Goal: Complete application form

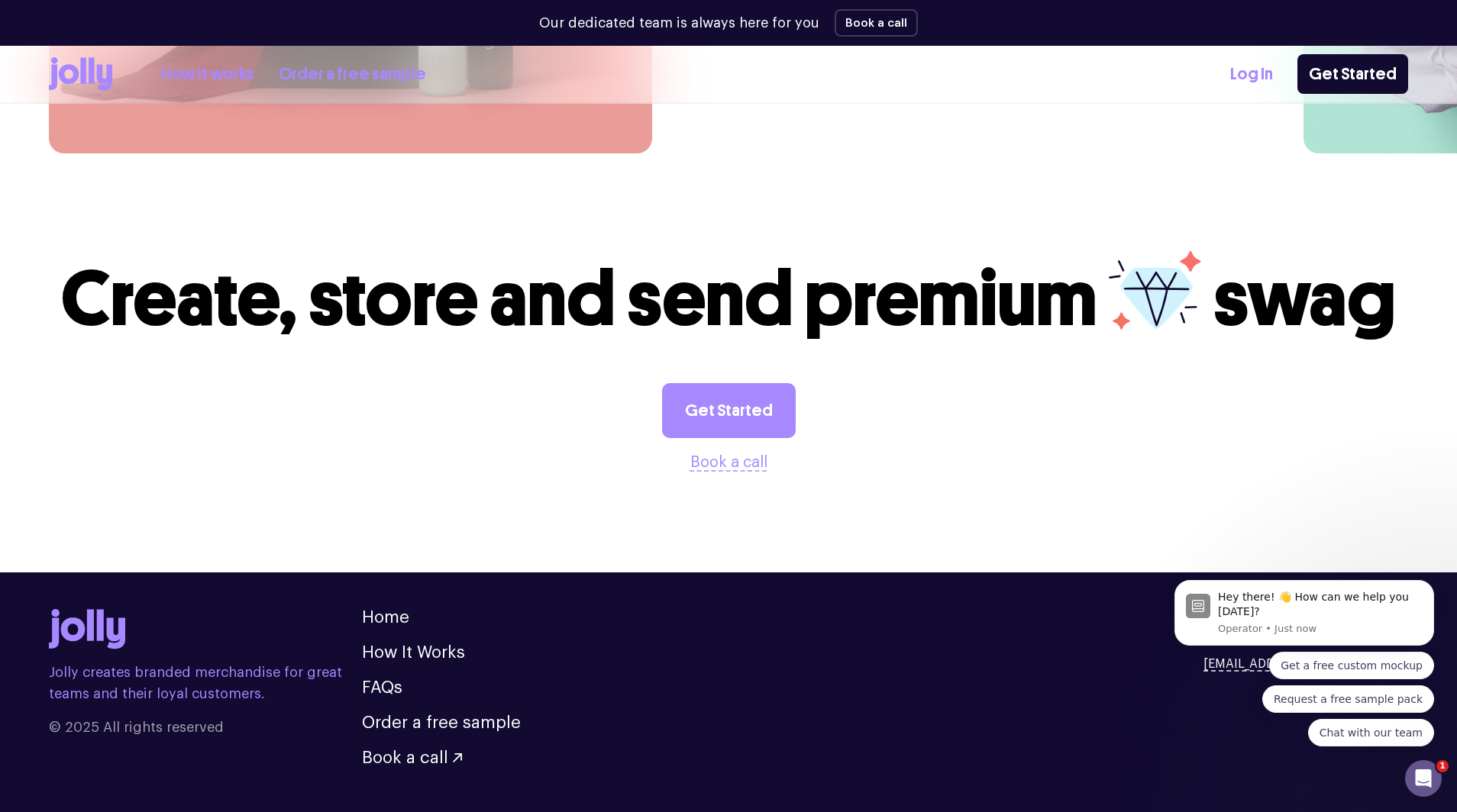
scroll to position [4141, 0]
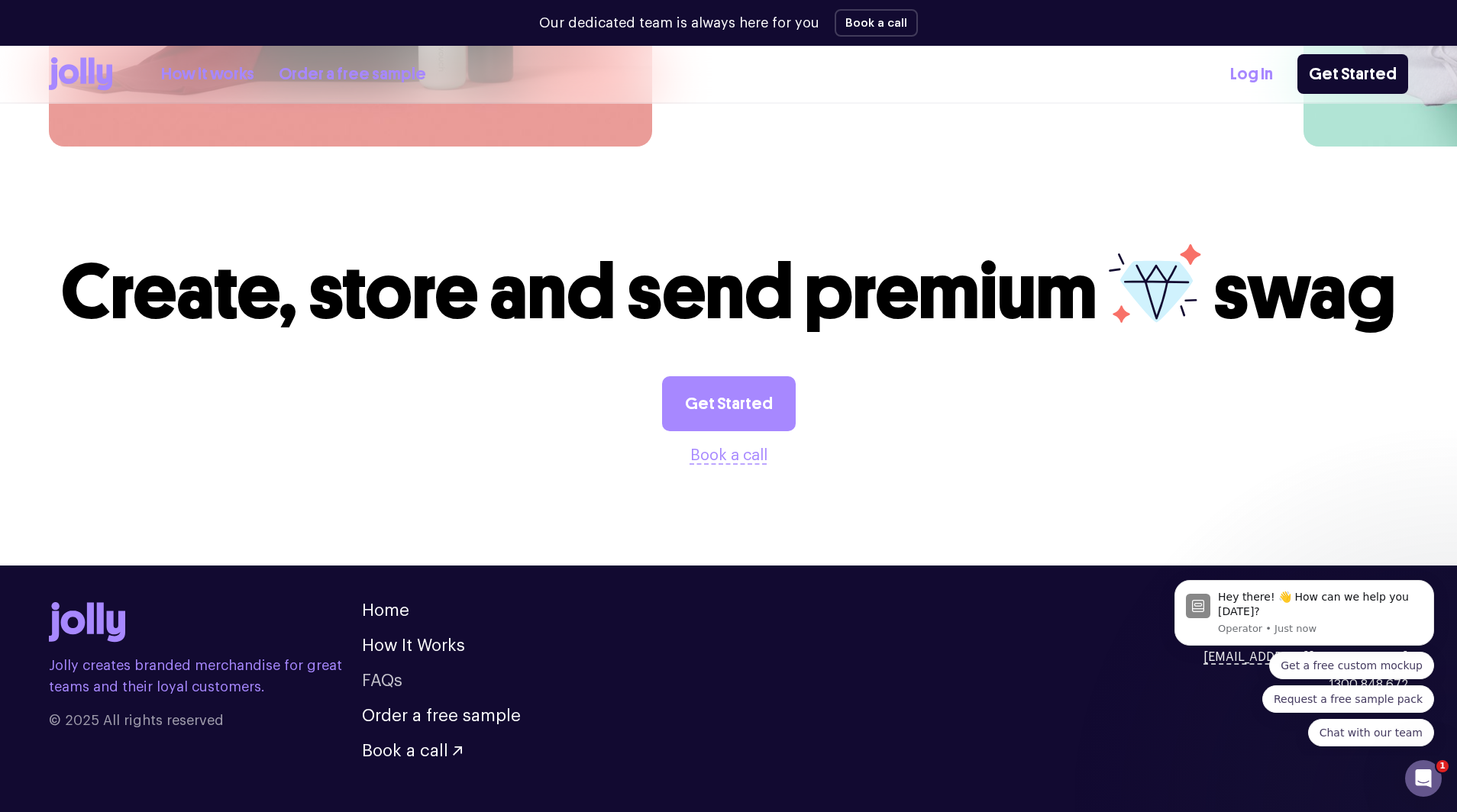
click at [383, 672] on link "FAQs" at bounding box center [382, 680] width 41 height 16
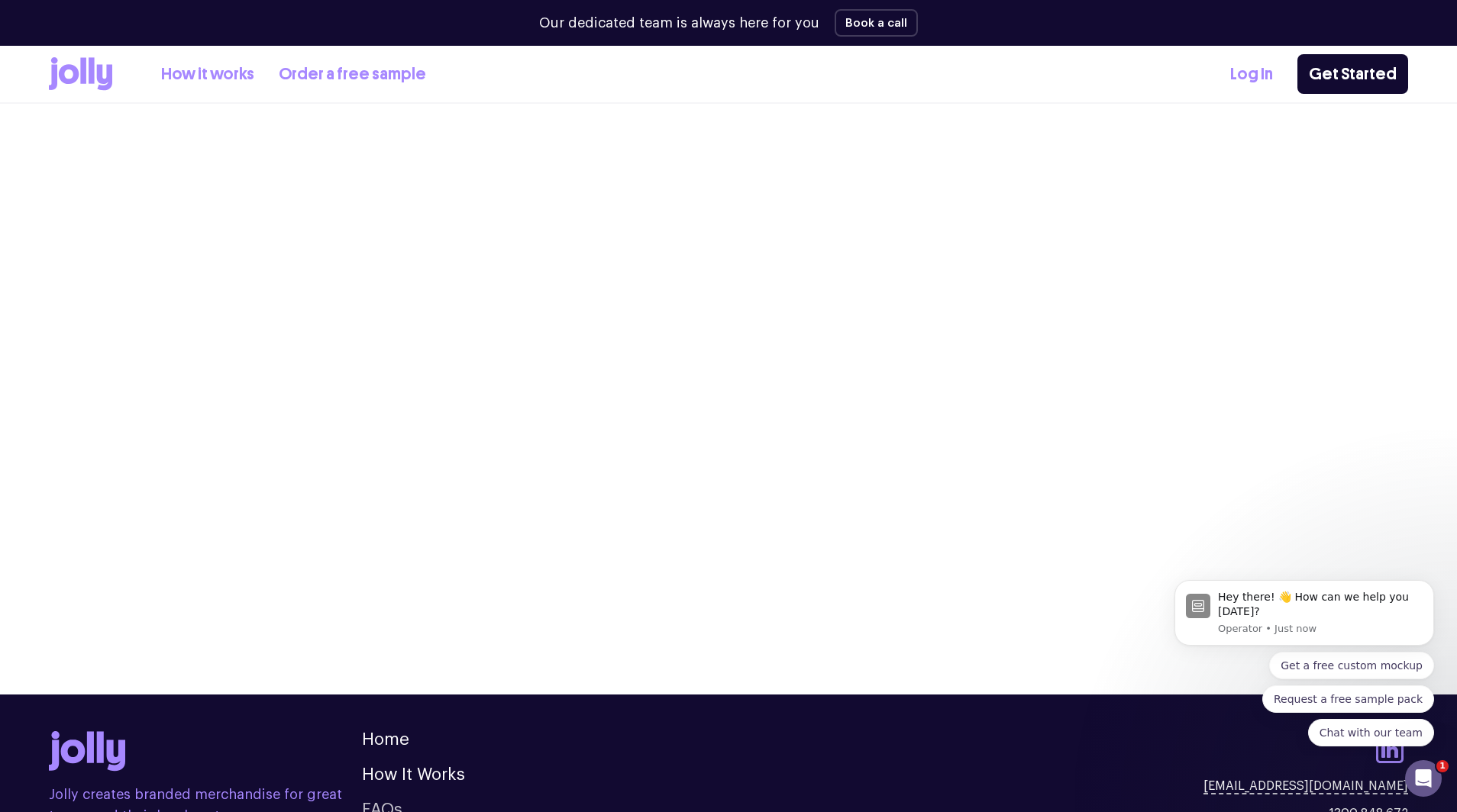
scroll to position [1802, 0]
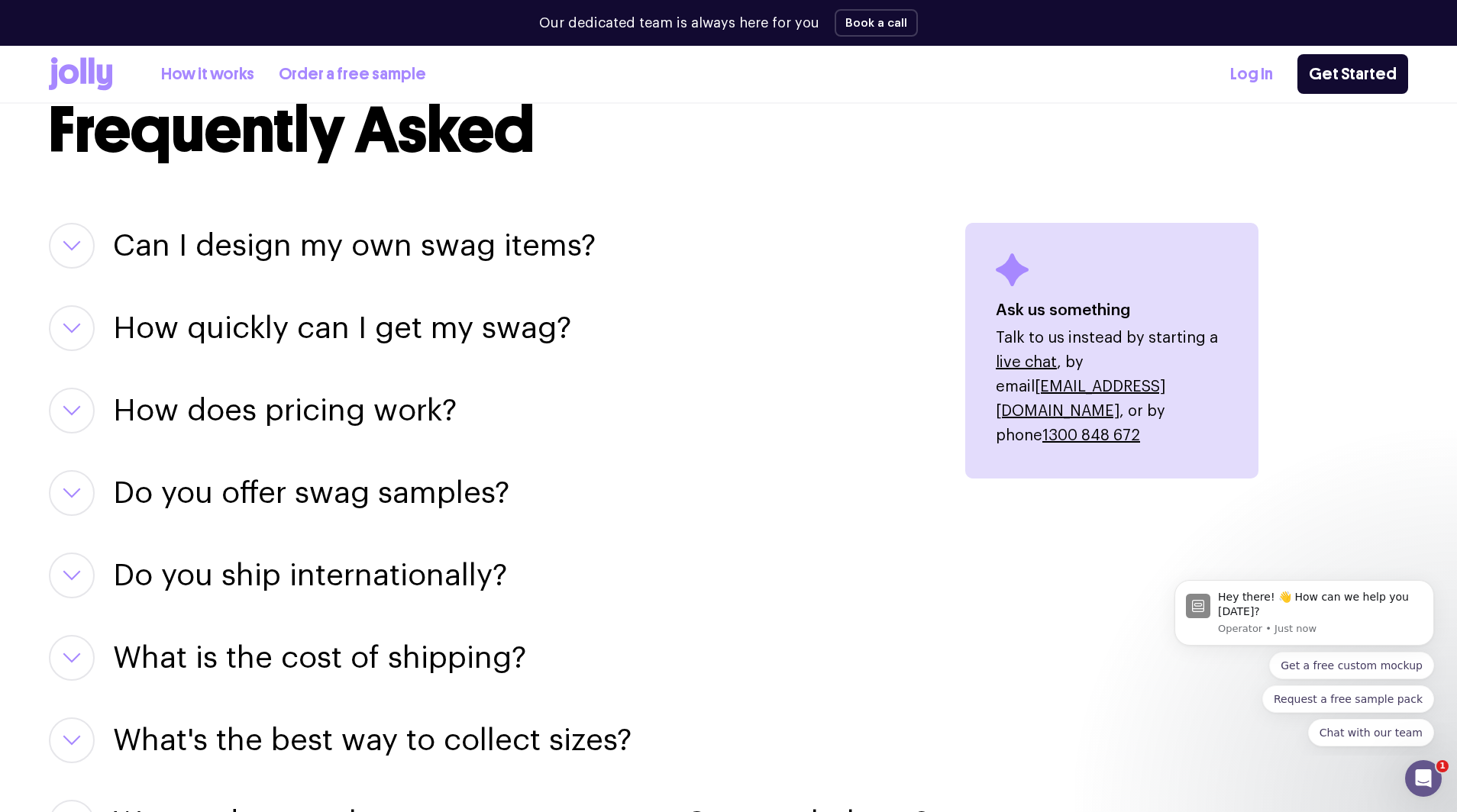
click at [78, 243] on icon "button" at bounding box center [72, 246] width 16 height 8
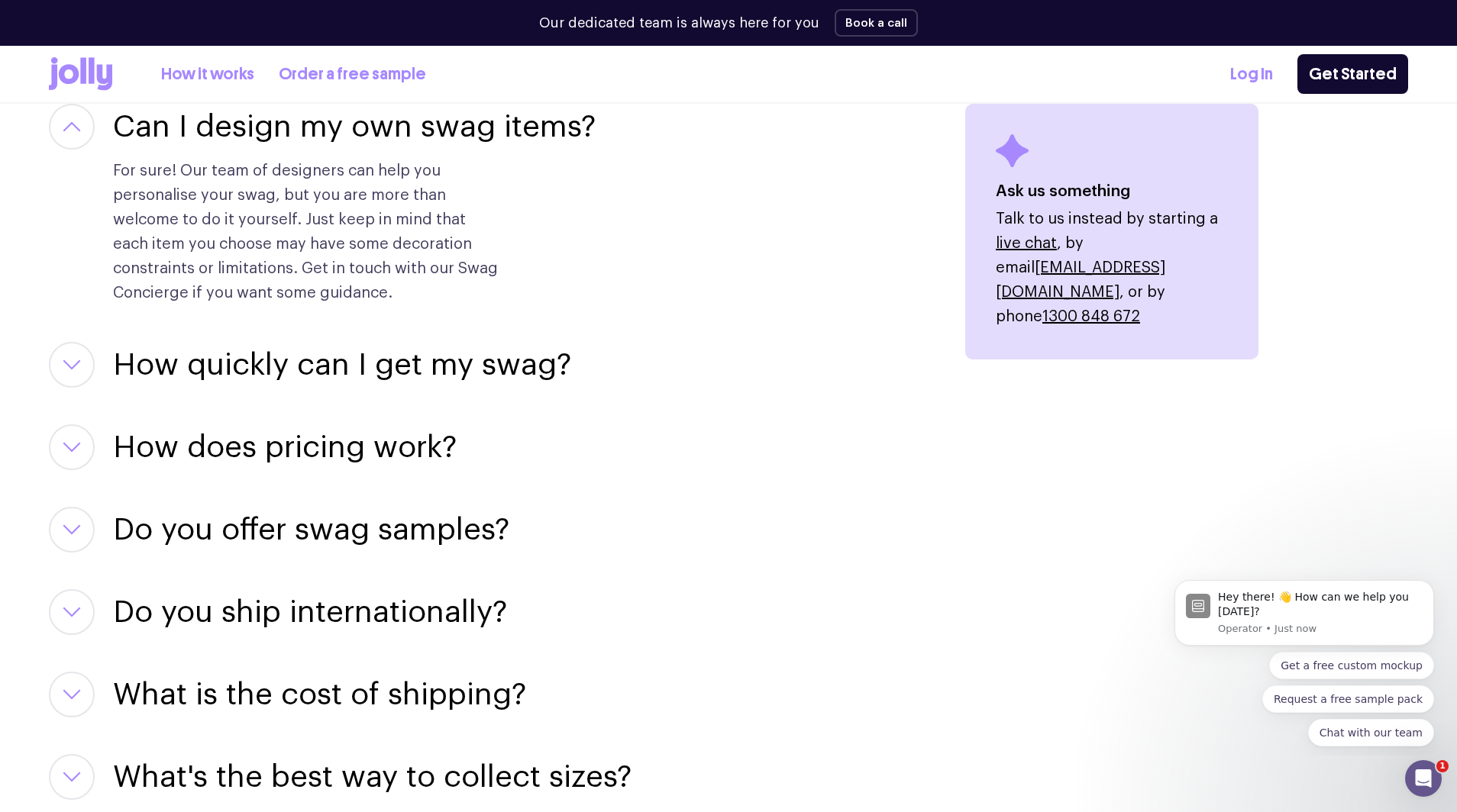
scroll to position [1924, 0]
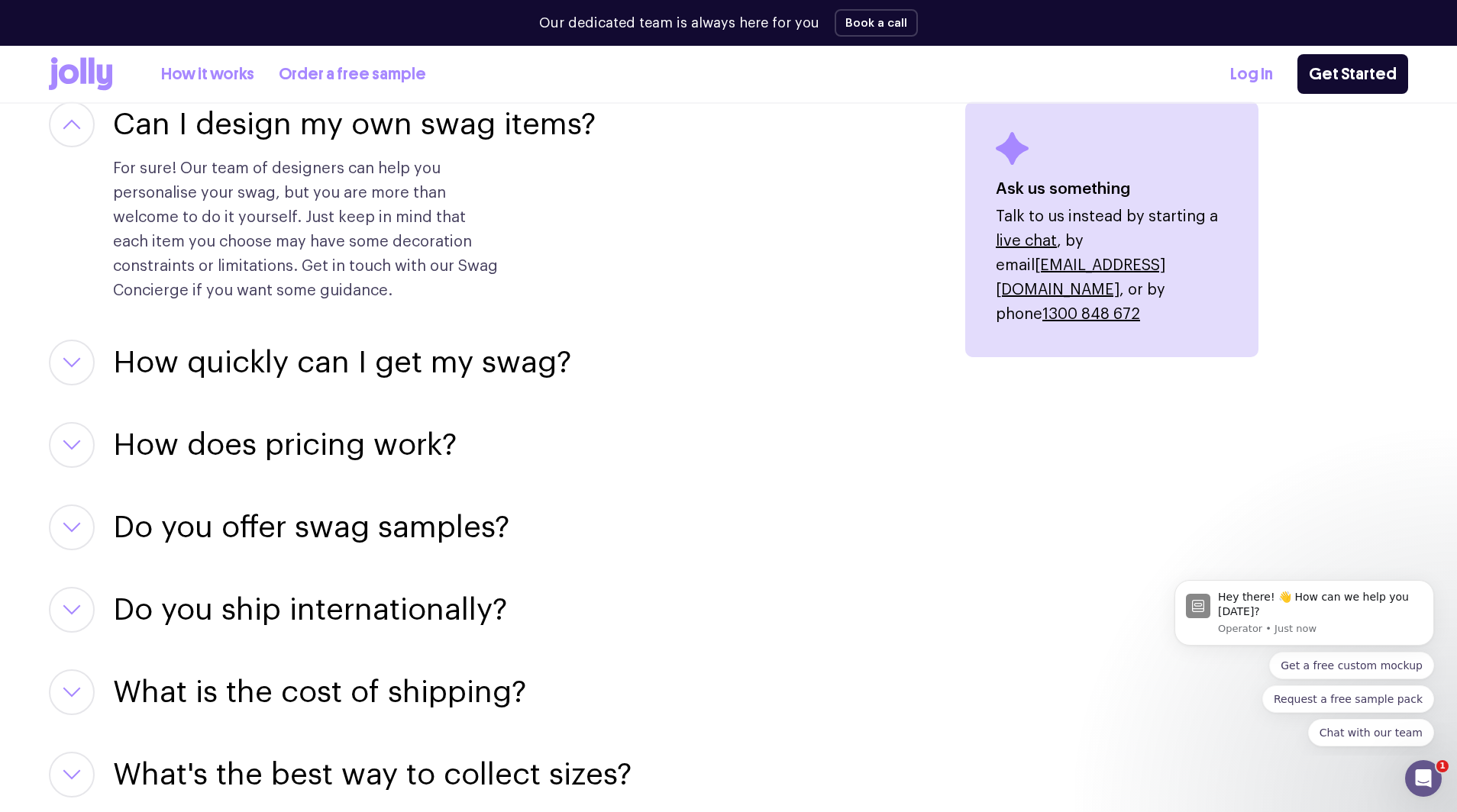
click at [300, 453] on h3 "How does pricing work?" at bounding box center [285, 445] width 343 height 46
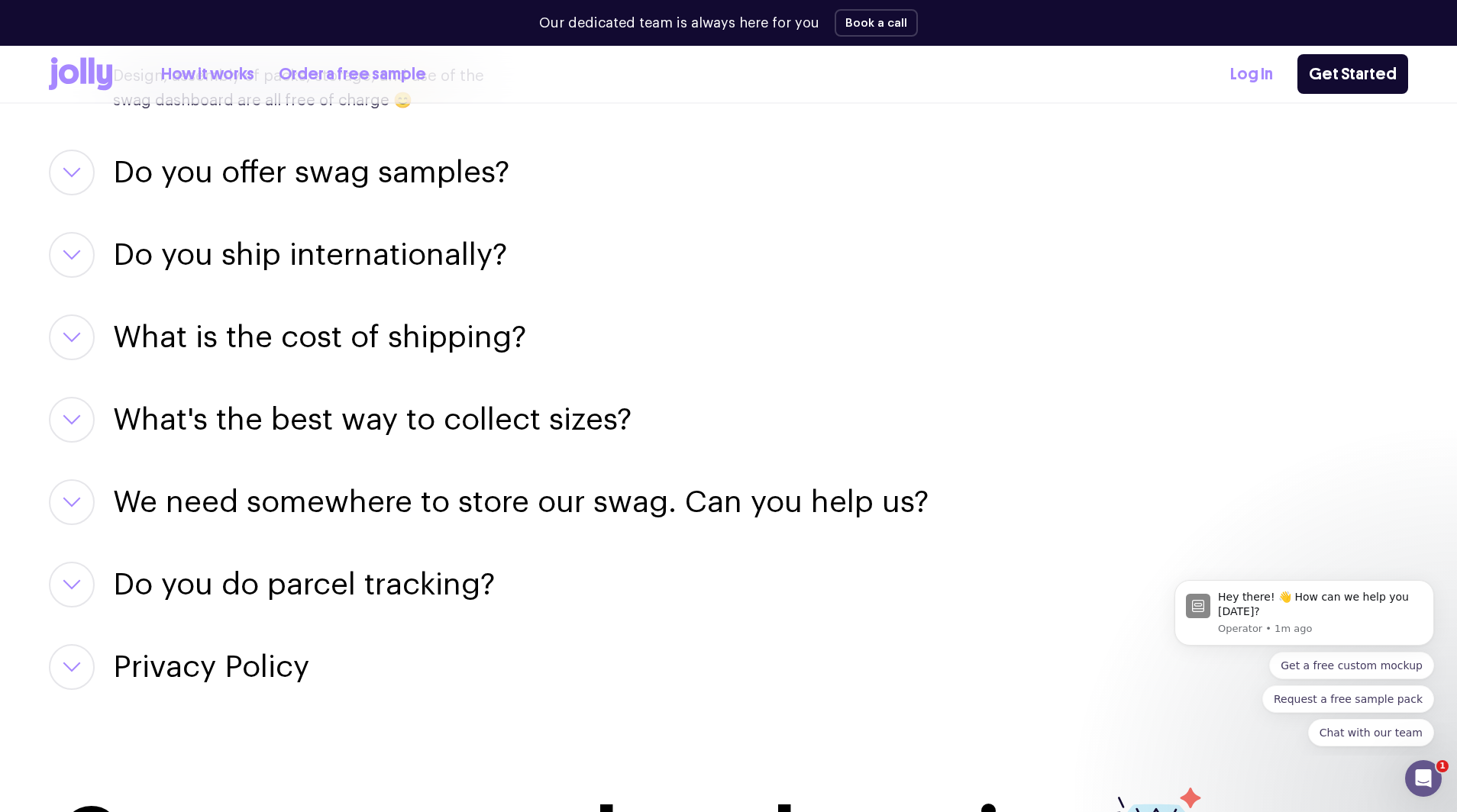
scroll to position [2429, 0]
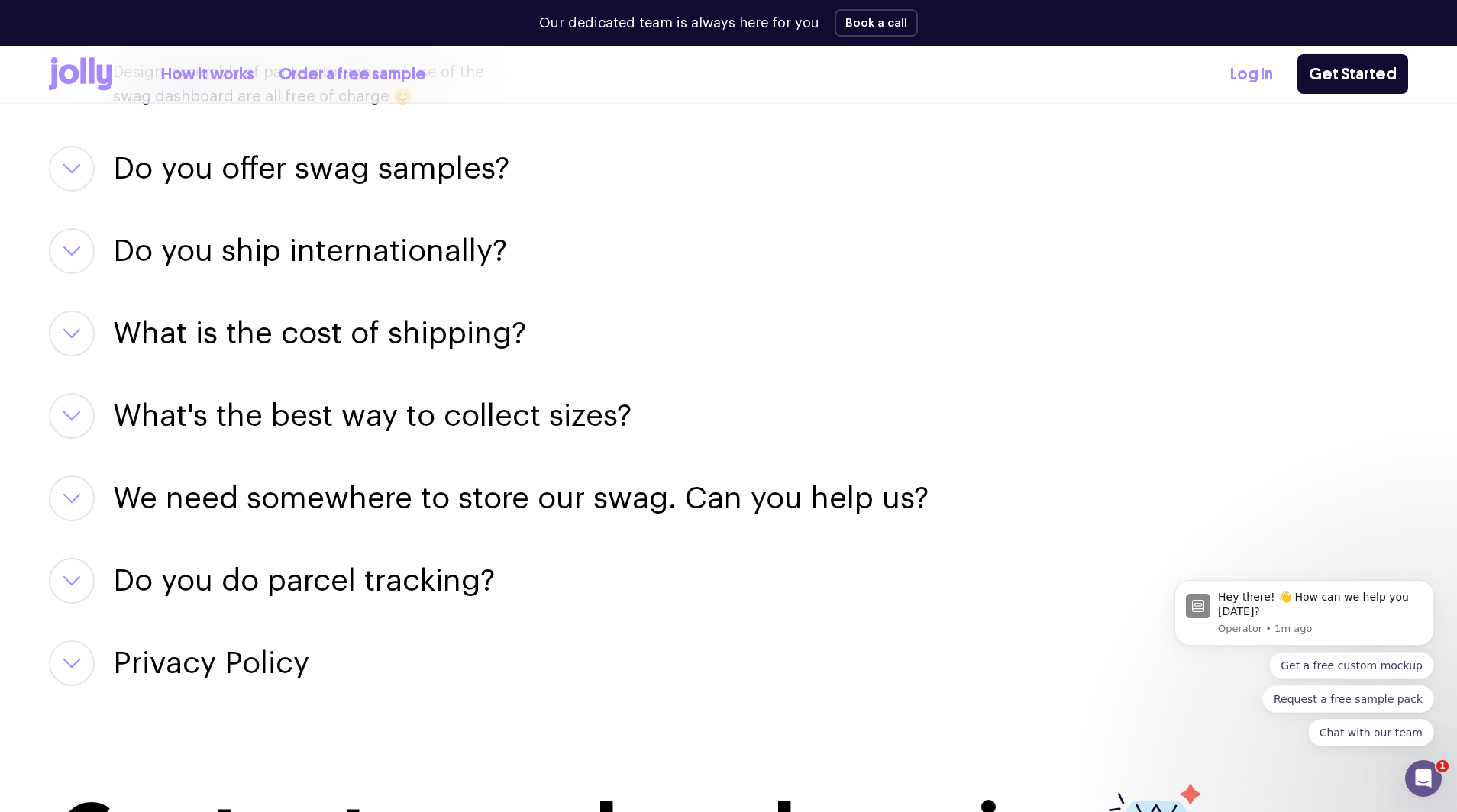
click at [559, 415] on h3 "What's the best way to collect sizes?" at bounding box center [372, 416] width 519 height 46
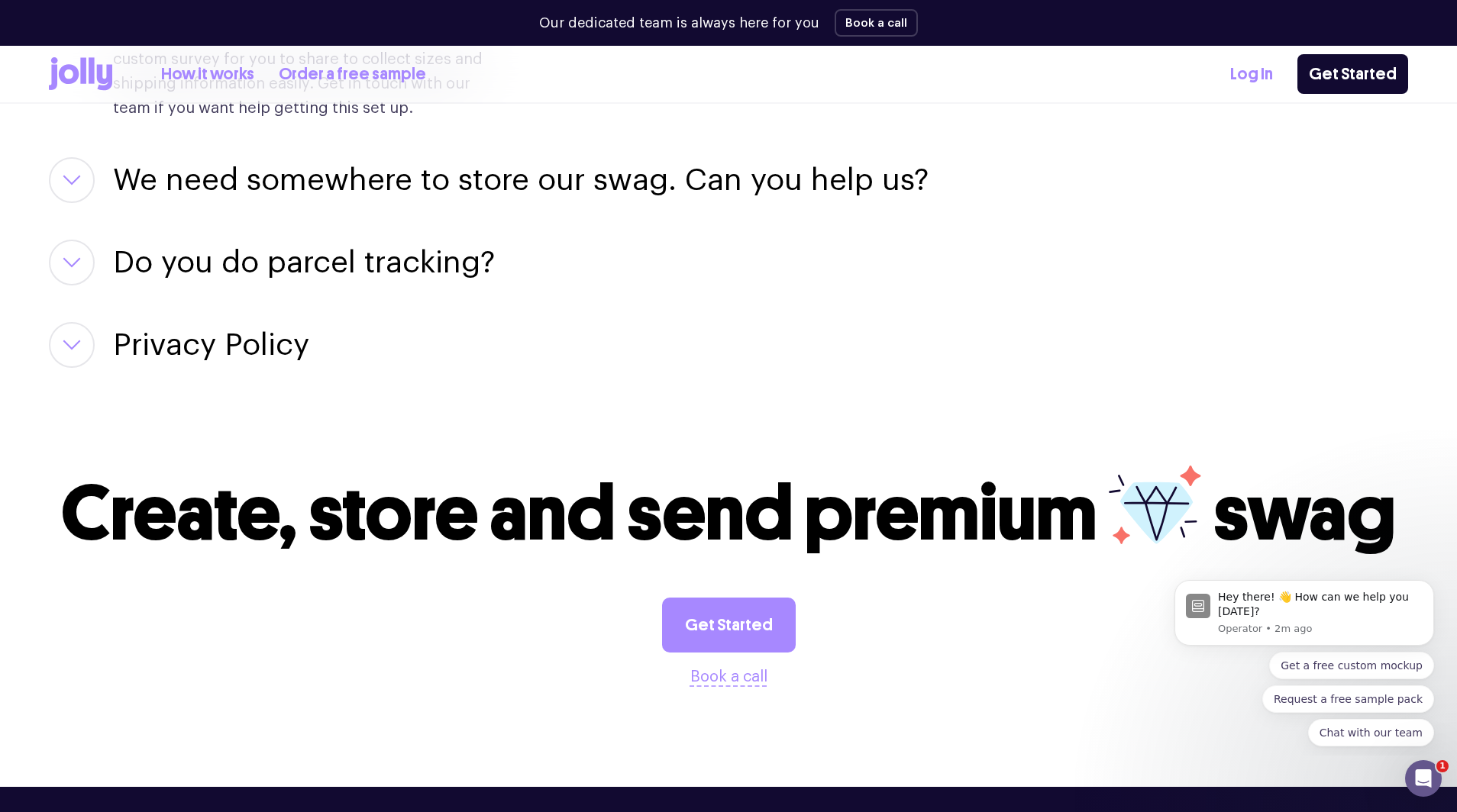
scroll to position [3091, 0]
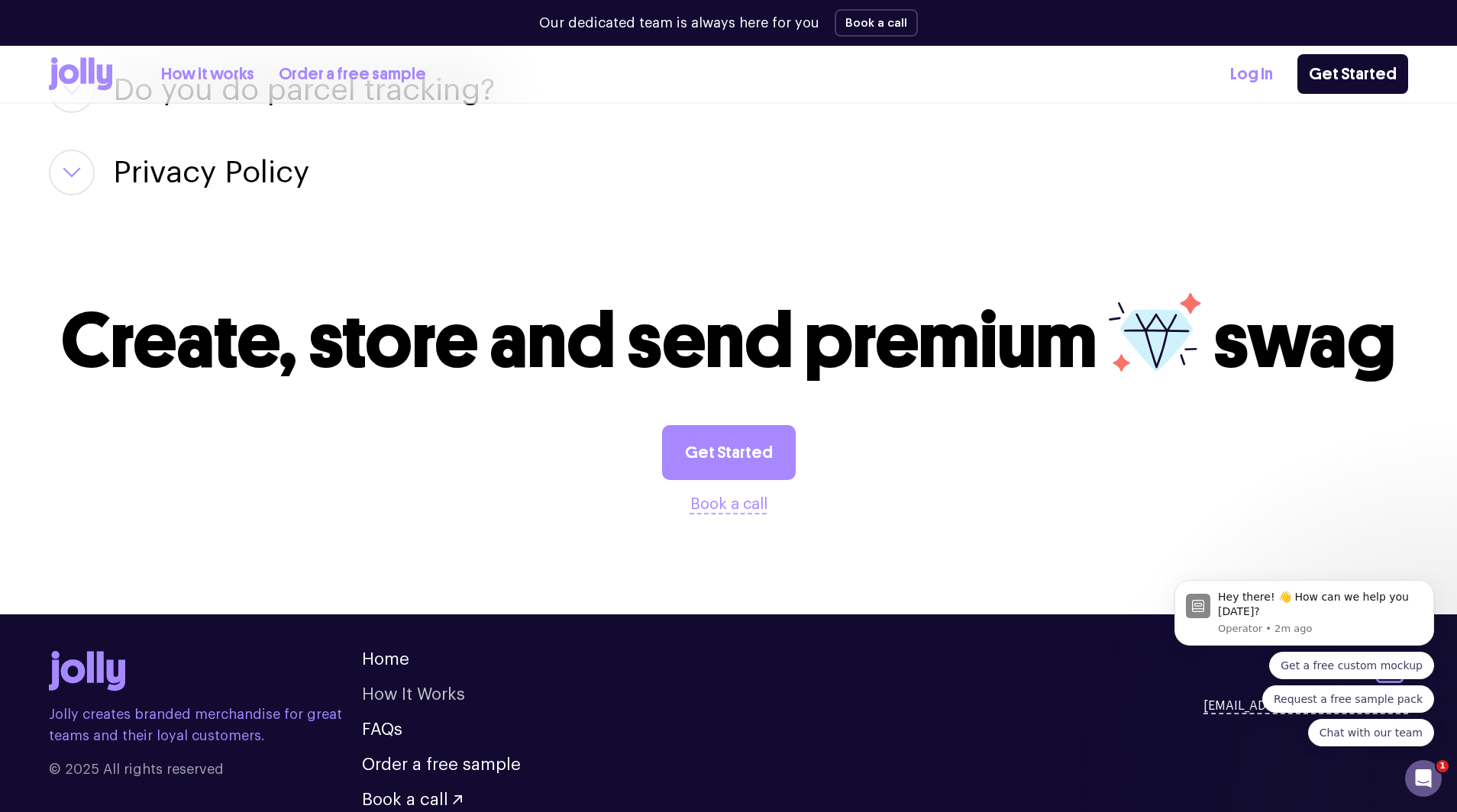
click at [429, 694] on link "How It Works" at bounding box center [413, 694] width 103 height 16
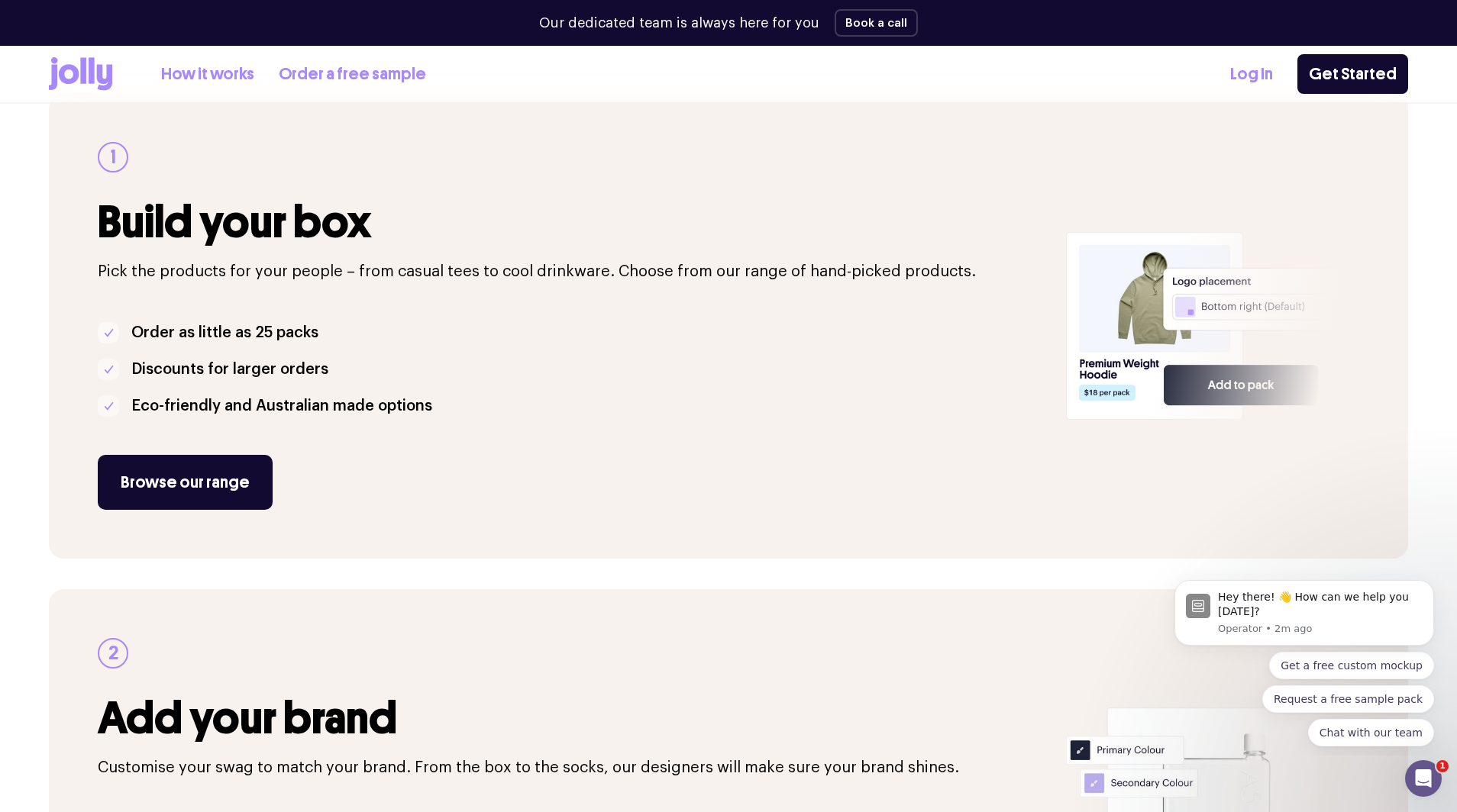
scroll to position [246, 0]
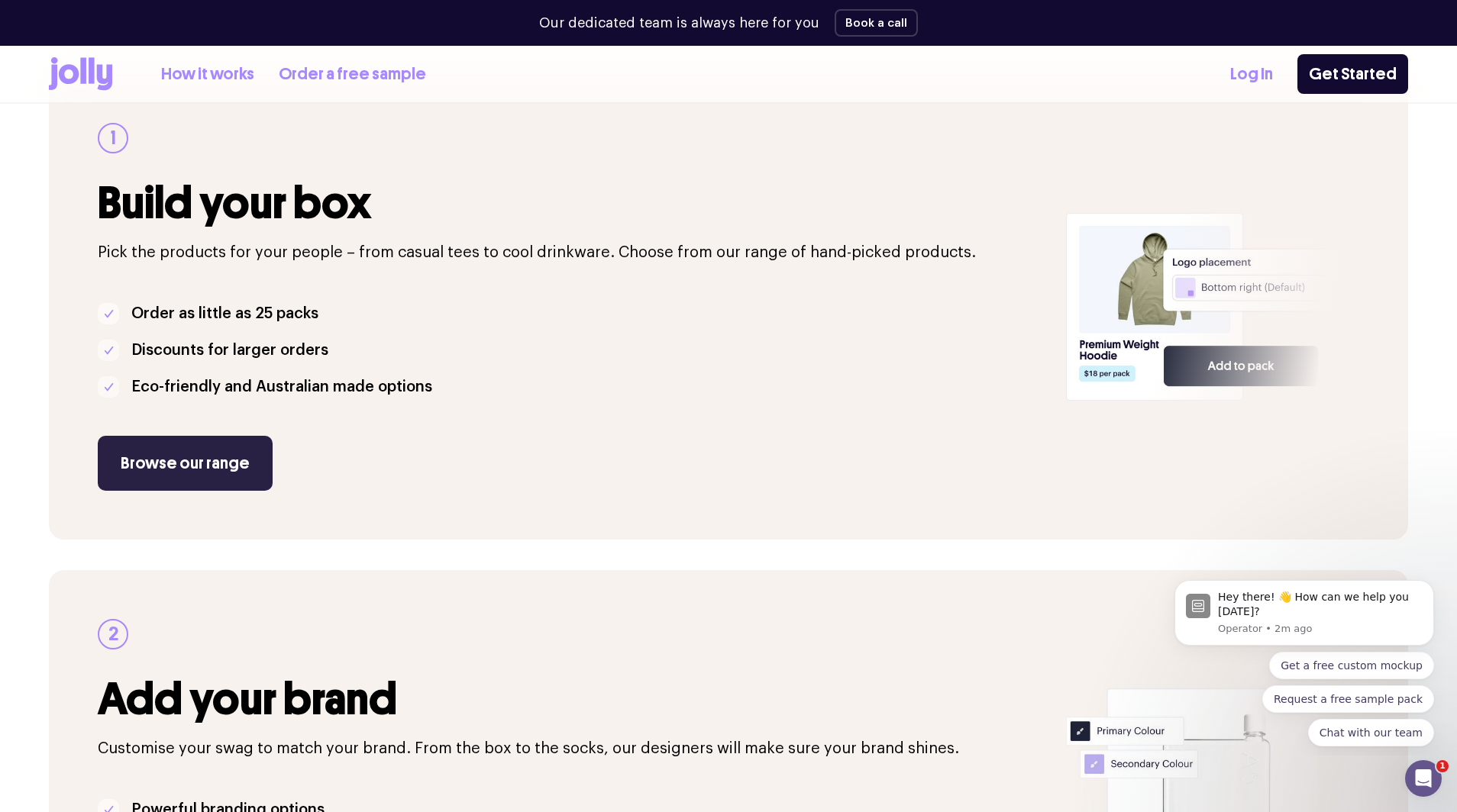
click at [184, 467] on link "Browse our range" at bounding box center [185, 463] width 174 height 55
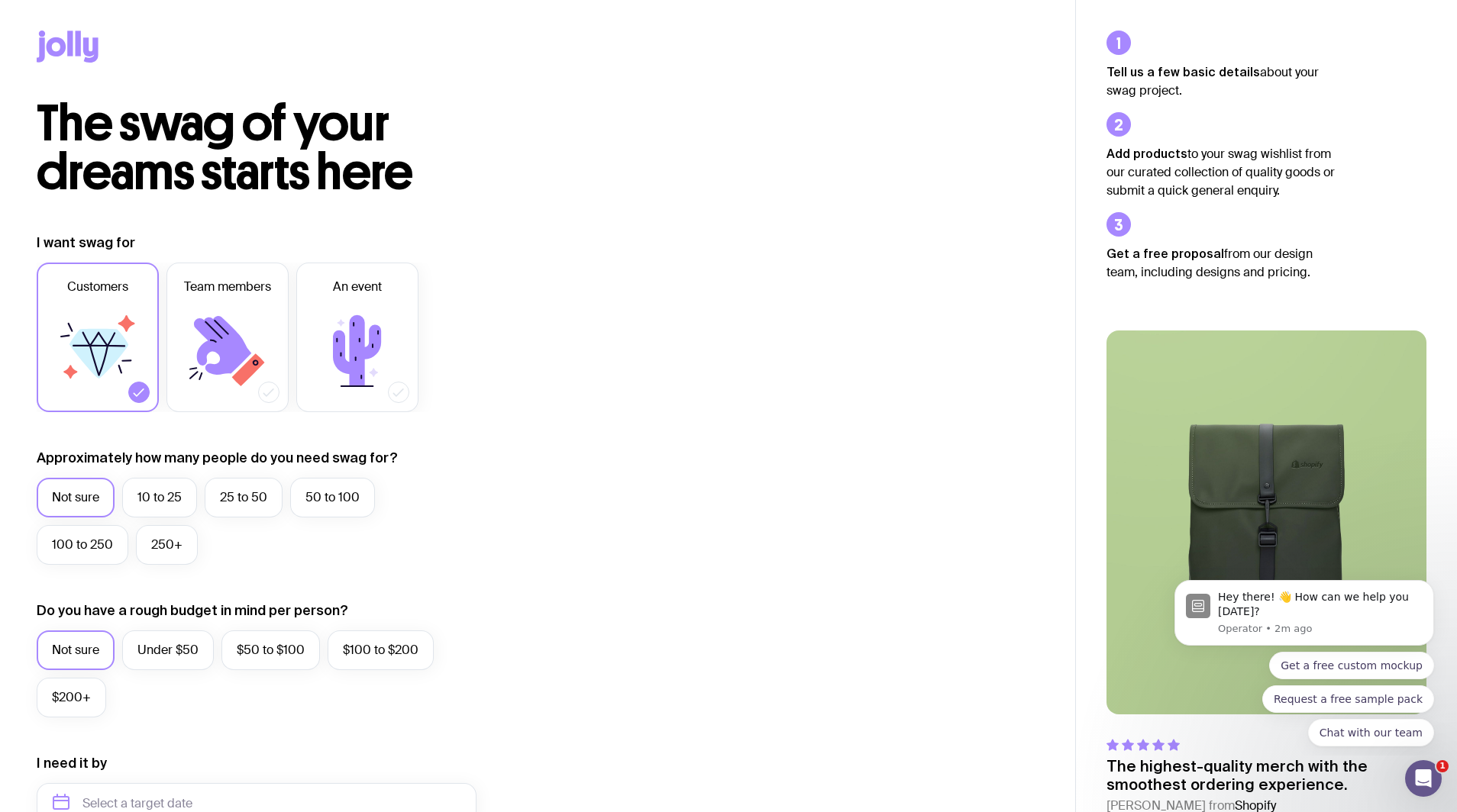
click at [80, 41] on icon at bounding box center [68, 47] width 62 height 32
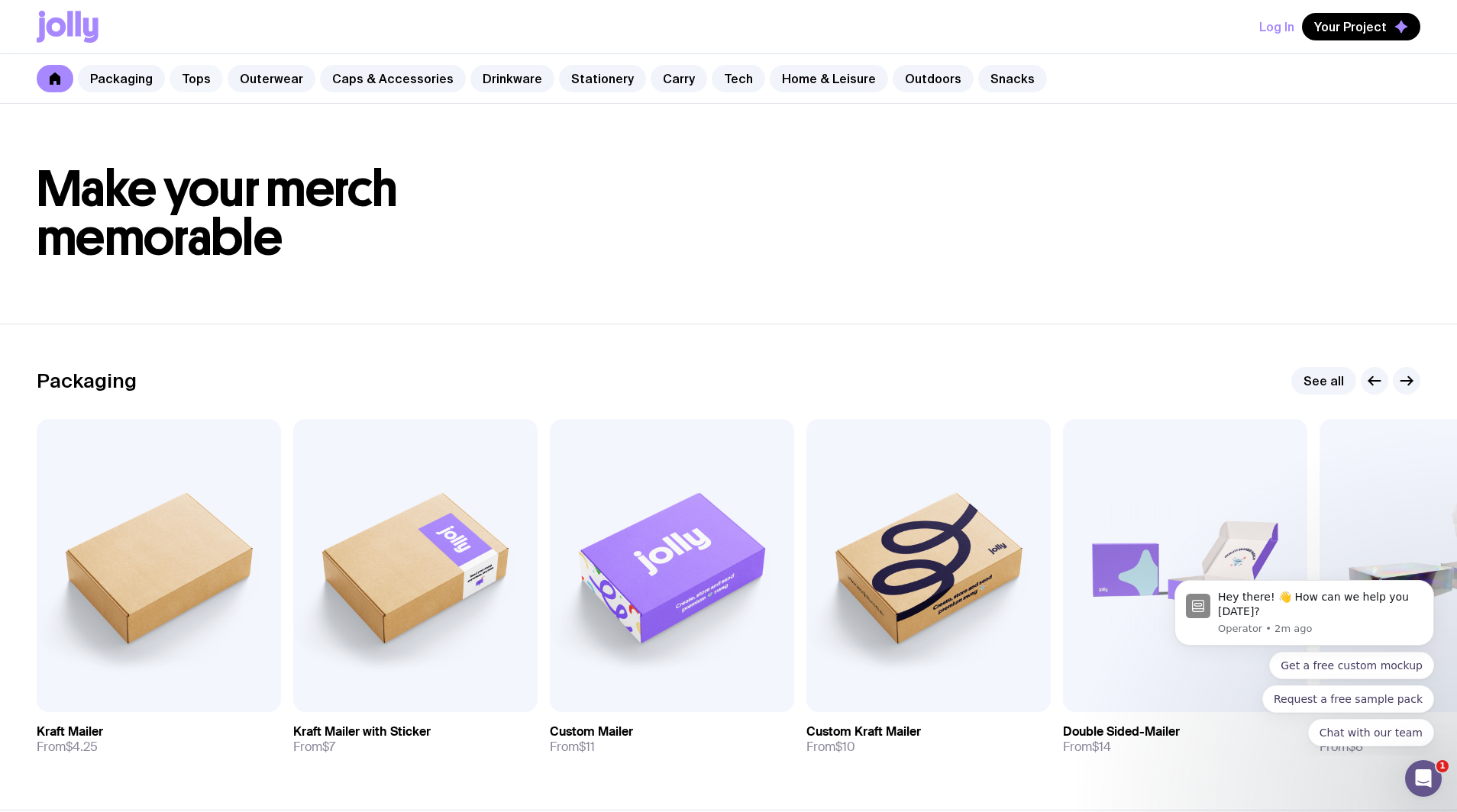
click at [202, 77] on link "Tops" at bounding box center [196, 78] width 53 height 27
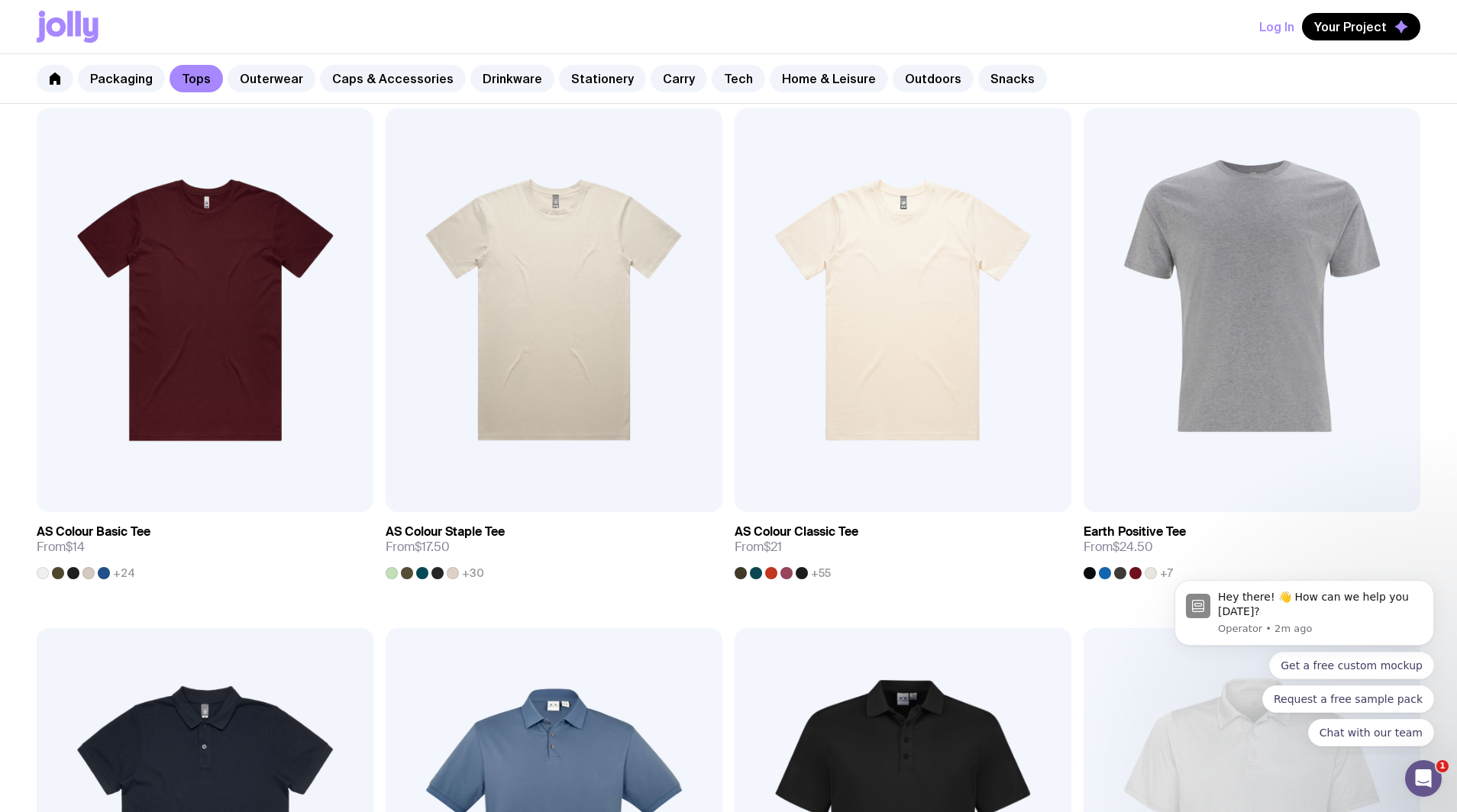
scroll to position [282, 0]
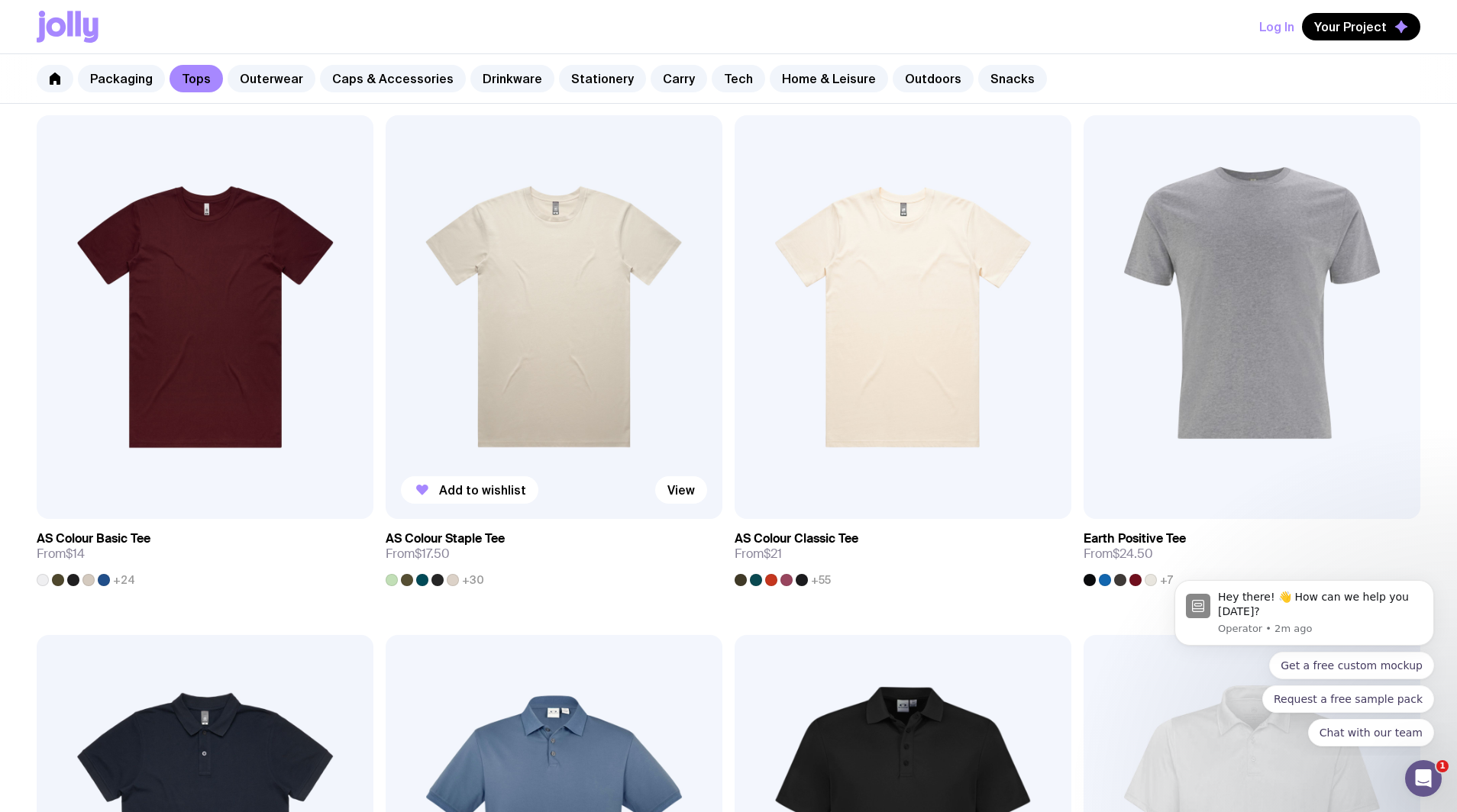
click at [606, 320] on img at bounding box center [554, 317] width 336 height 404
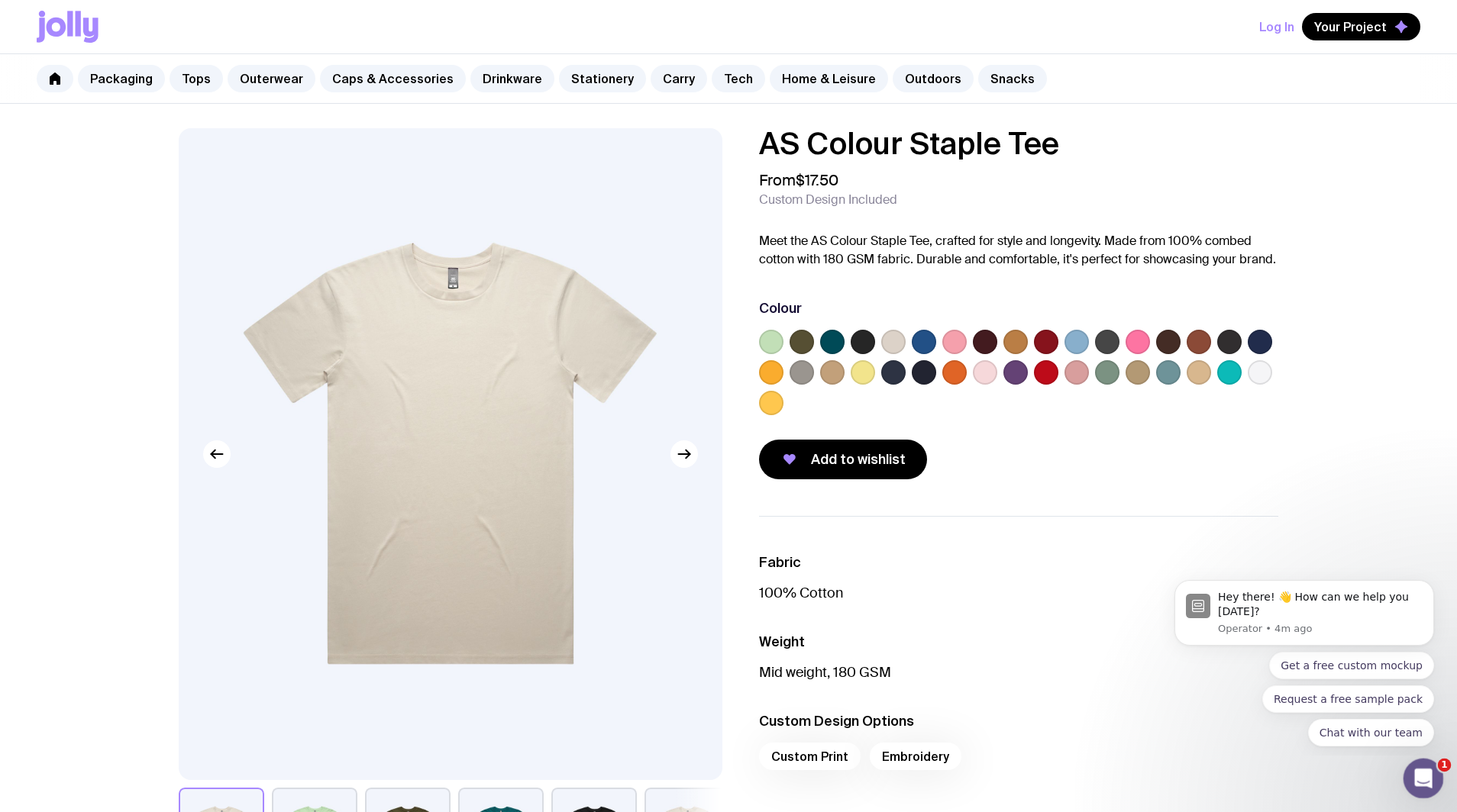
click at [1431, 782] on div "Open Intercom Messenger" at bounding box center [1421, 776] width 50 height 50
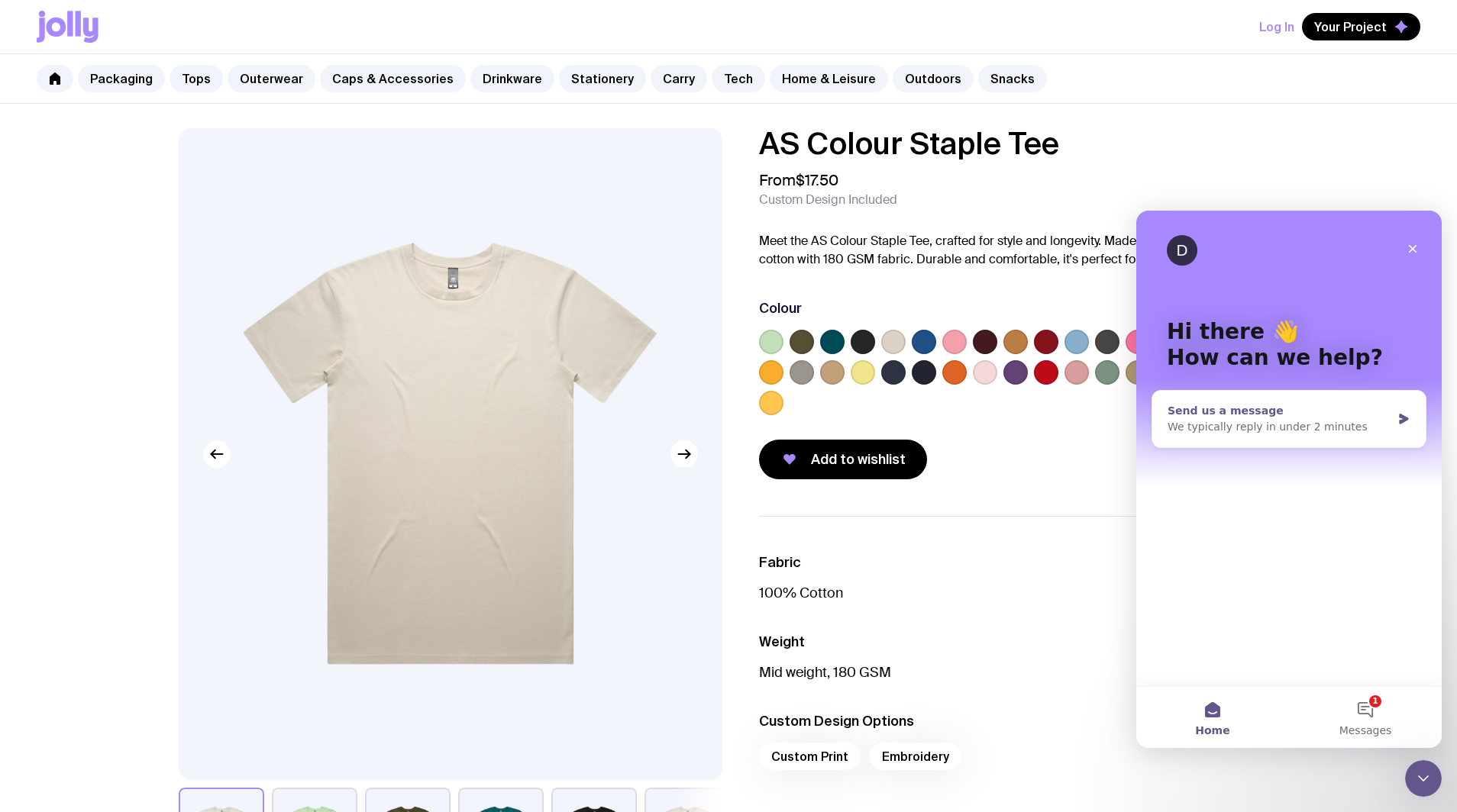
click at [1325, 406] on div "Send us a message" at bounding box center [1279, 411] width 224 height 16
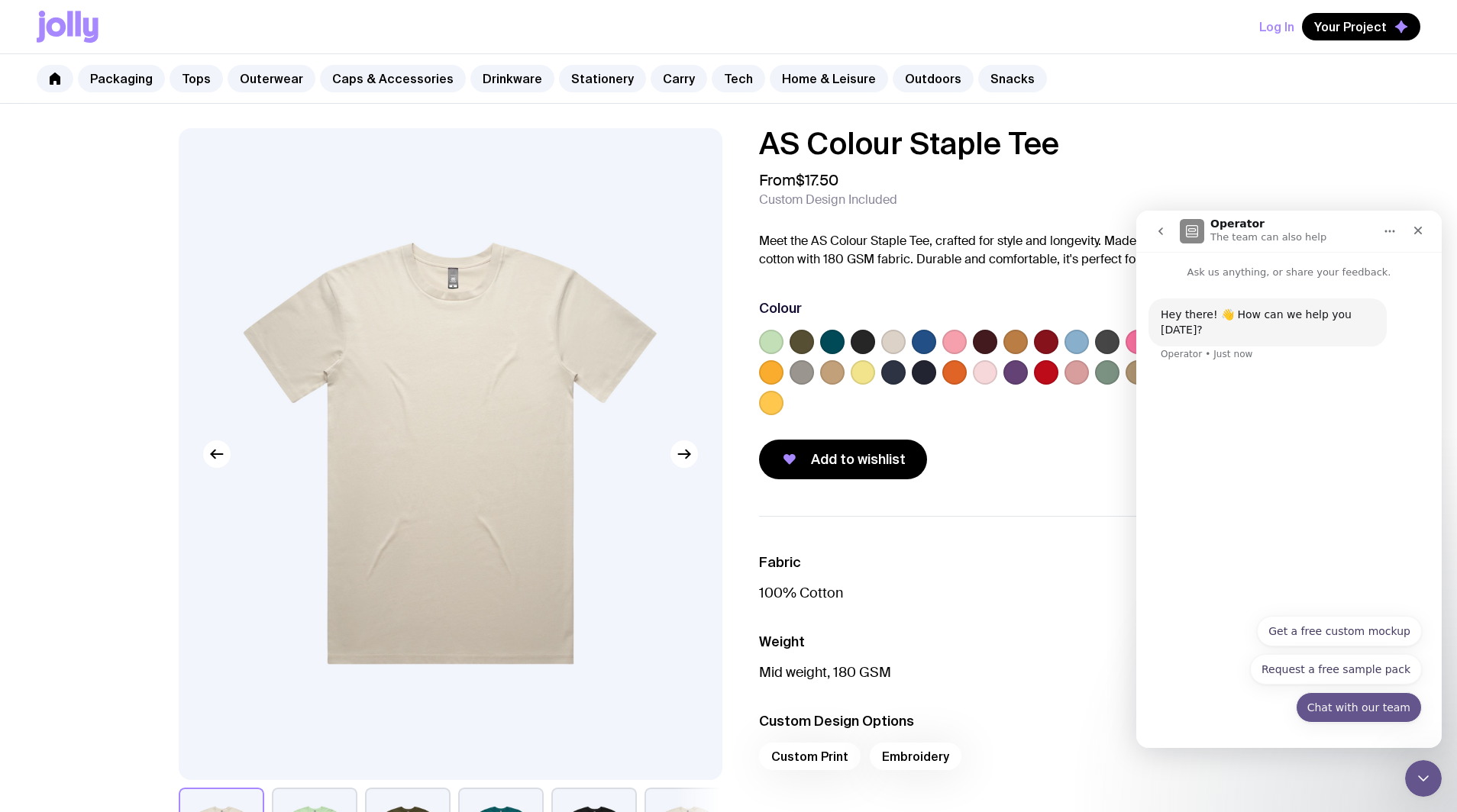
click at [1336, 713] on button "Chat with our team" at bounding box center [1359, 707] width 126 height 31
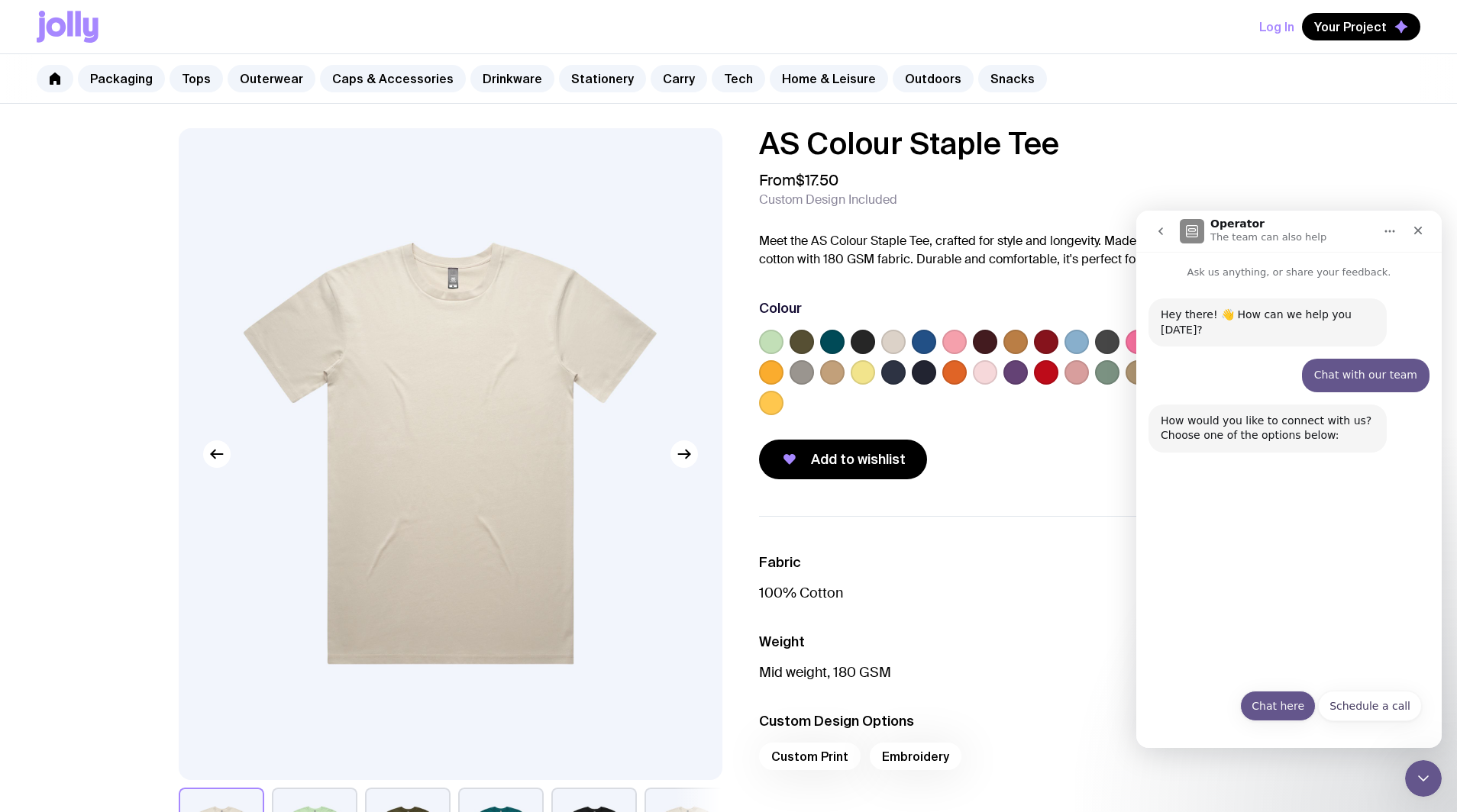
click at [1296, 703] on button "Chat here" at bounding box center [1278, 706] width 76 height 31
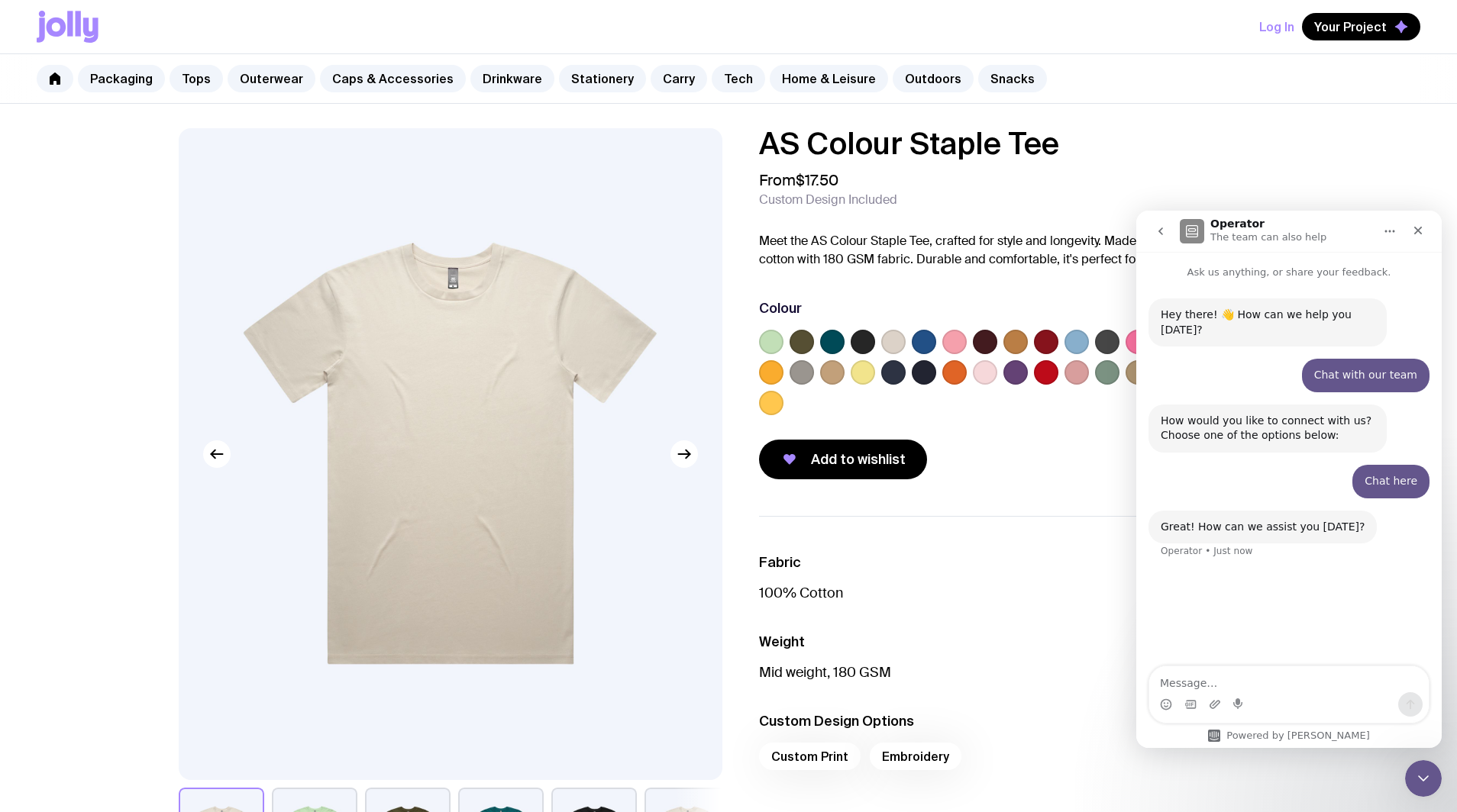
click at [1191, 685] on textarea "Message…" at bounding box center [1288, 679] width 279 height 26
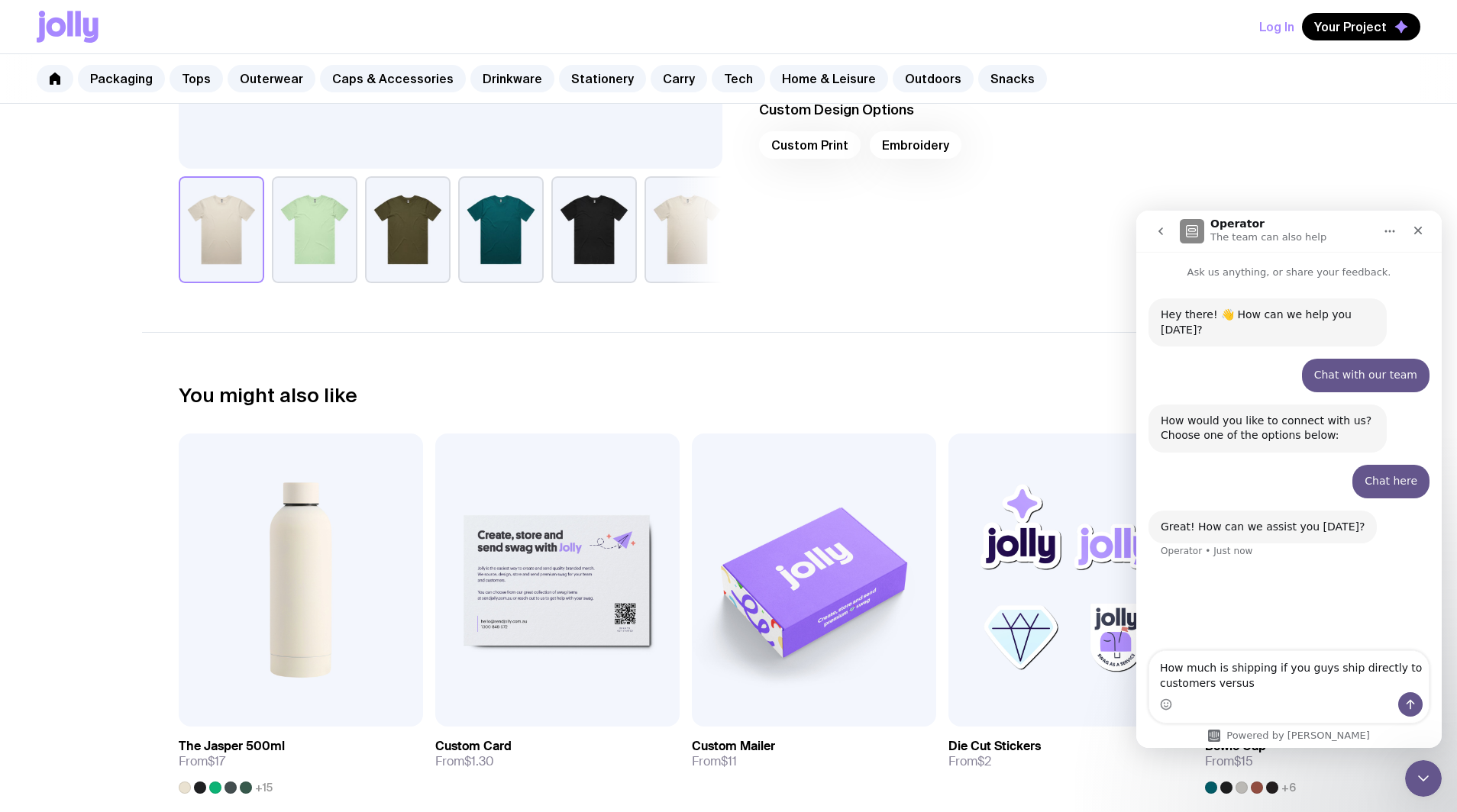
scroll to position [609, 0]
type textarea "How much is shipping if you guys ship directly to customers versus if you ship …"
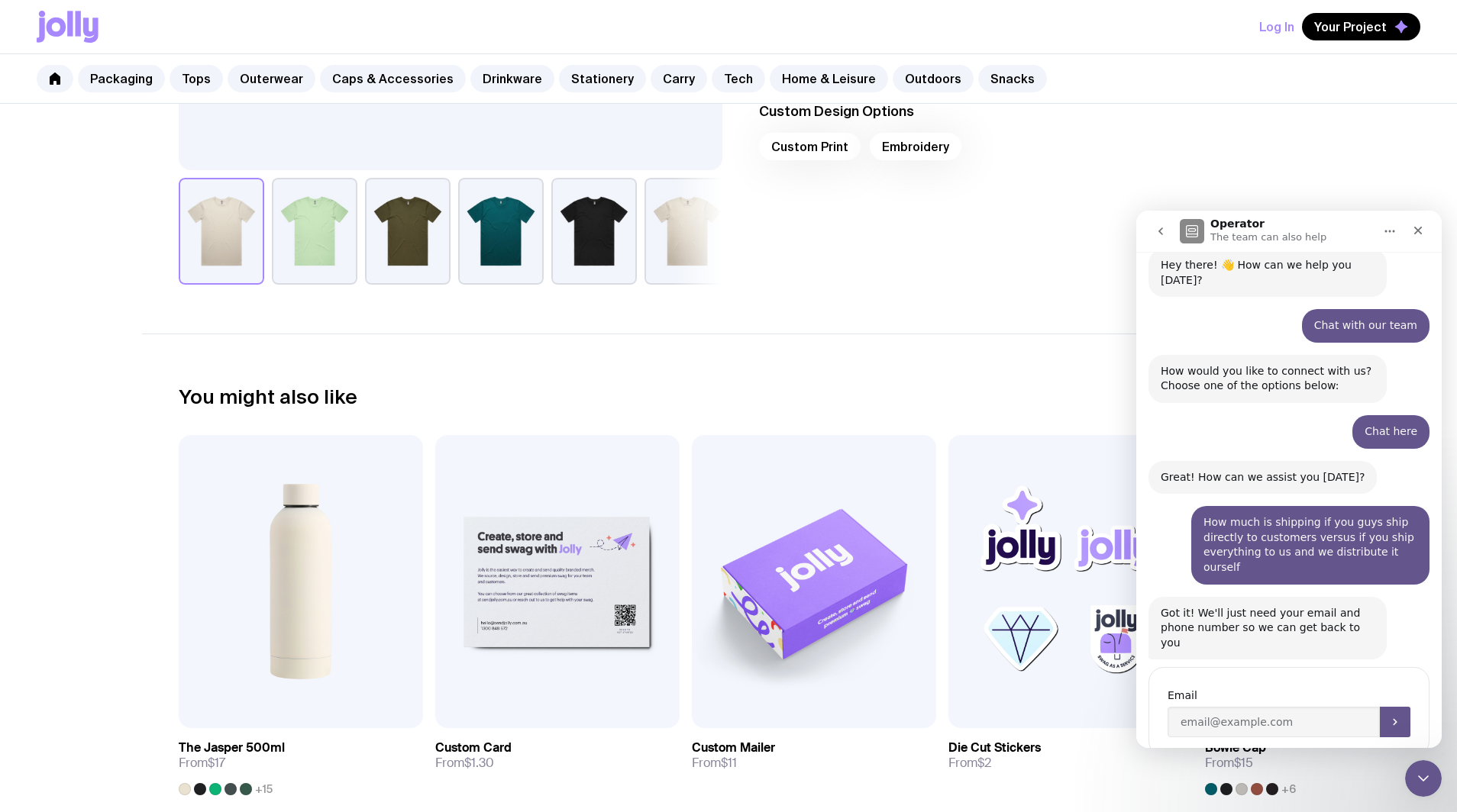
scroll to position [53, 0]
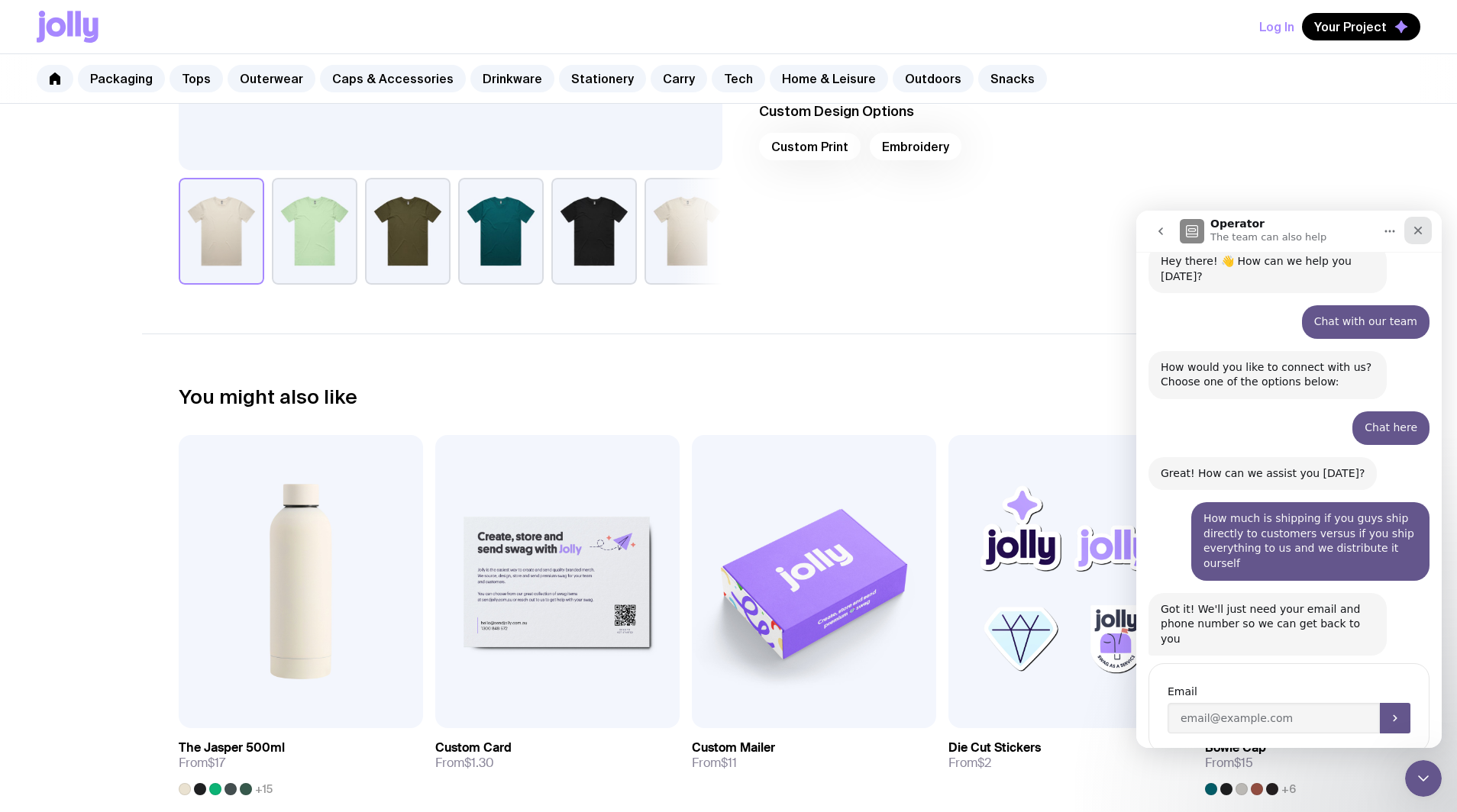
click at [1418, 228] on icon "Close" at bounding box center [1417, 231] width 13 height 13
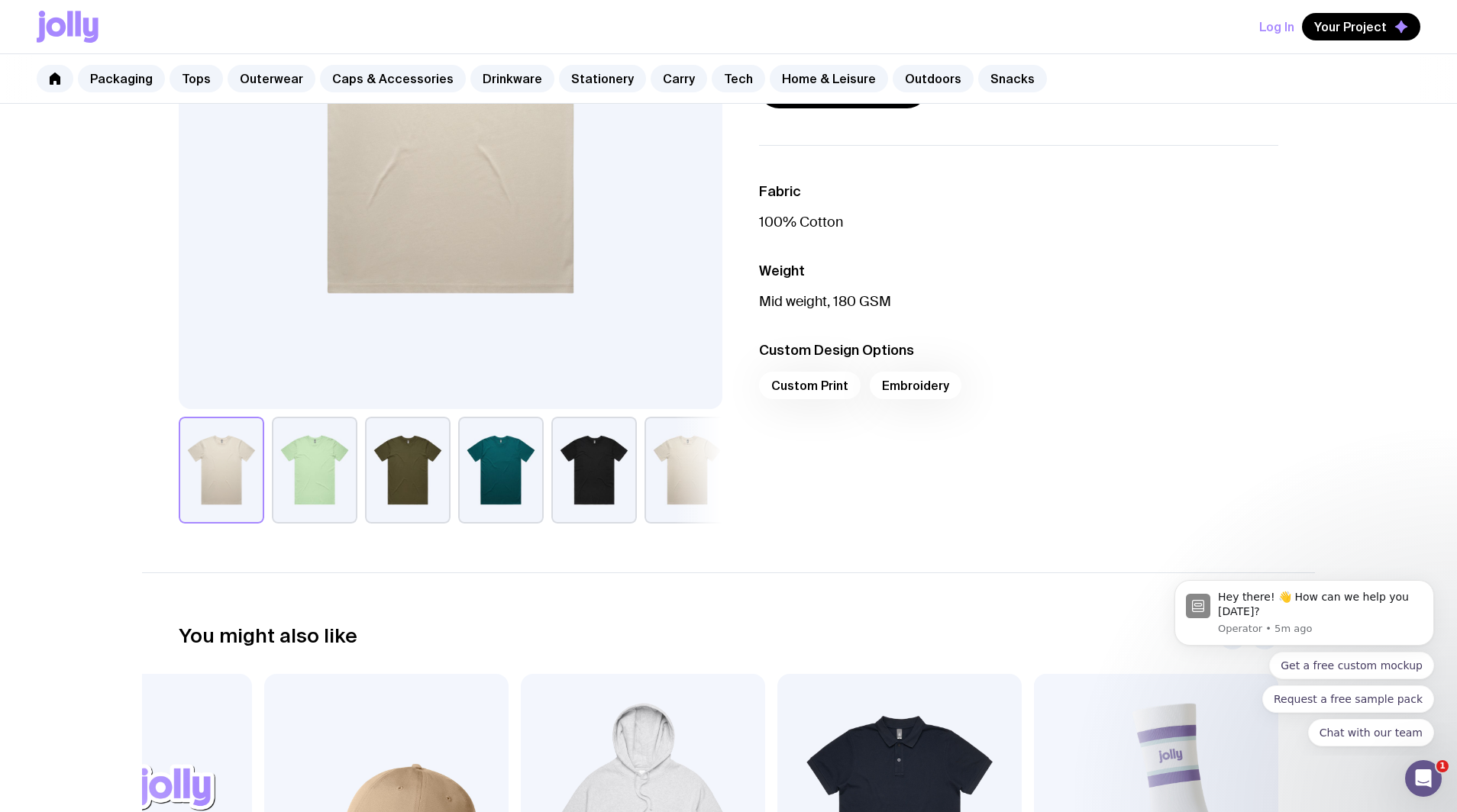
scroll to position [0, 0]
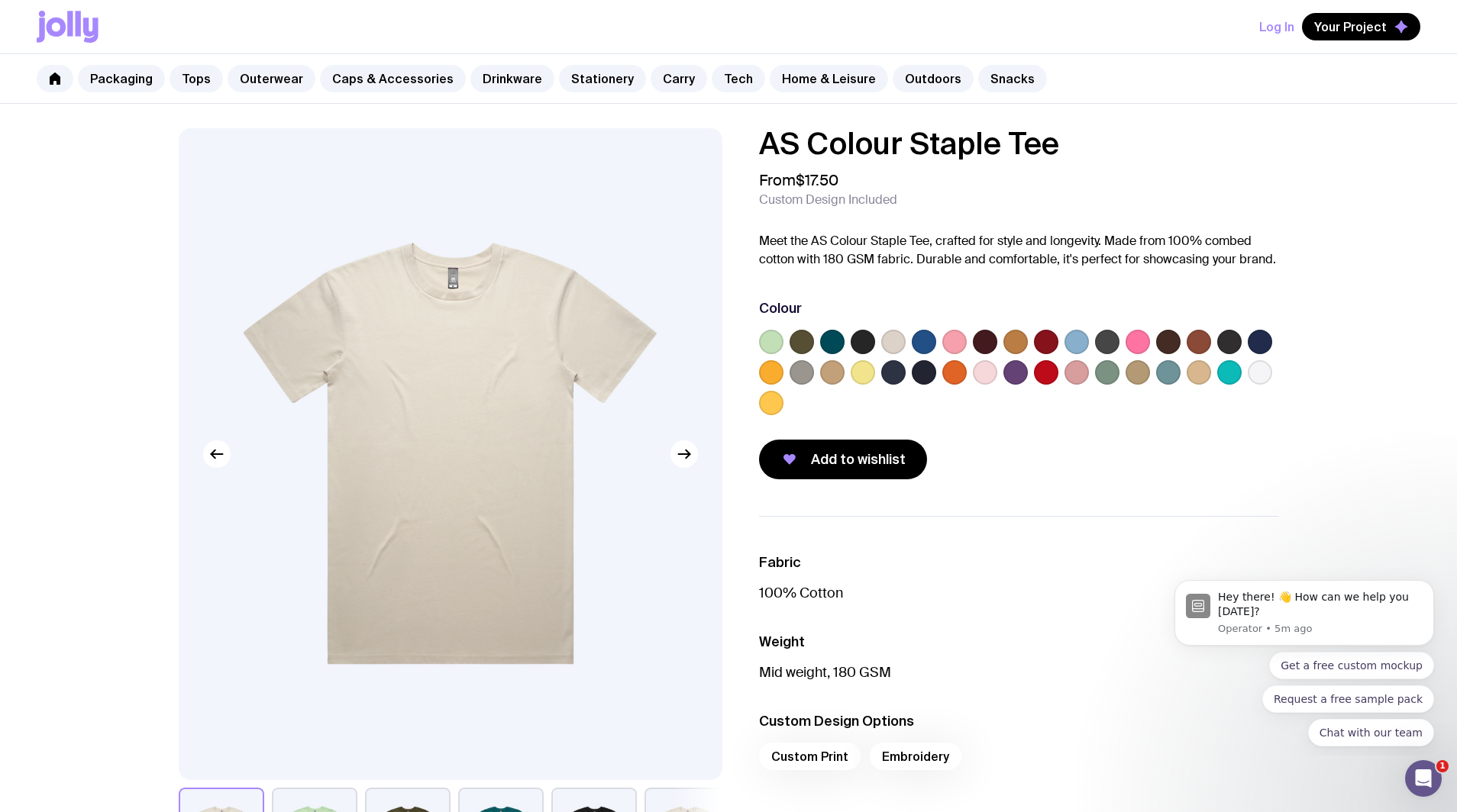
click at [1049, 377] on label at bounding box center [1045, 372] width 24 height 24
click at [0, 0] on input "radio" at bounding box center [0, 0] width 0 height 0
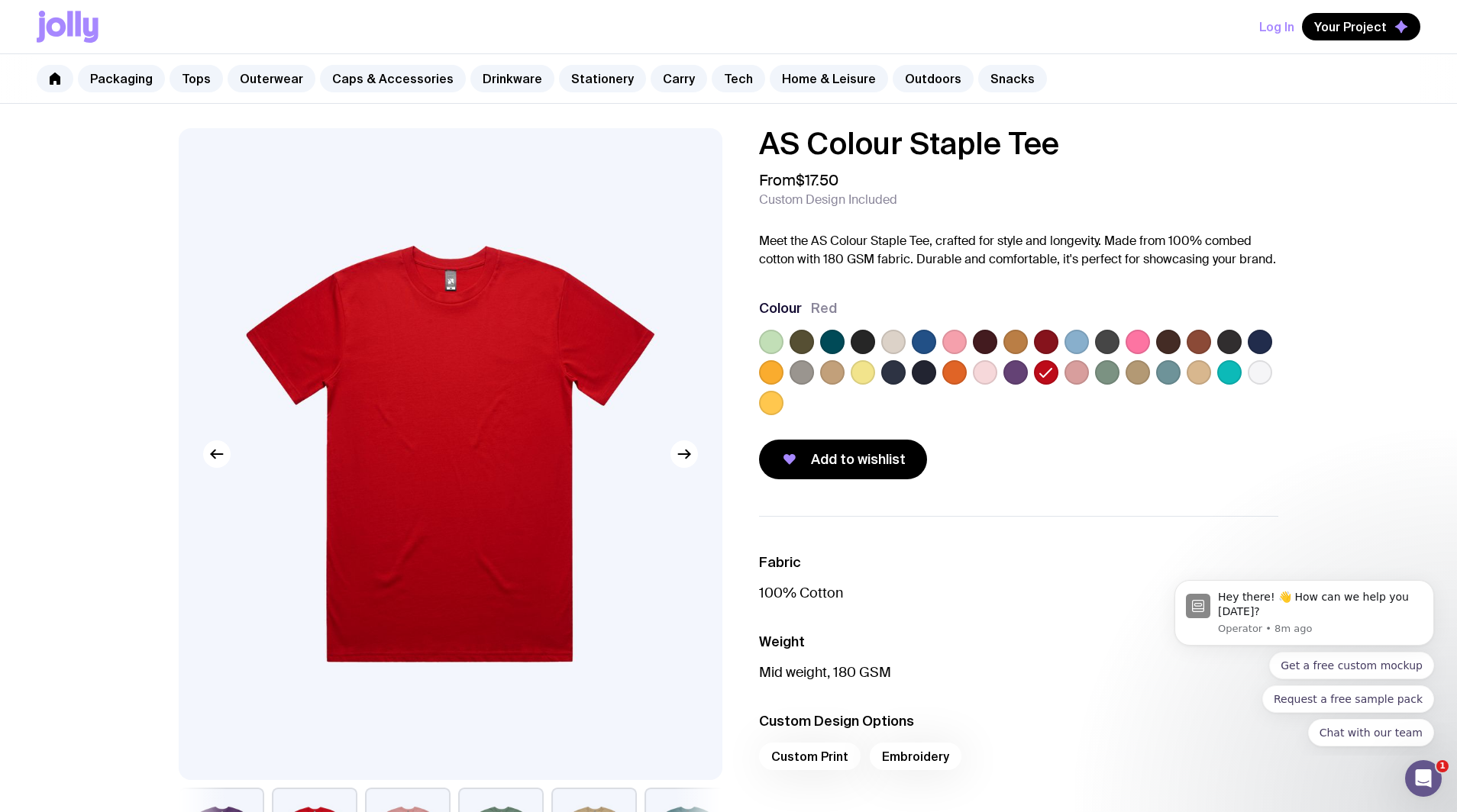
click at [1169, 343] on label at bounding box center [1167, 341] width 24 height 24
click at [0, 0] on input "radio" at bounding box center [0, 0] width 0 height 0
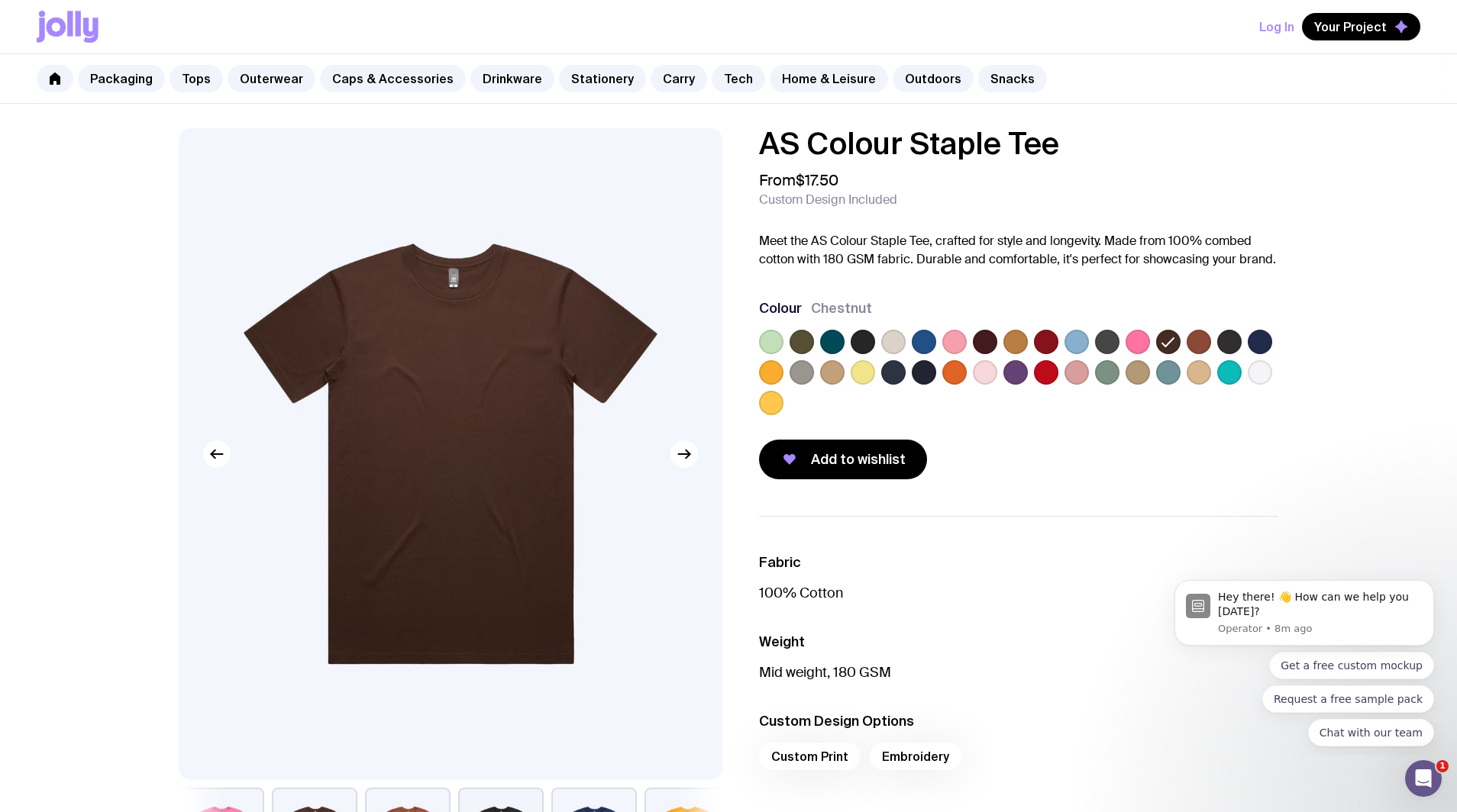
click at [1138, 339] on label at bounding box center [1137, 341] width 24 height 24
click at [0, 0] on input "radio" at bounding box center [0, 0] width 0 height 0
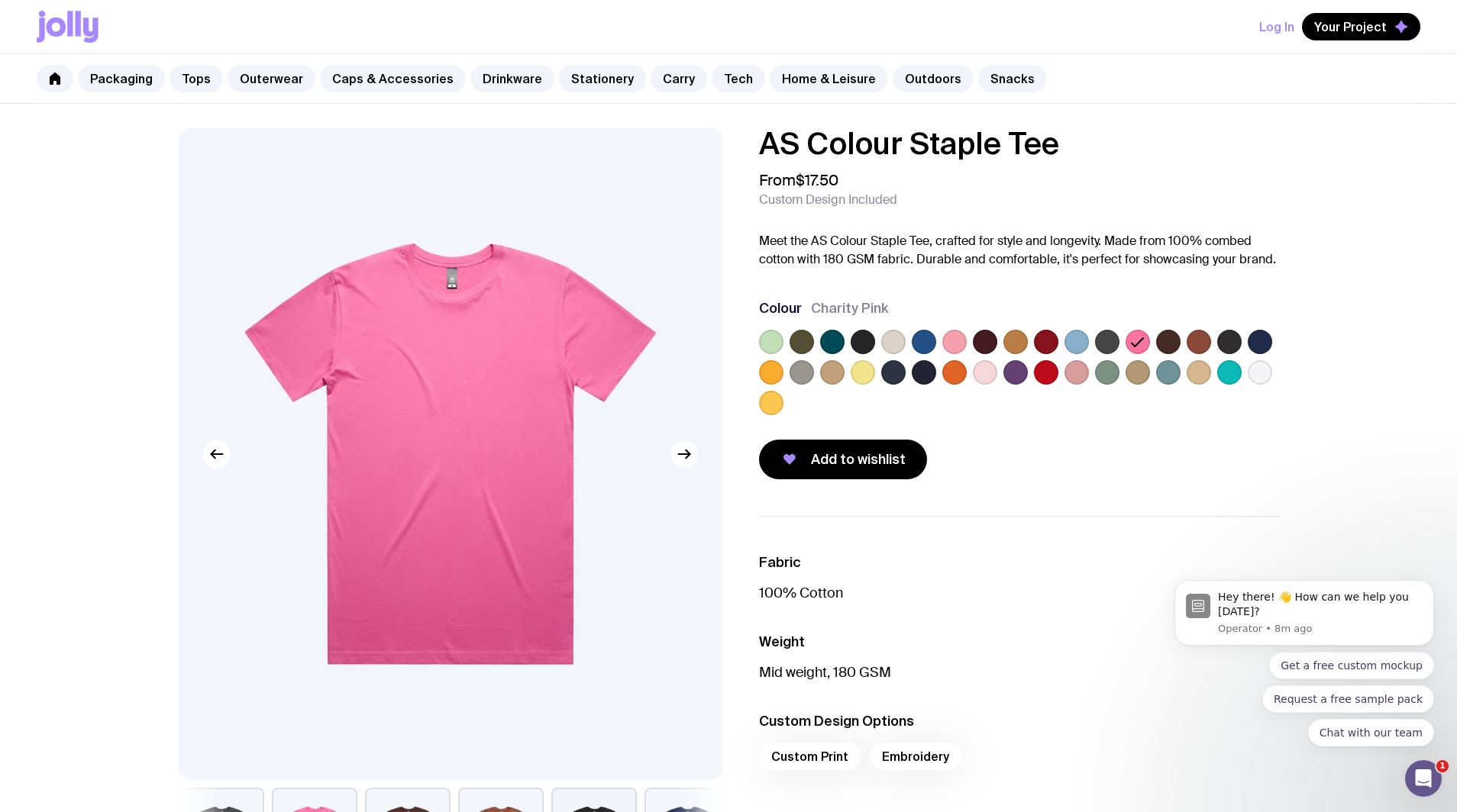
click at [866, 362] on label at bounding box center [862, 372] width 24 height 24
click at [0, 0] on input "radio" at bounding box center [0, 0] width 0 height 0
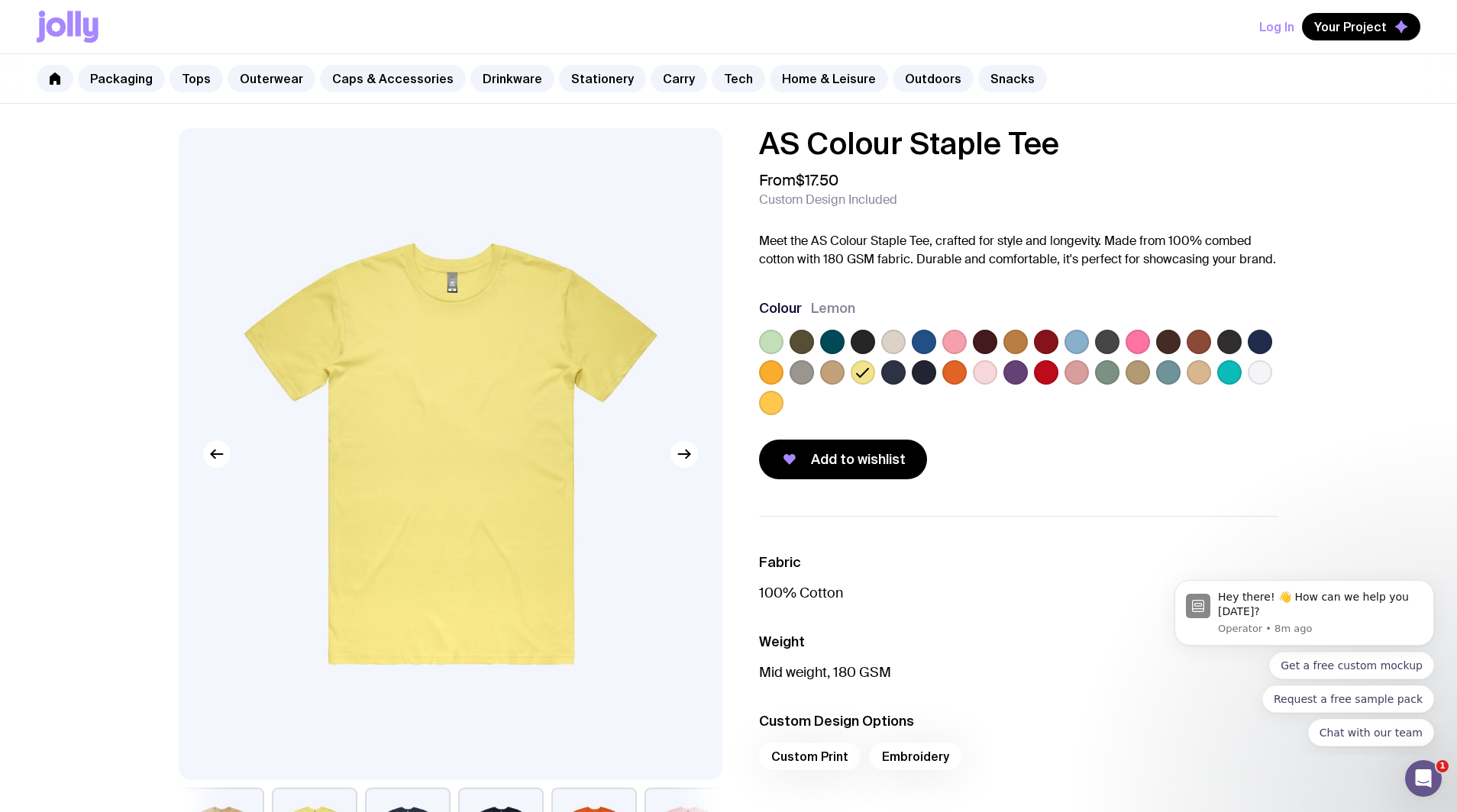
click at [753, 395] on div "AS Colour Staple Tee From $17.50 Custom Design Included Meet the AS Colour Stap…" at bounding box center [1006, 303] width 544 height 351
click at [763, 399] on label at bounding box center [771, 402] width 24 height 24
click at [0, 0] on input "radio" at bounding box center [0, 0] width 0 height 0
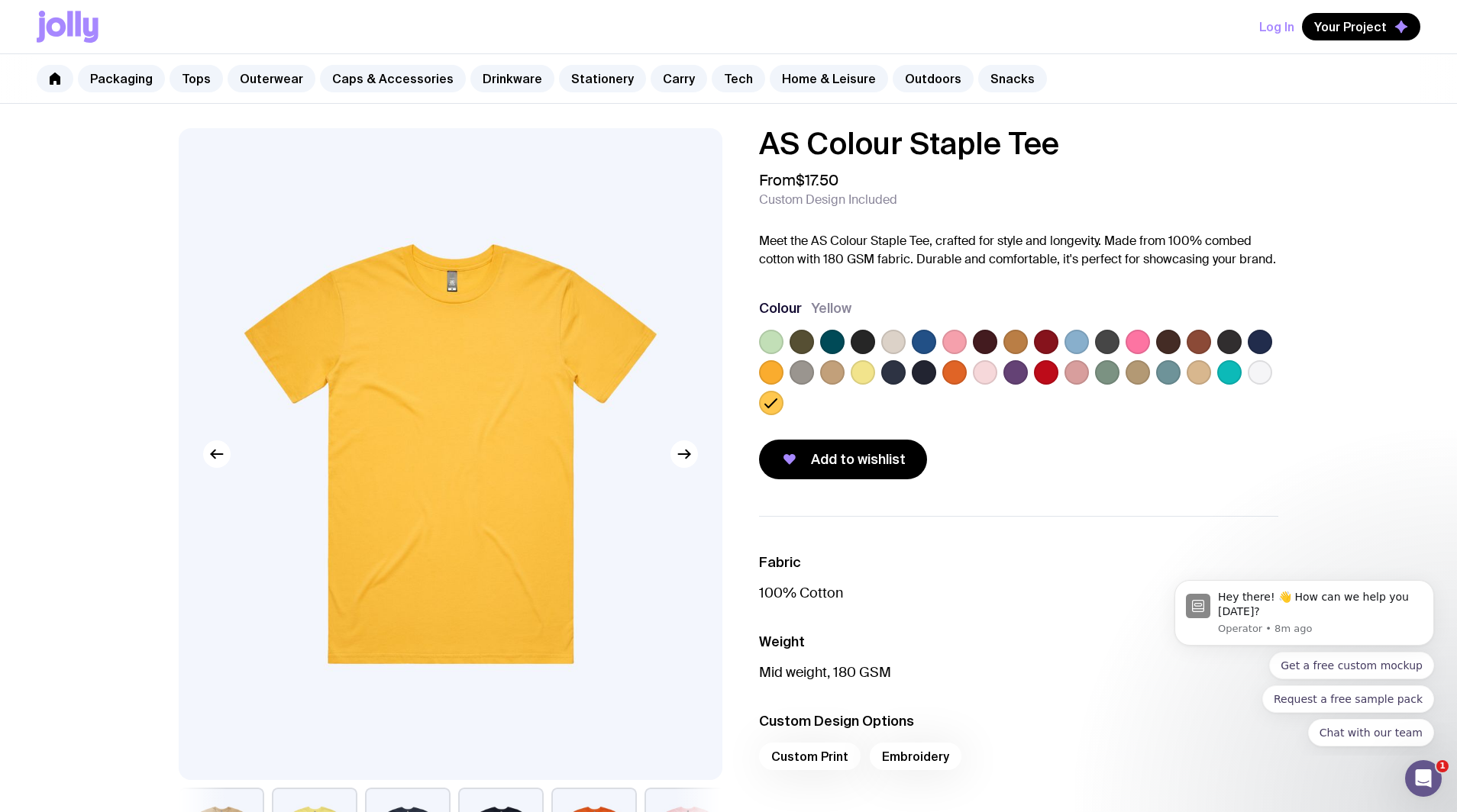
click at [776, 366] on label at bounding box center [771, 372] width 24 height 24
click at [0, 0] on input "radio" at bounding box center [0, 0] width 0 height 0
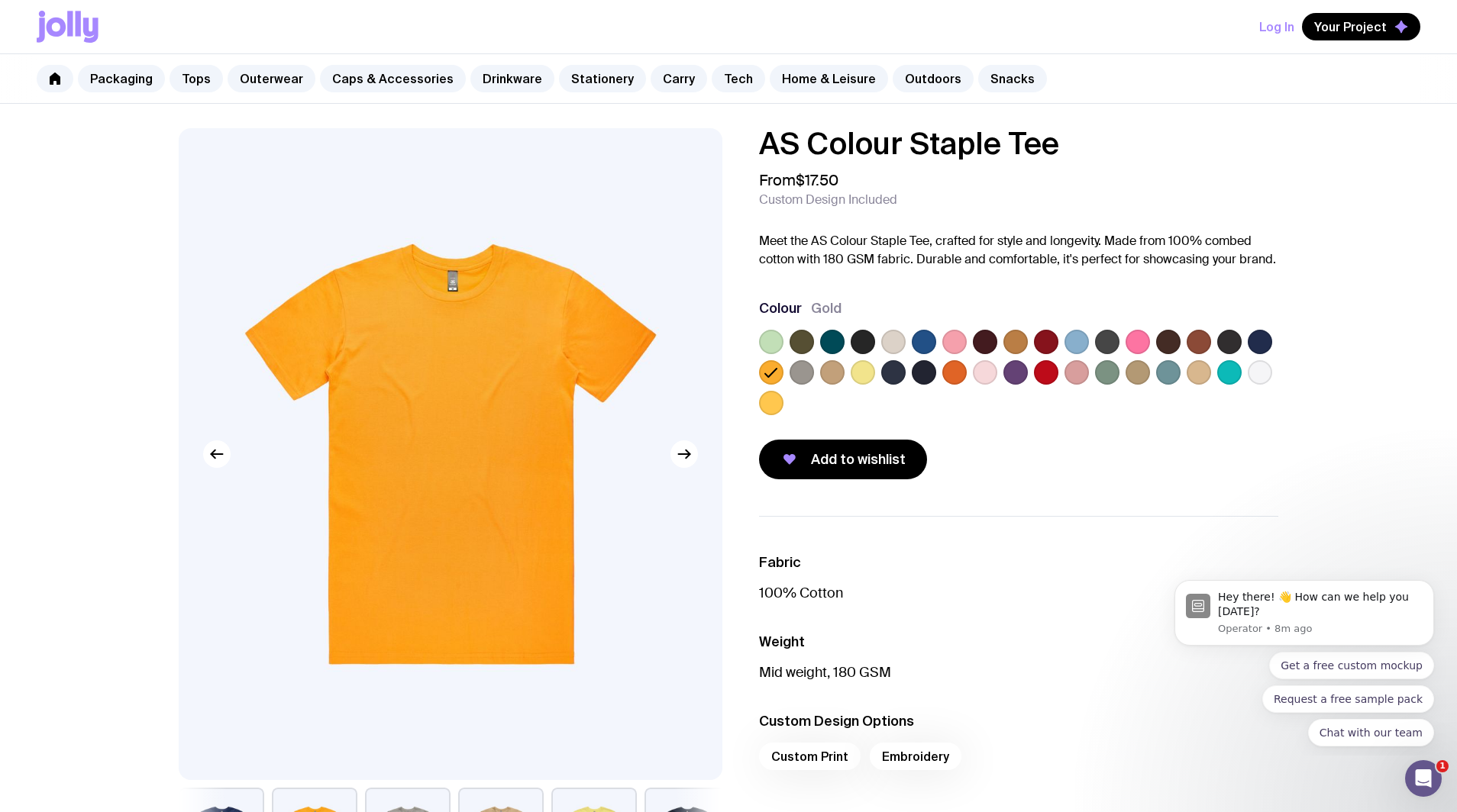
click at [774, 349] on label at bounding box center [771, 341] width 24 height 24
click at [0, 0] on input "radio" at bounding box center [0, 0] width 0 height 0
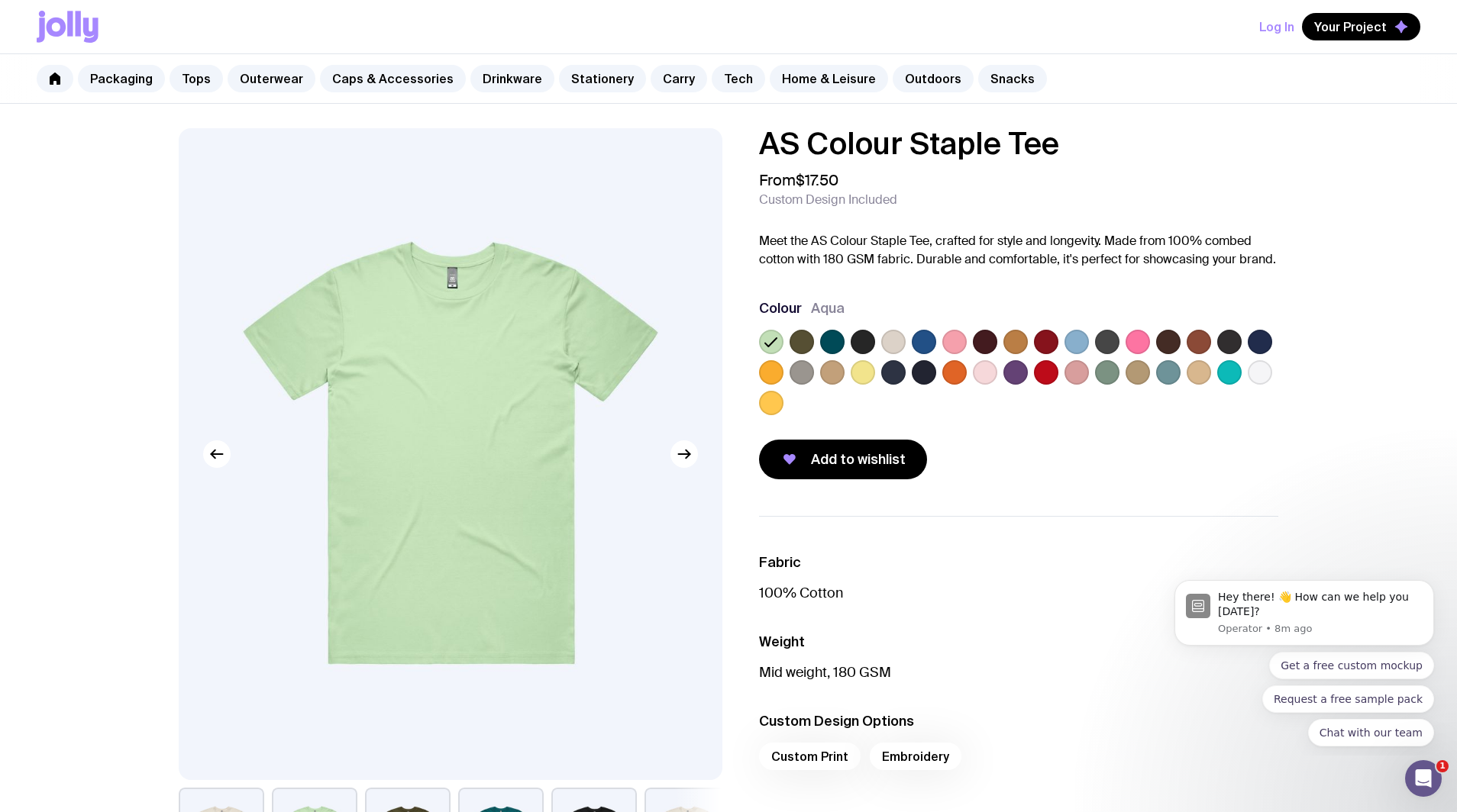
click at [804, 349] on label at bounding box center [801, 341] width 24 height 24
click at [0, 0] on input "radio" at bounding box center [0, 0] width 0 height 0
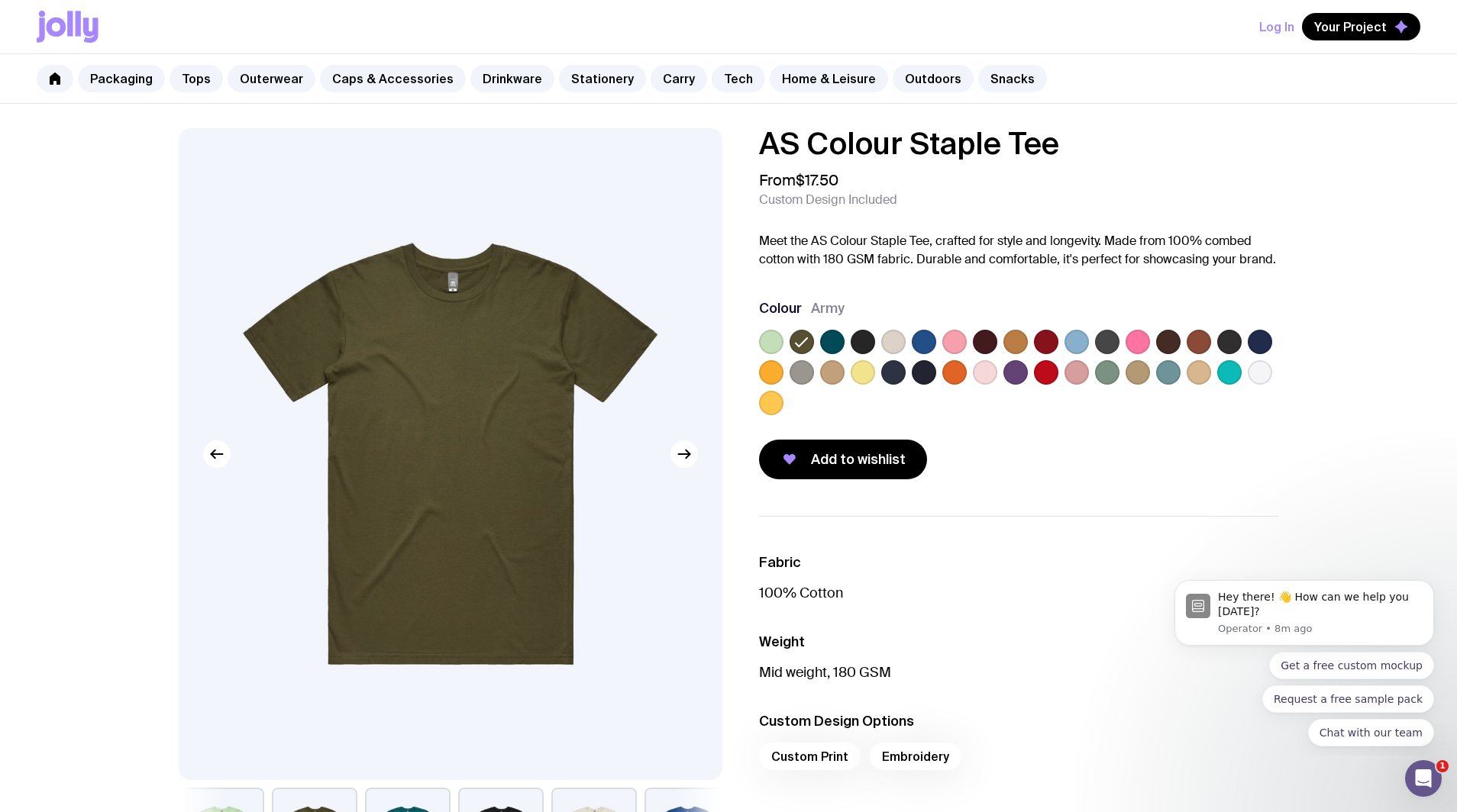
click at [824, 349] on label at bounding box center [832, 341] width 24 height 24
click at [0, 0] on input "radio" at bounding box center [0, 0] width 0 height 0
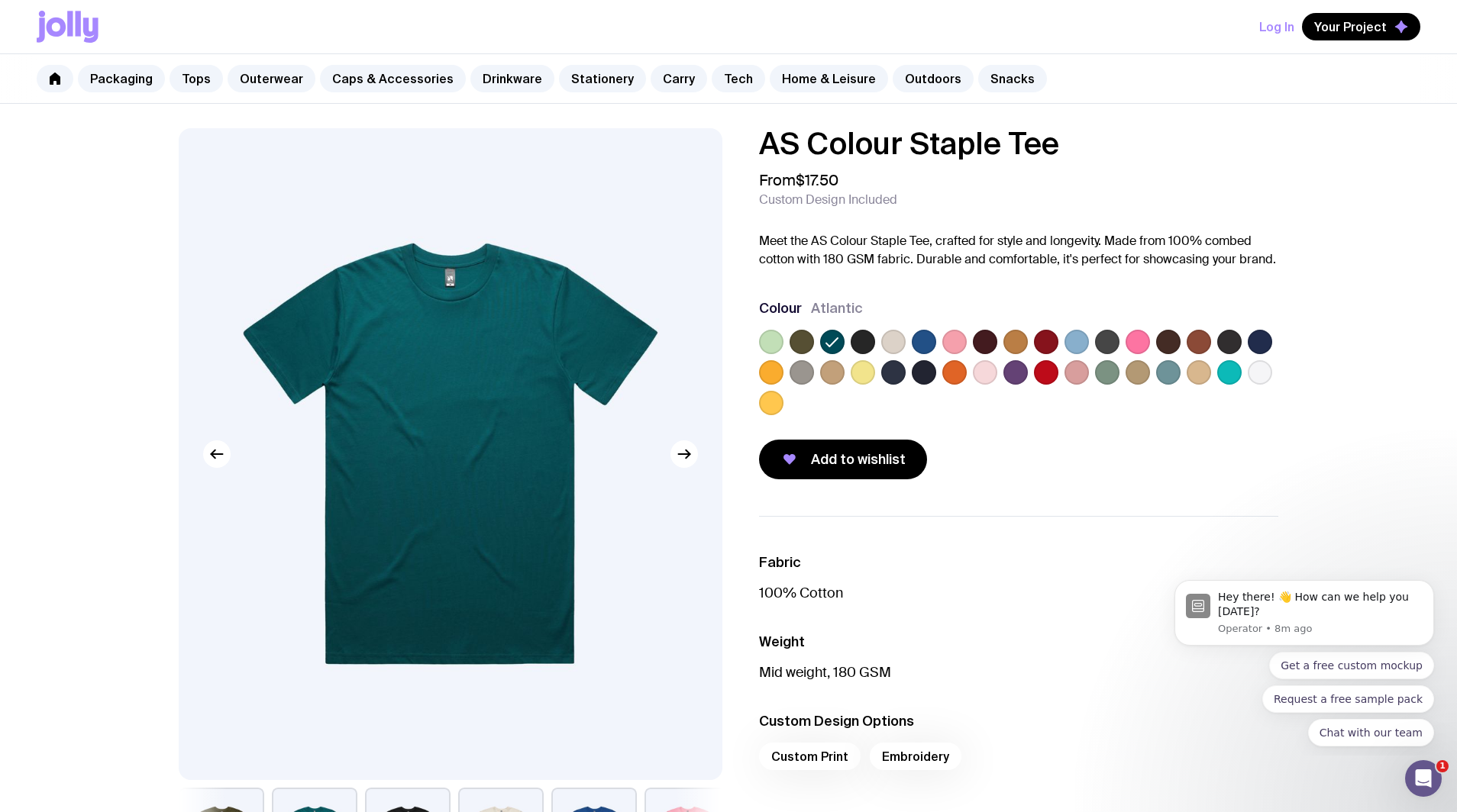
click at [831, 371] on label at bounding box center [832, 372] width 24 height 24
click at [0, 0] on input "radio" at bounding box center [0, 0] width 0 height 0
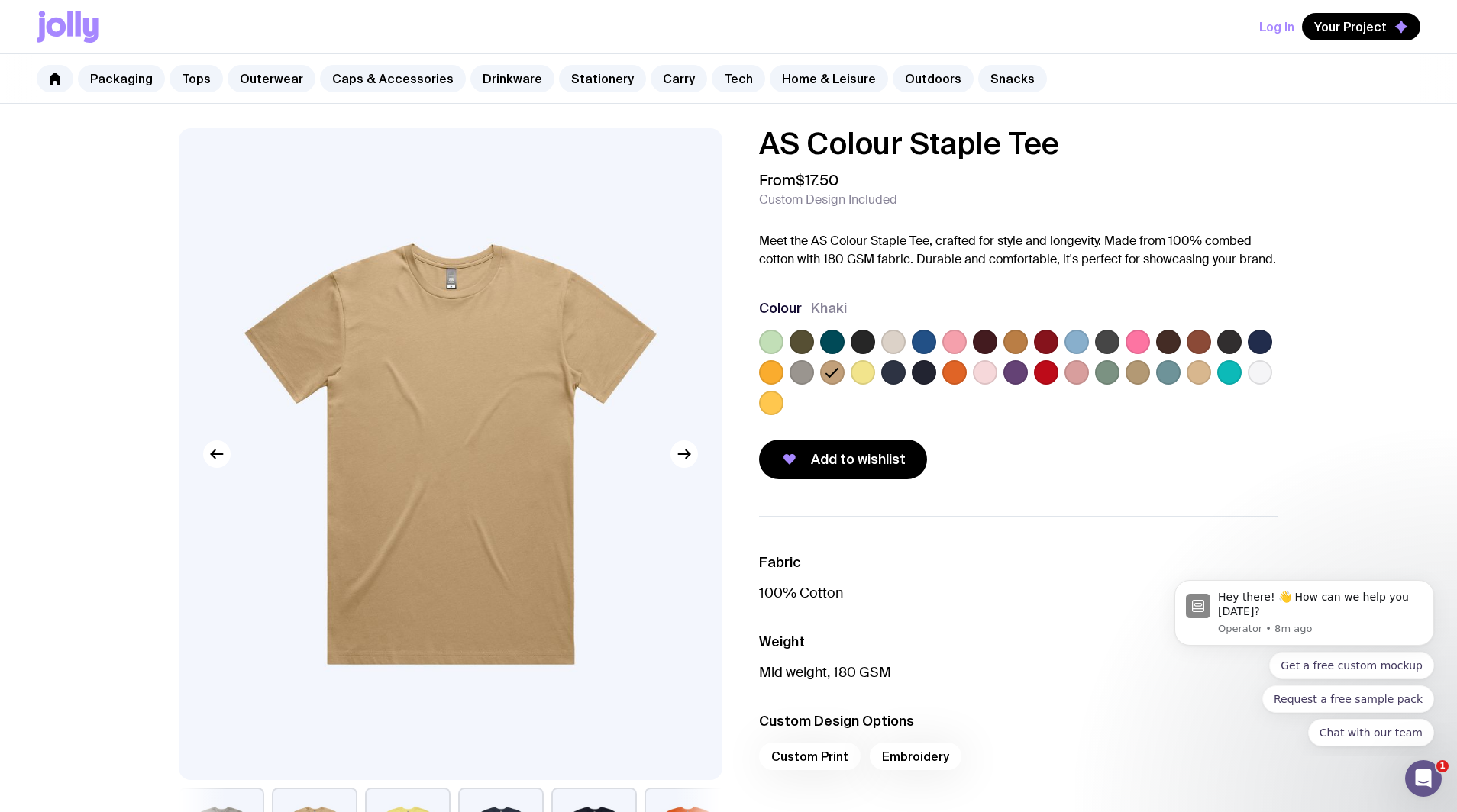
click at [812, 369] on label at bounding box center [801, 372] width 24 height 24
click at [0, 0] on input "radio" at bounding box center [0, 0] width 0 height 0
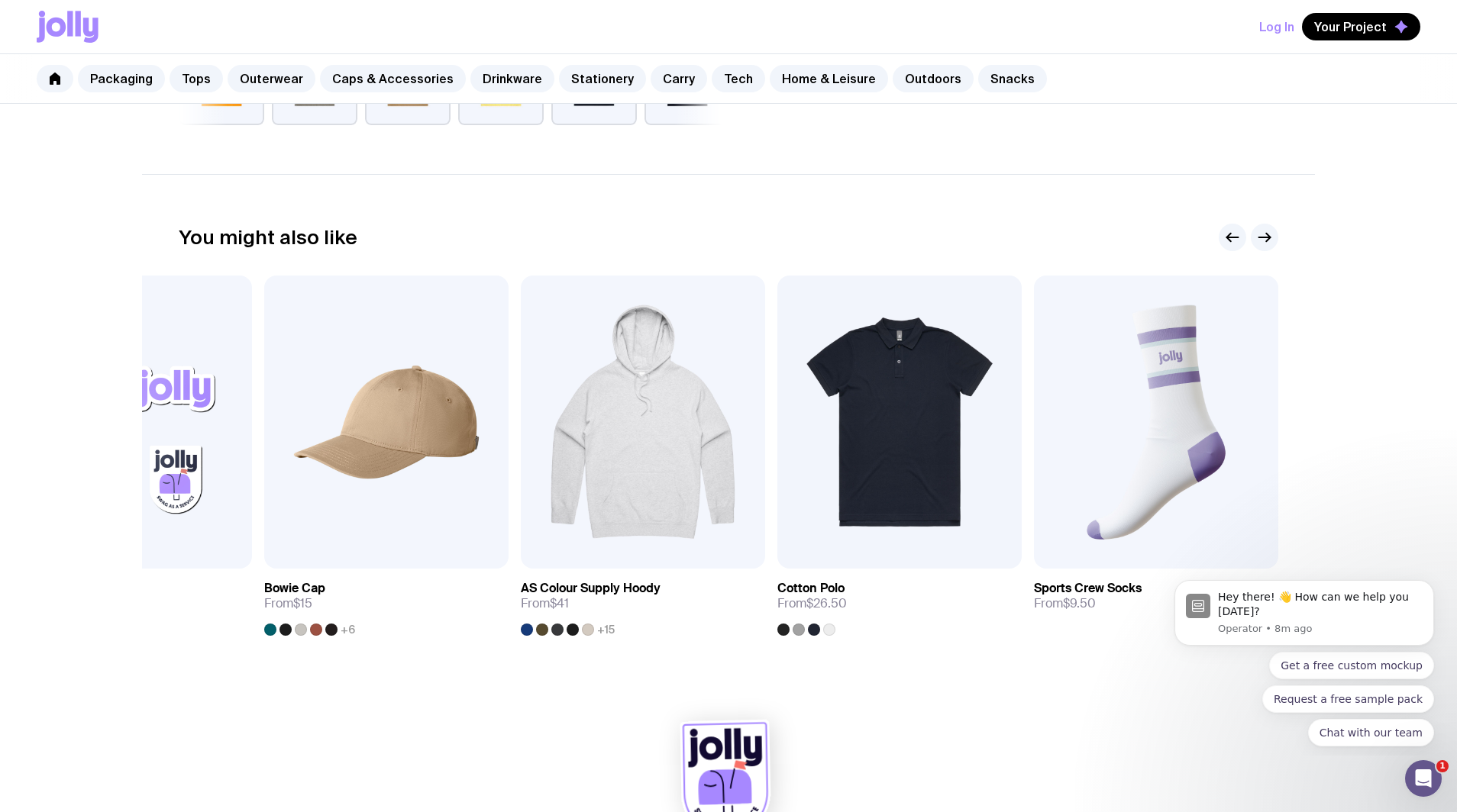
scroll to position [768, 0]
click at [58, 73] on icon at bounding box center [54, 78] width 13 height 13
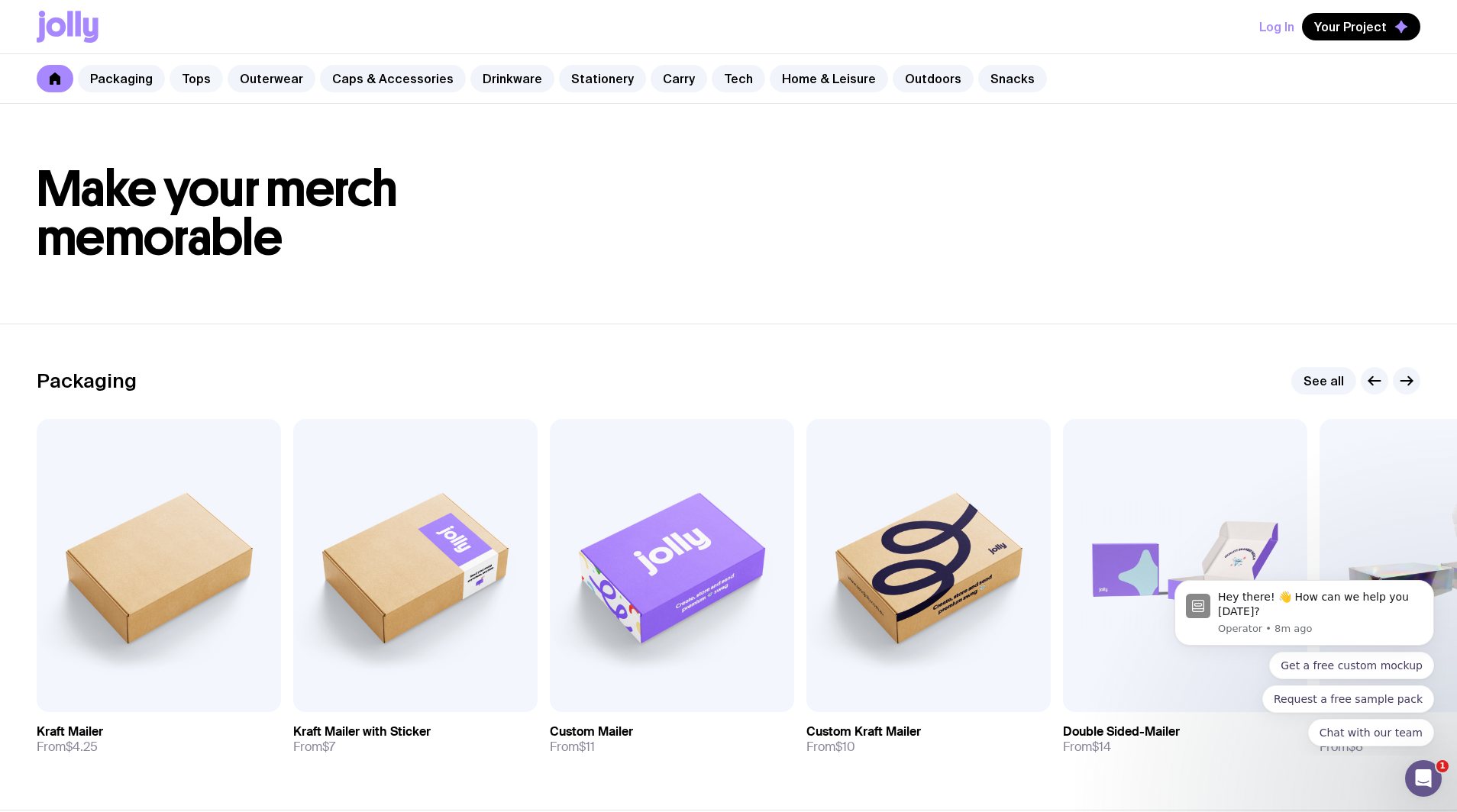
click at [197, 81] on link "Tops" at bounding box center [196, 78] width 53 height 27
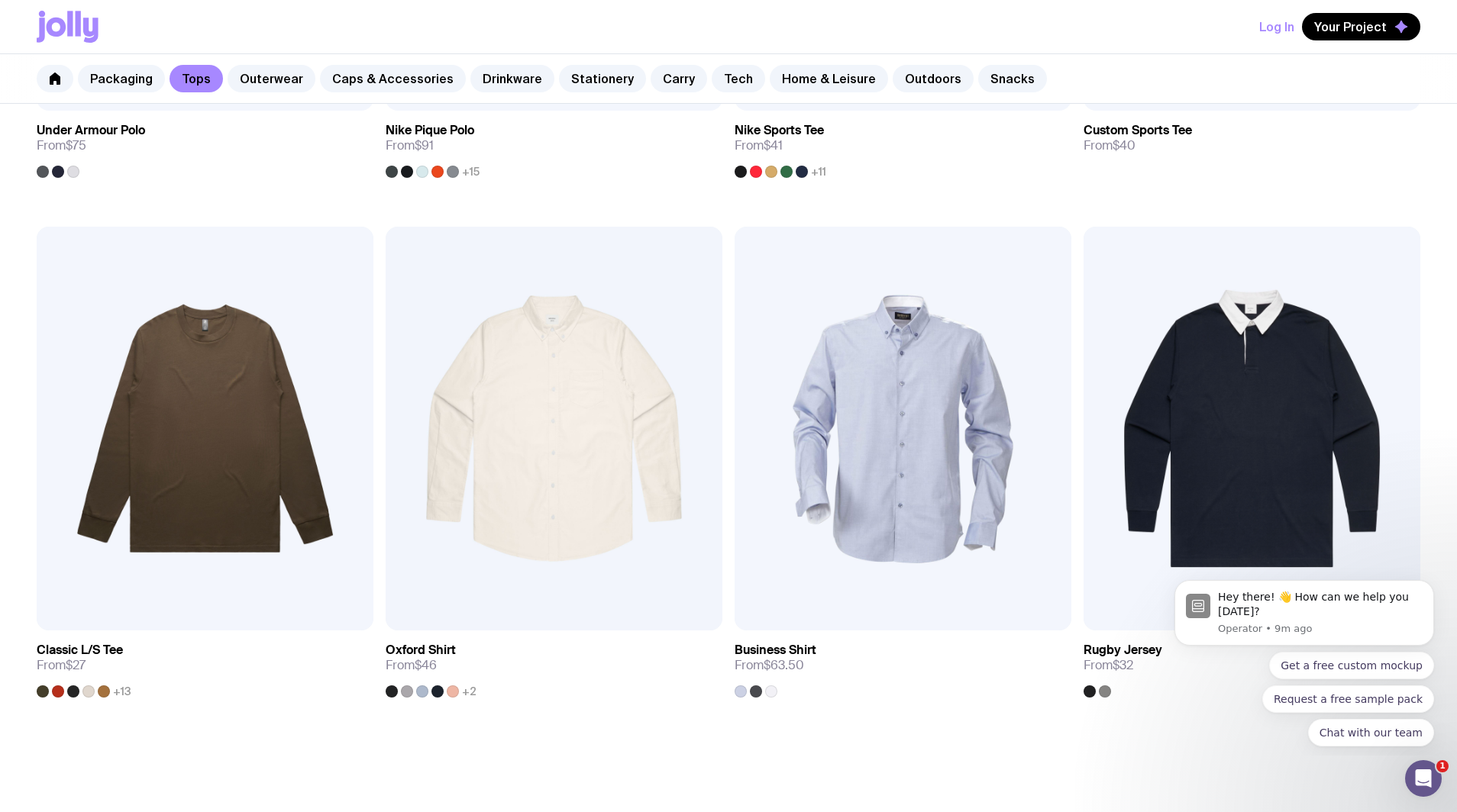
scroll to position [1876, 0]
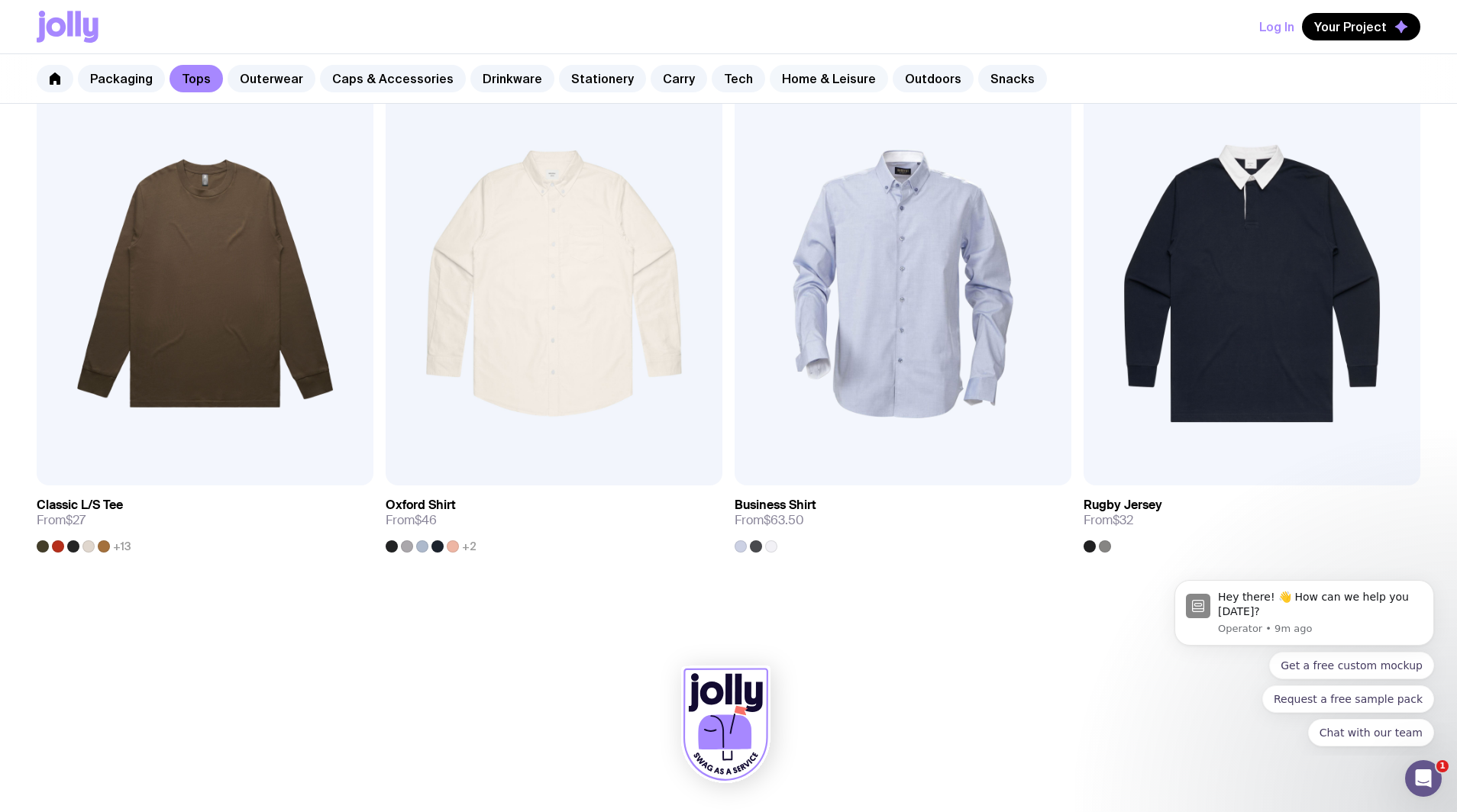
click at [826, 88] on link "Home & Leisure" at bounding box center [829, 78] width 118 height 27
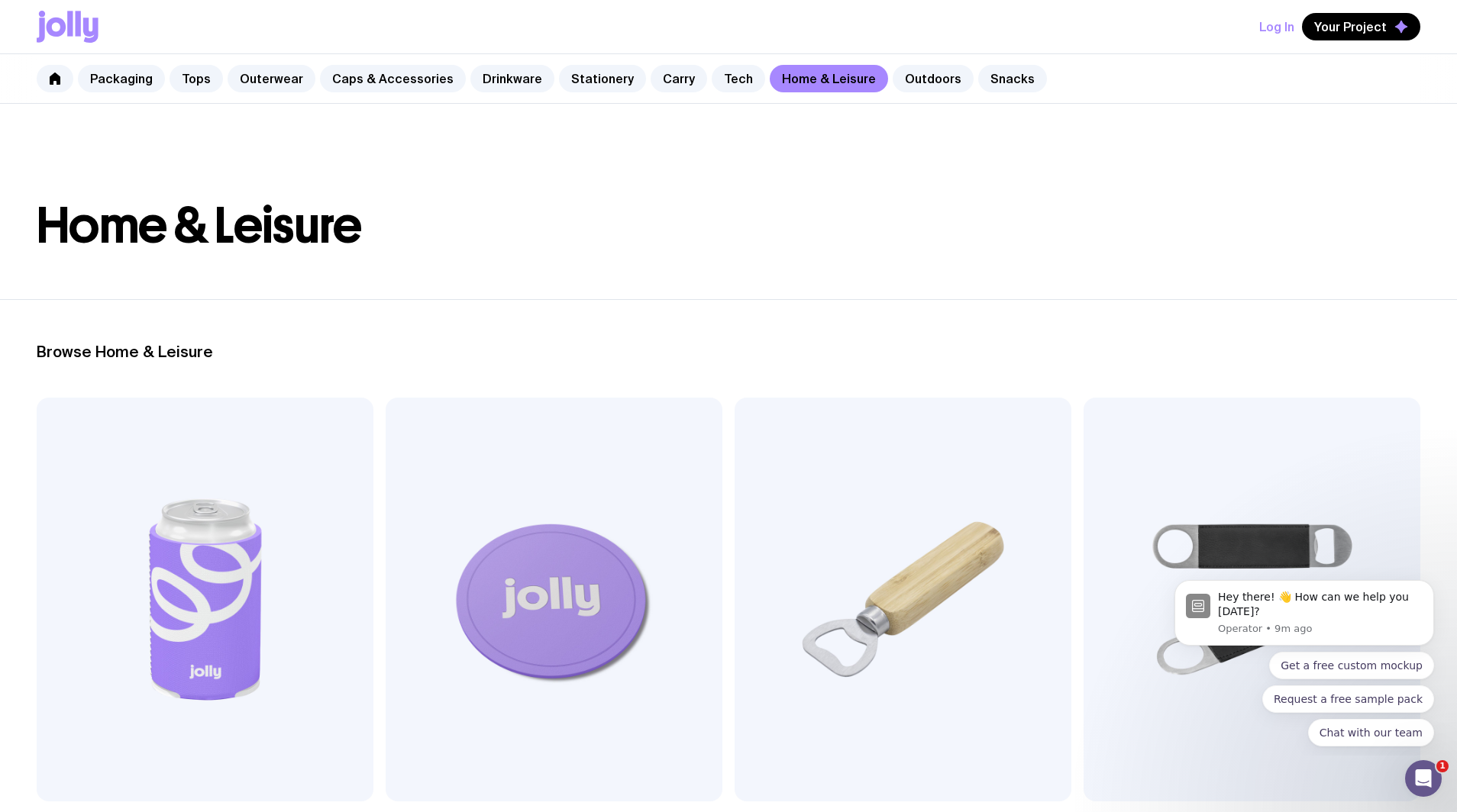
click at [72, 25] on icon at bounding box center [70, 23] width 6 height 25
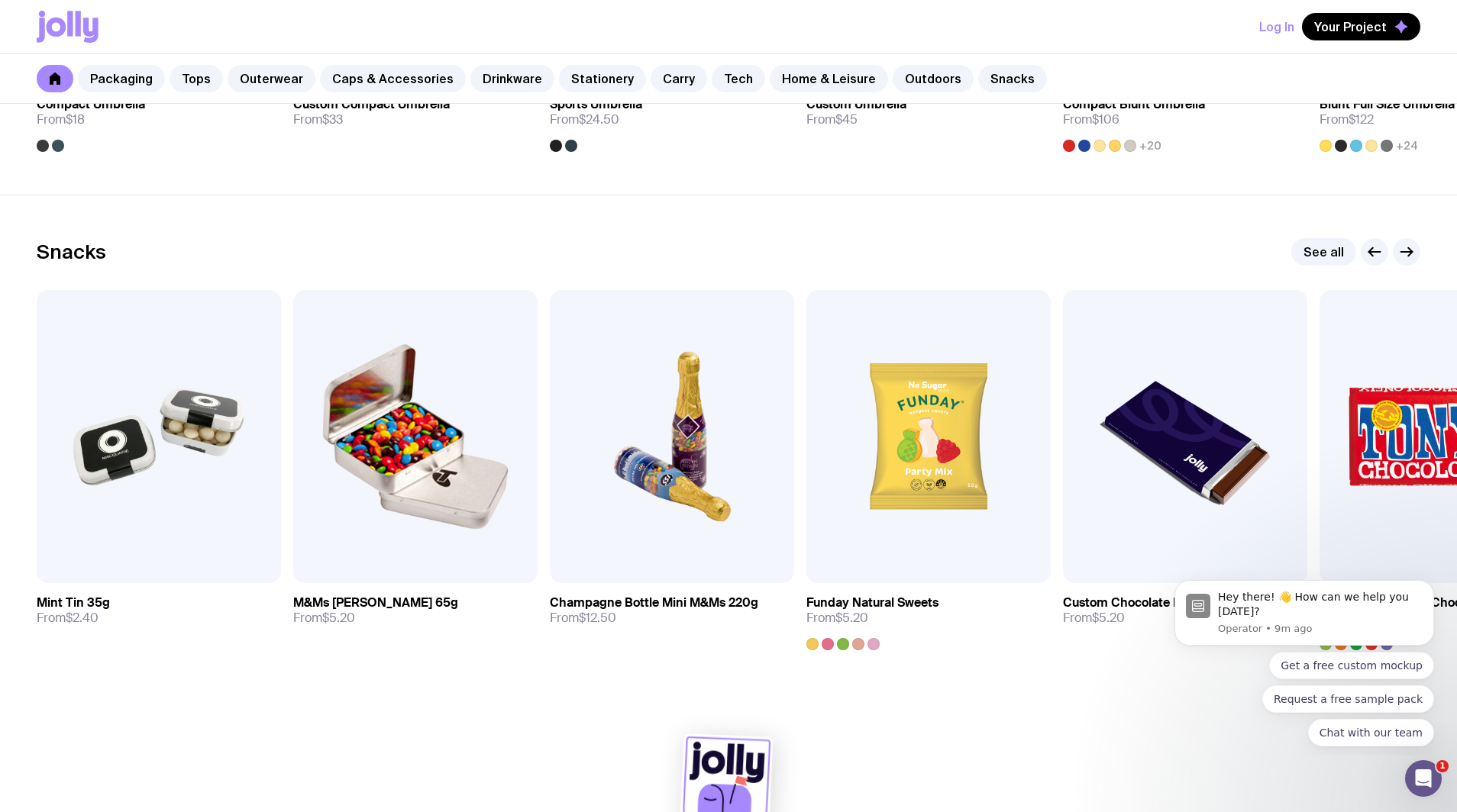
scroll to position [5140, 0]
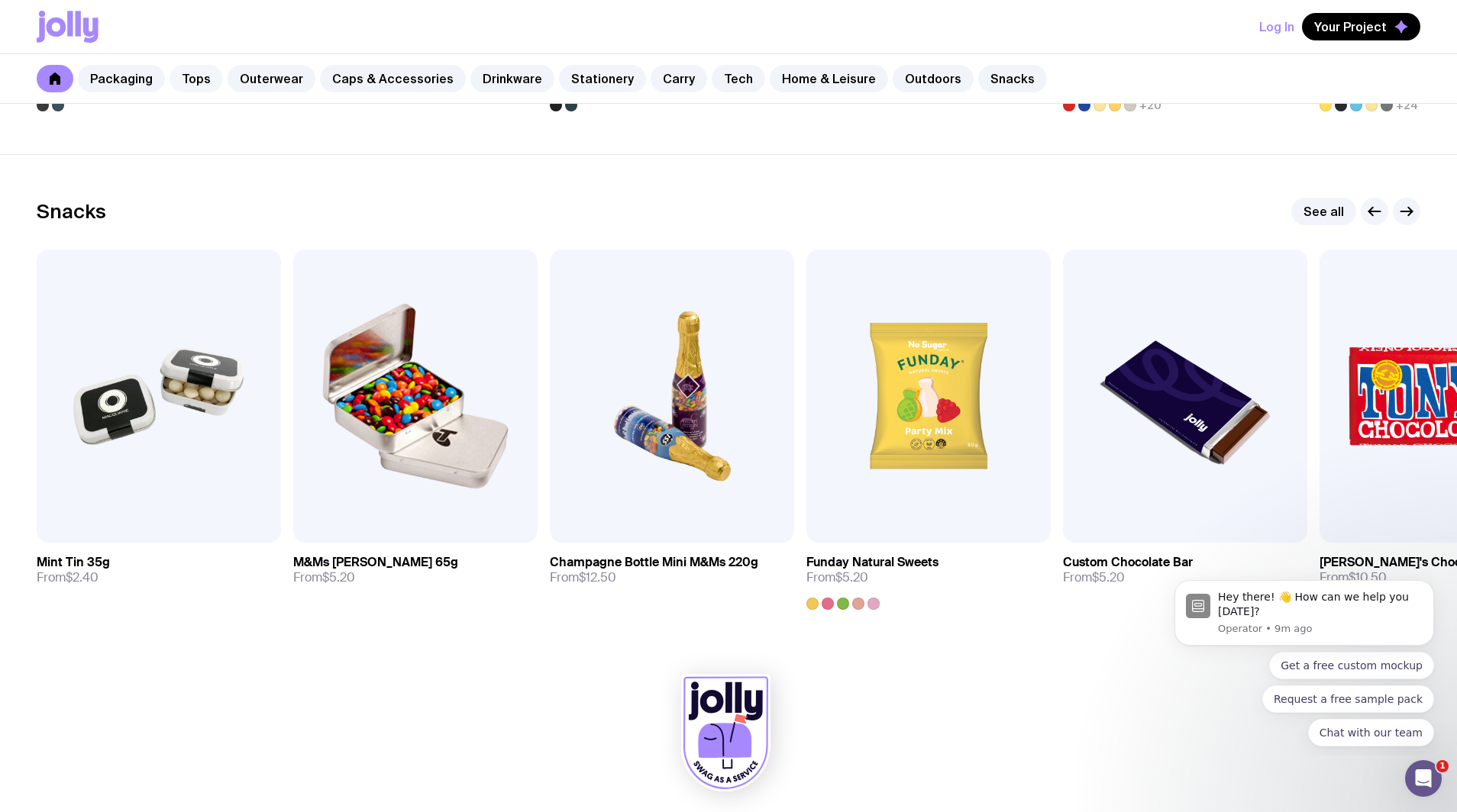
click at [196, 81] on link "Tops" at bounding box center [196, 78] width 53 height 27
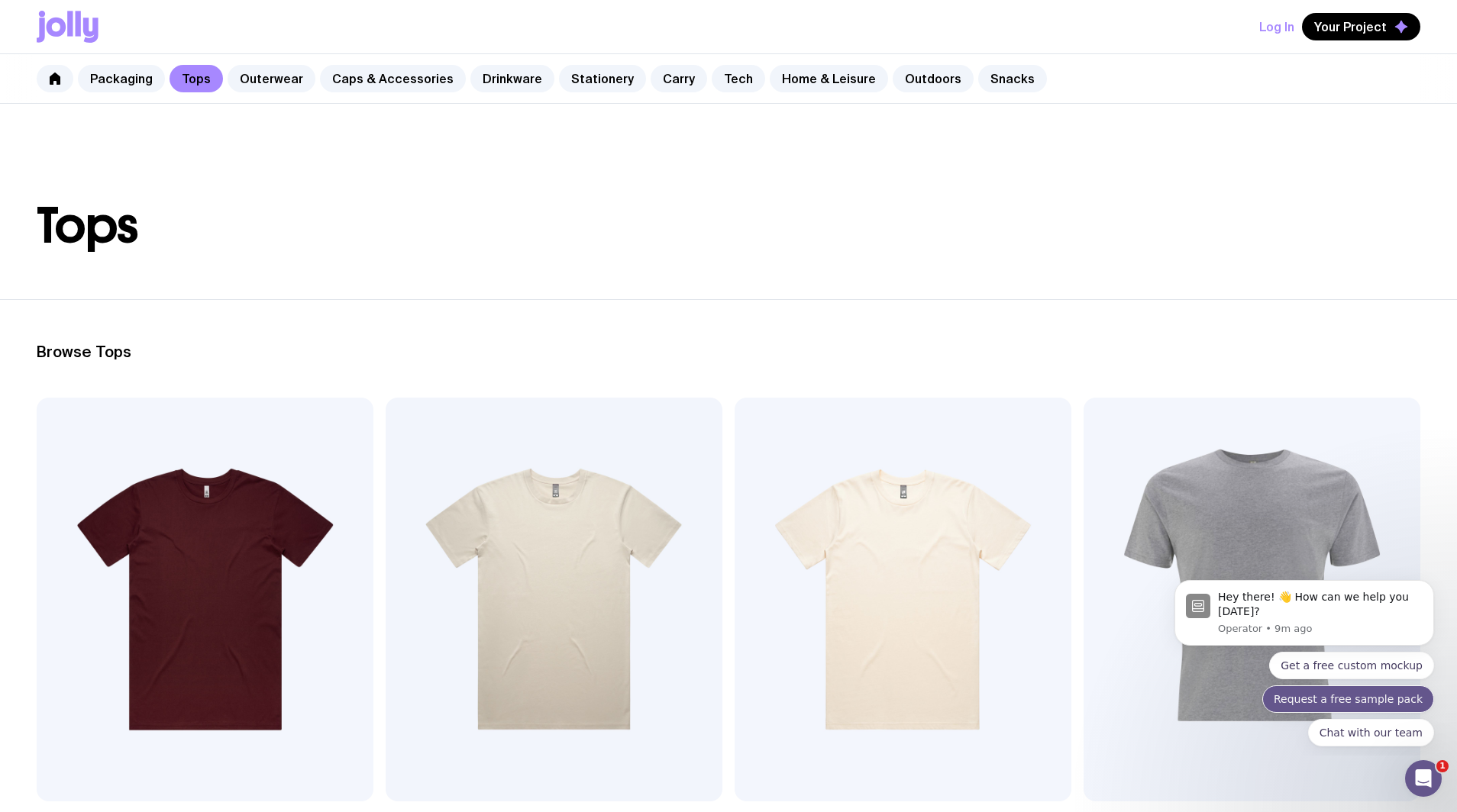
click at [1375, 699] on button "Request a free sample pack" at bounding box center [1347, 699] width 172 height 27
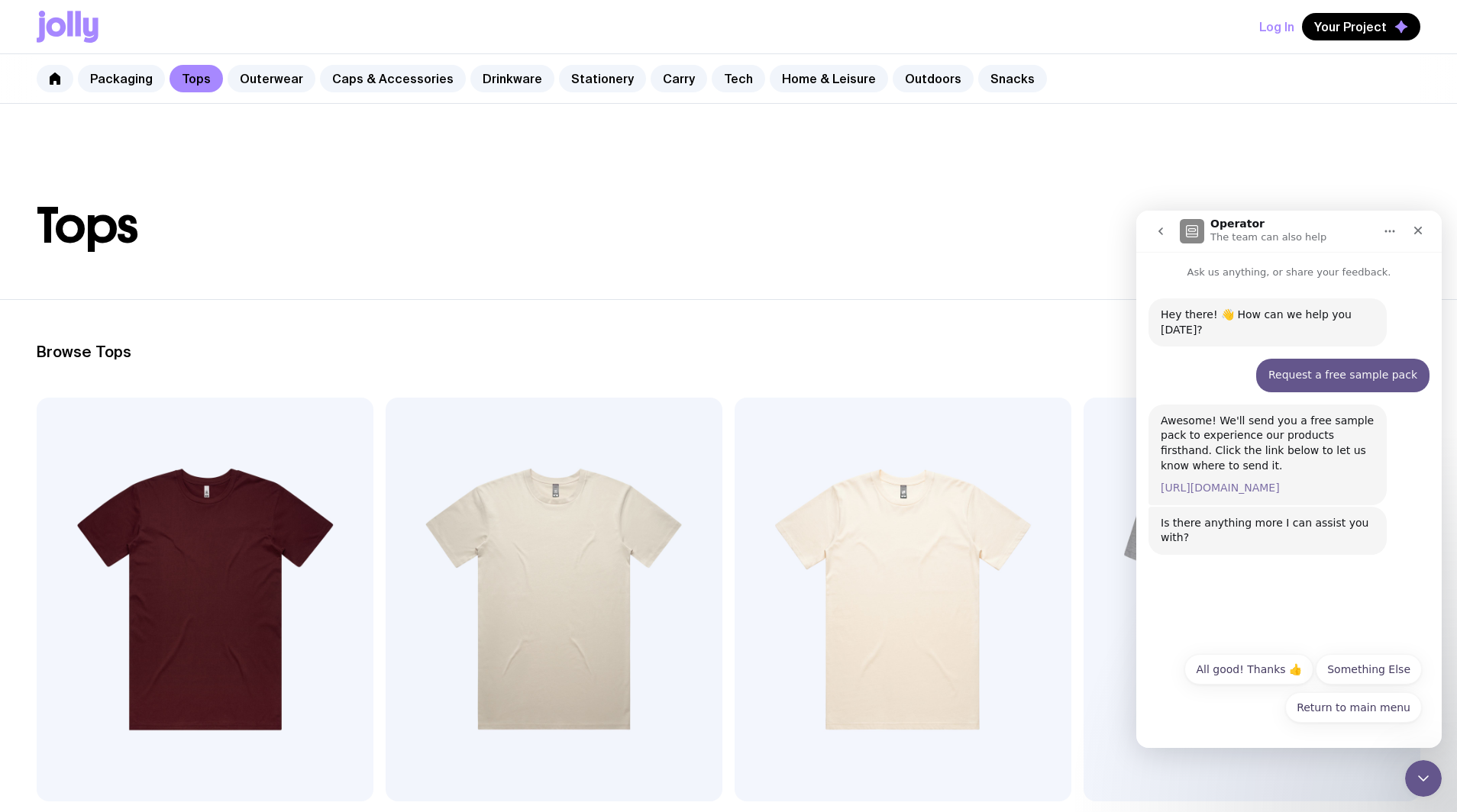
click at [1280, 482] on link "[URL][DOMAIN_NAME]" at bounding box center [1219, 487] width 119 height 13
click at [1423, 231] on icon "Close" at bounding box center [1417, 231] width 13 height 13
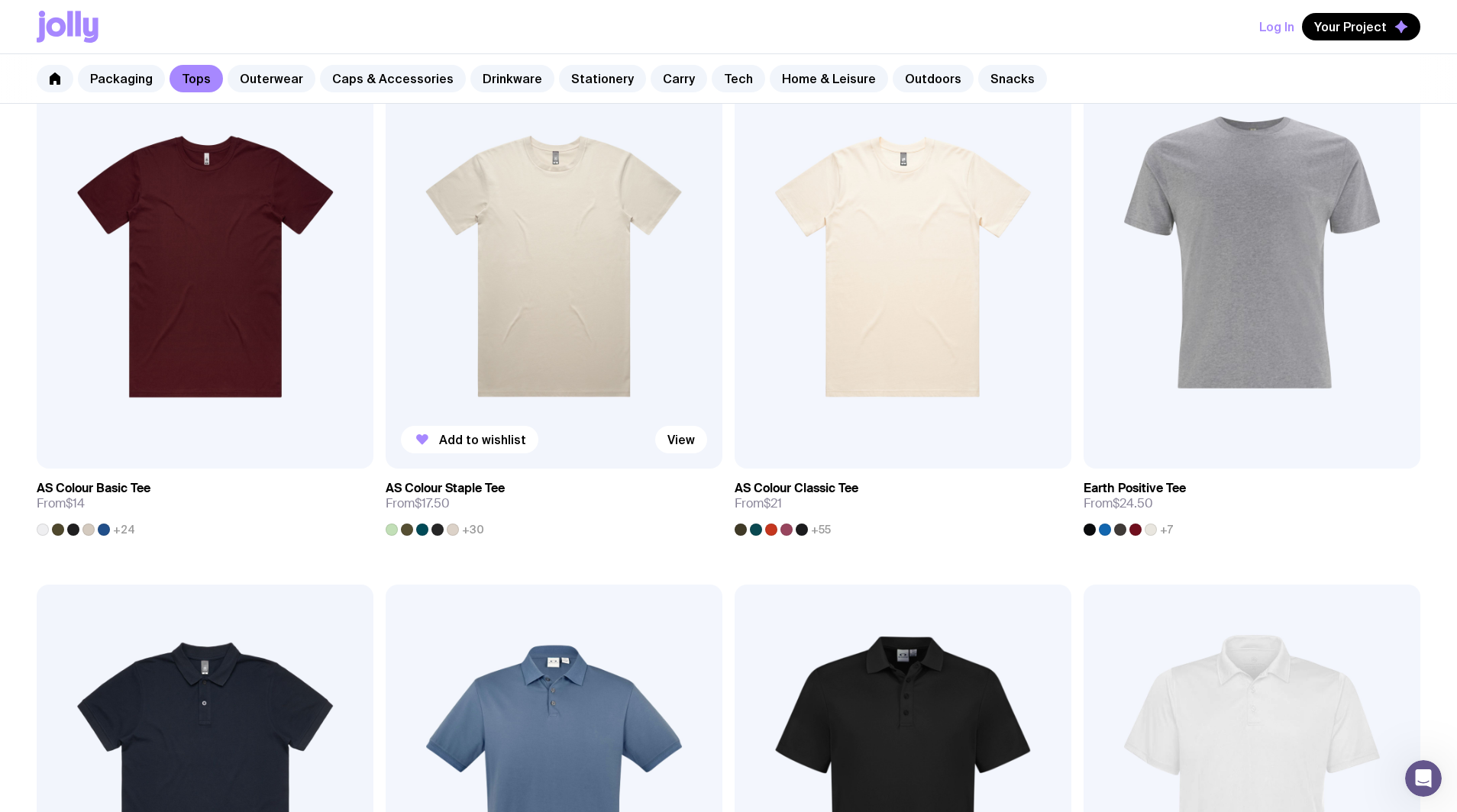
scroll to position [334, 0]
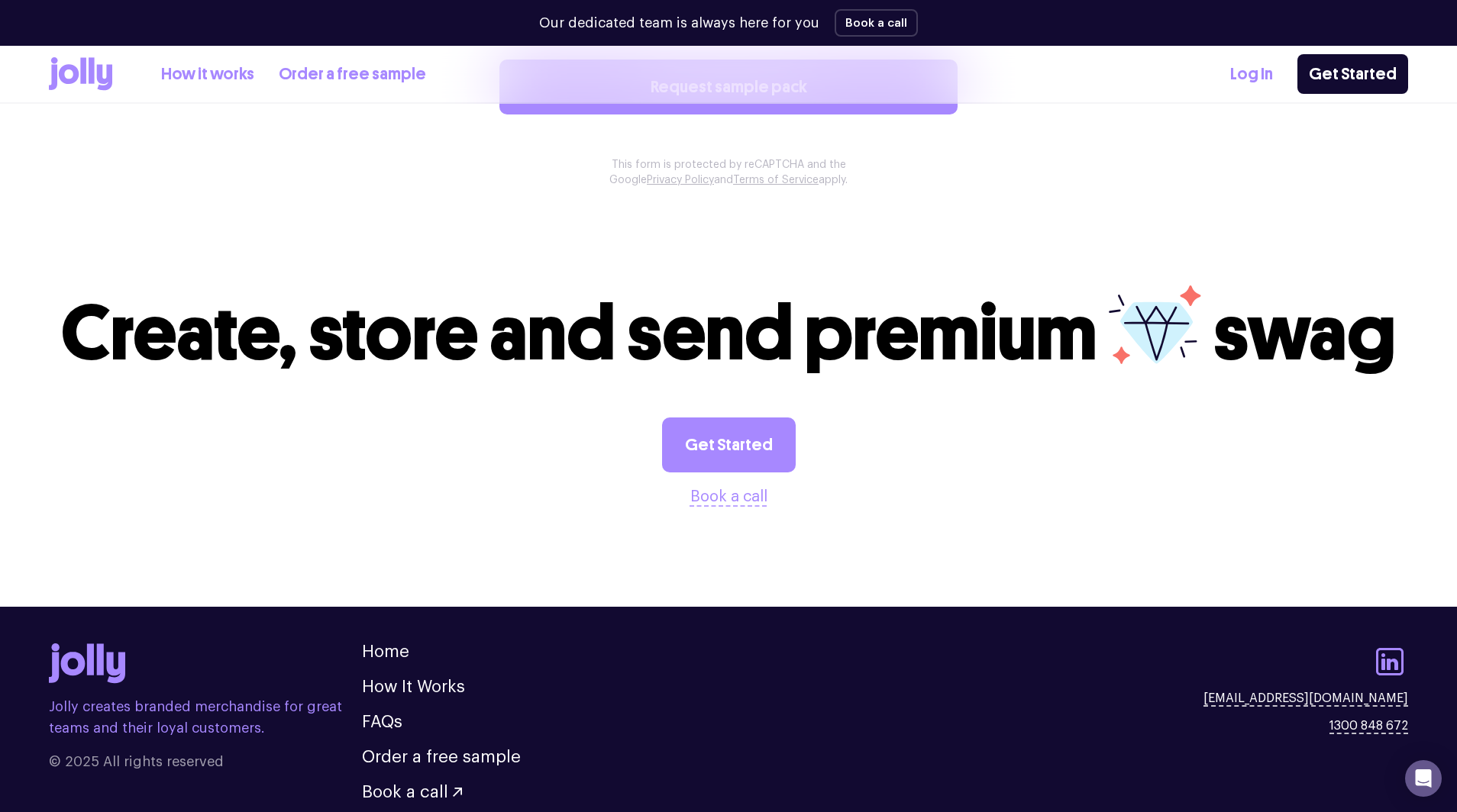
scroll to position [1493, 0]
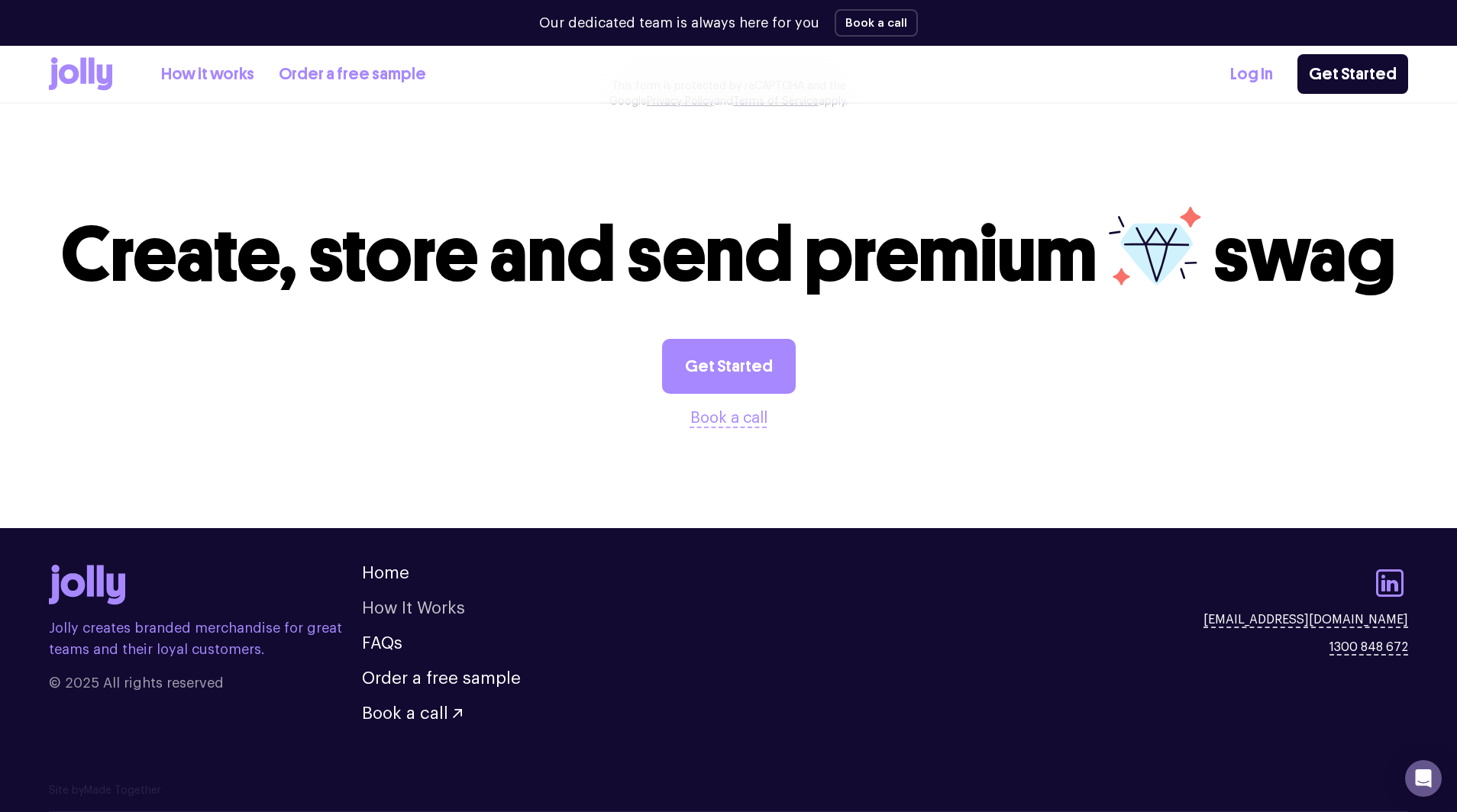
click at [390, 609] on link "How It Works" at bounding box center [413, 608] width 103 height 16
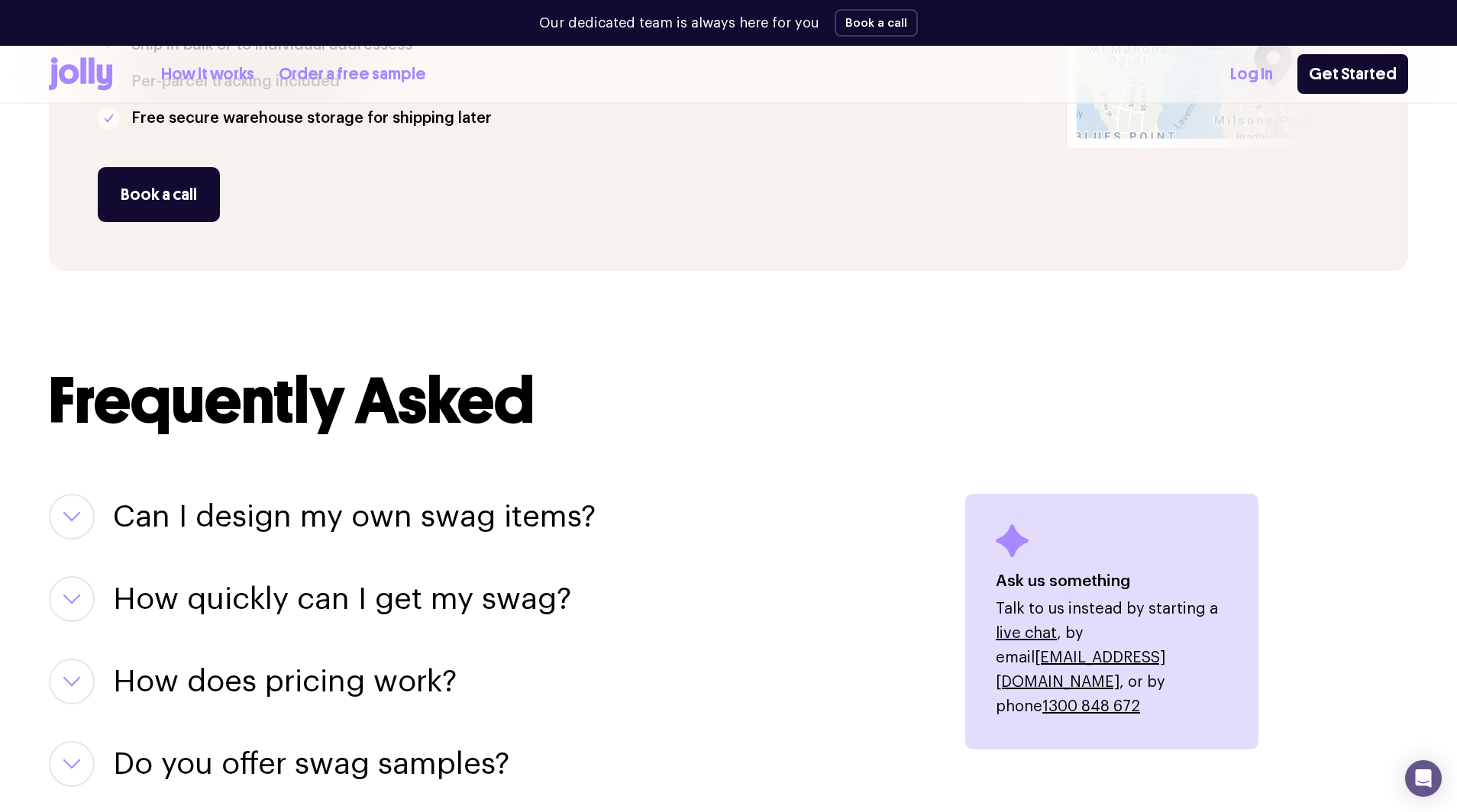
scroll to position [1533, 0]
click at [508, 516] on h3 "Can I design my own swag items?" at bounding box center [355, 515] width 483 height 46
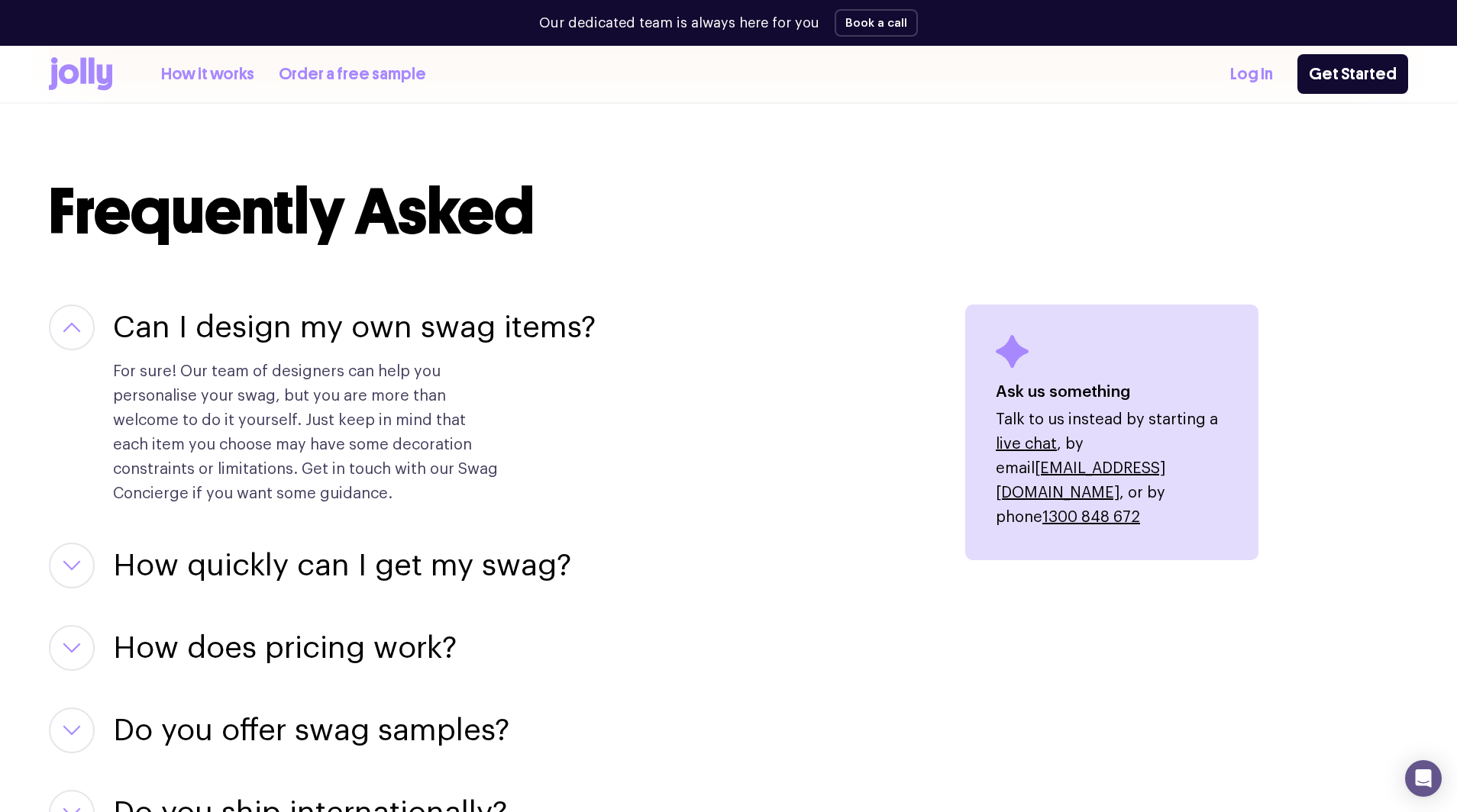
scroll to position [1731, 0]
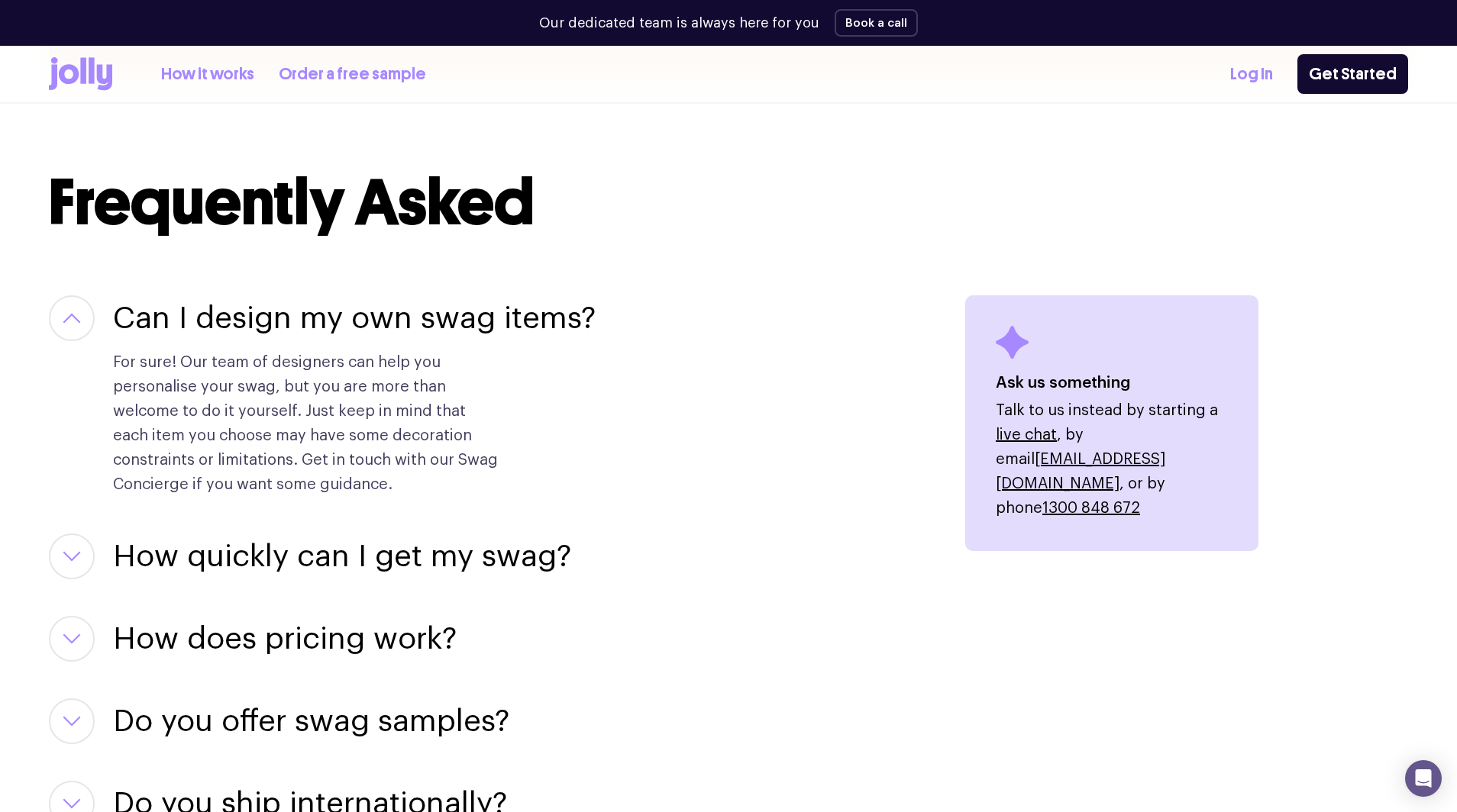
click at [484, 564] on h3 "How quickly can I get my swag?" at bounding box center [342, 556] width 459 height 46
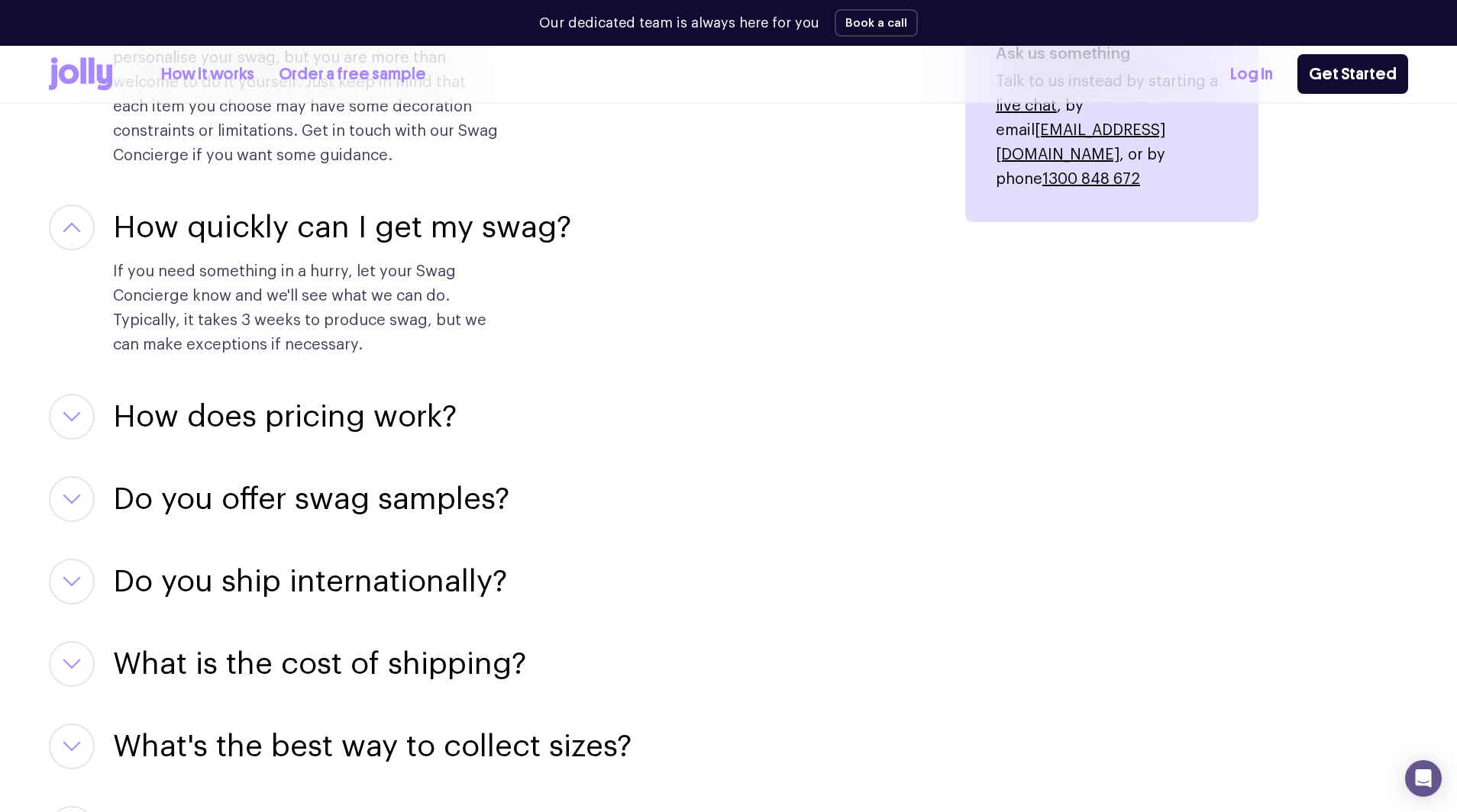
scroll to position [2111, 0]
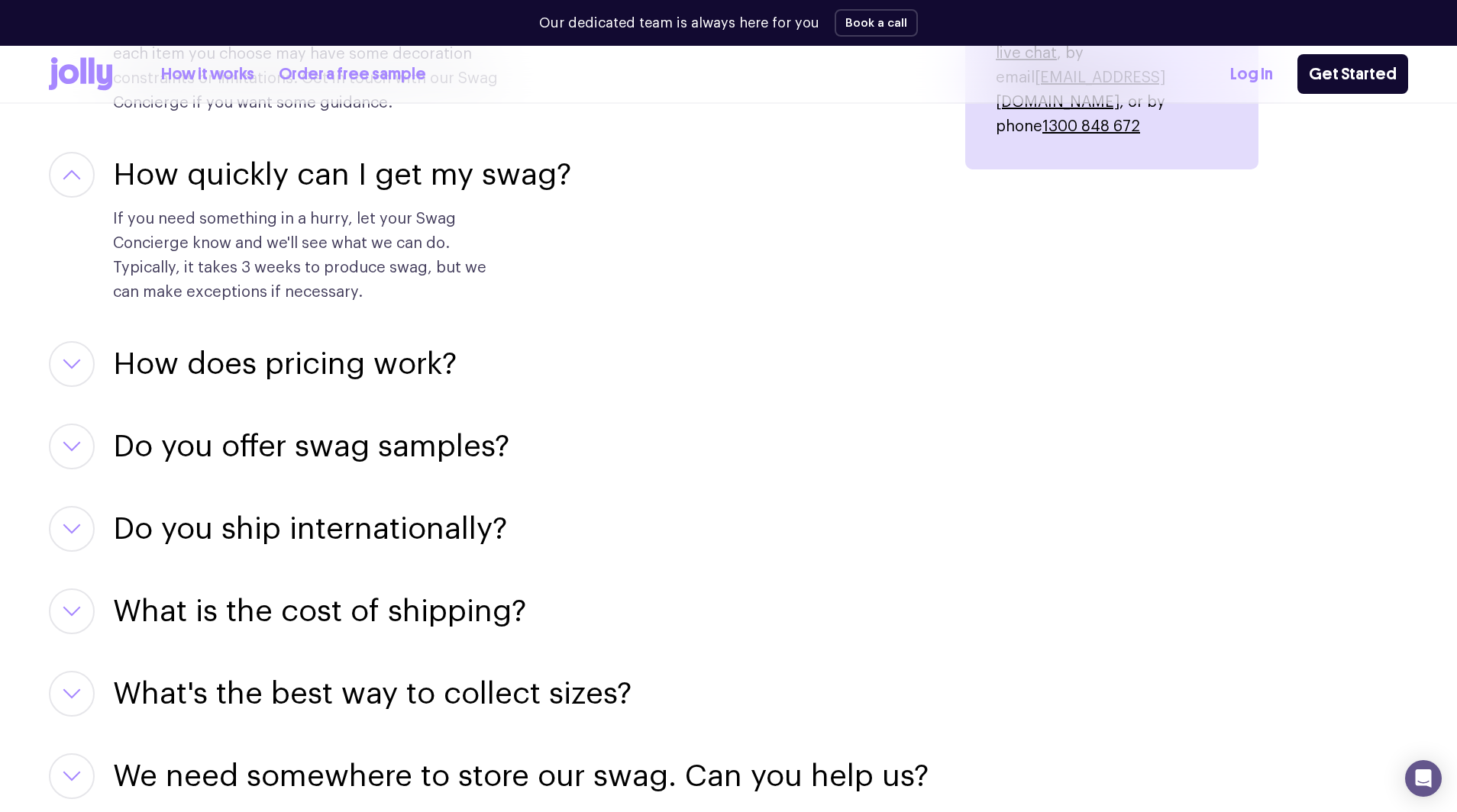
click at [315, 379] on h3 "How does pricing work?" at bounding box center [285, 363] width 343 height 46
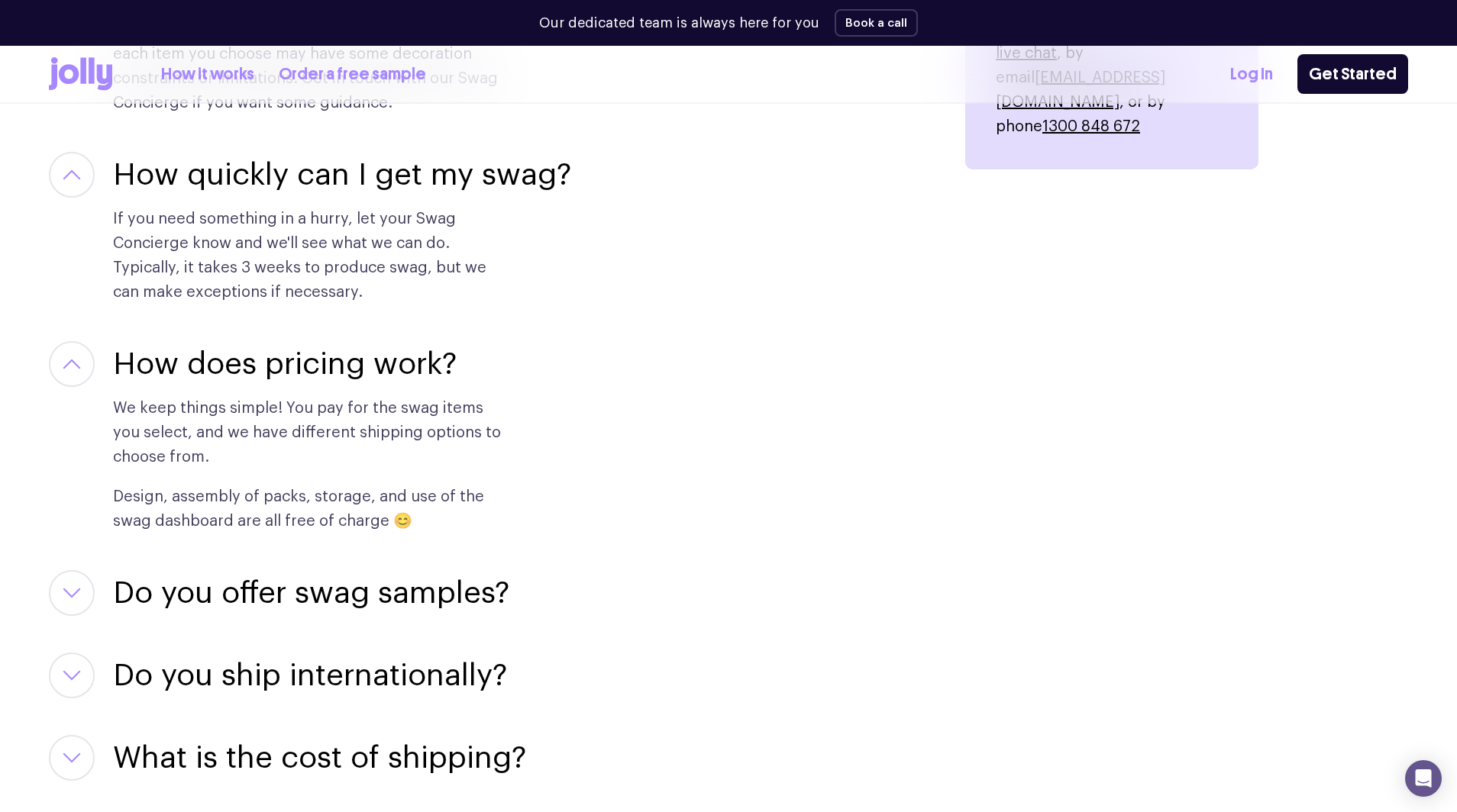
drag, startPoint x: 428, startPoint y: 528, endPoint x: 424, endPoint y: 519, distance: 9.8
click at [424, 519] on p "Design, assembly of packs, storage, and use of the swag dashboard are all free …" at bounding box center [308, 509] width 391 height 48
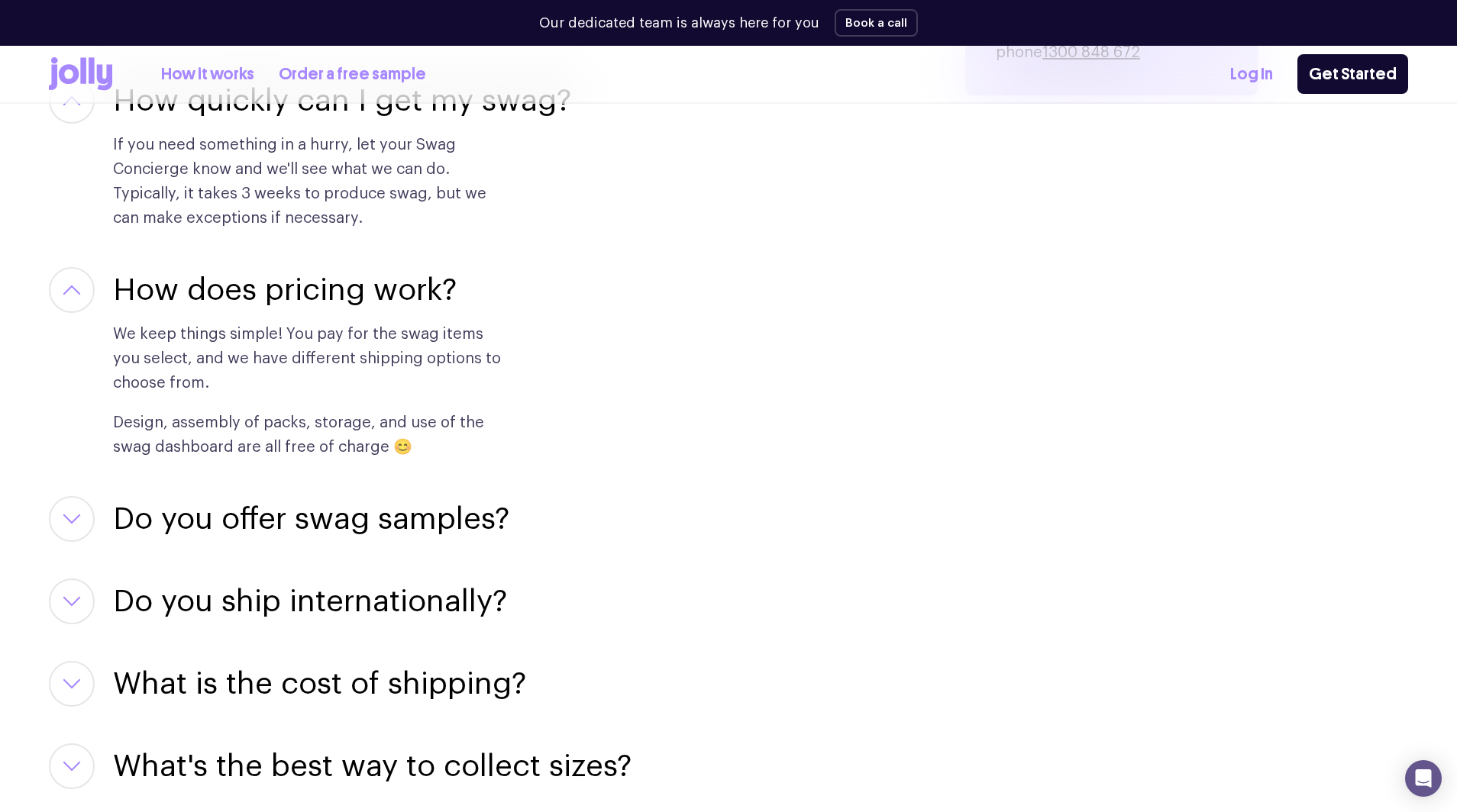
scroll to position [2183, 0]
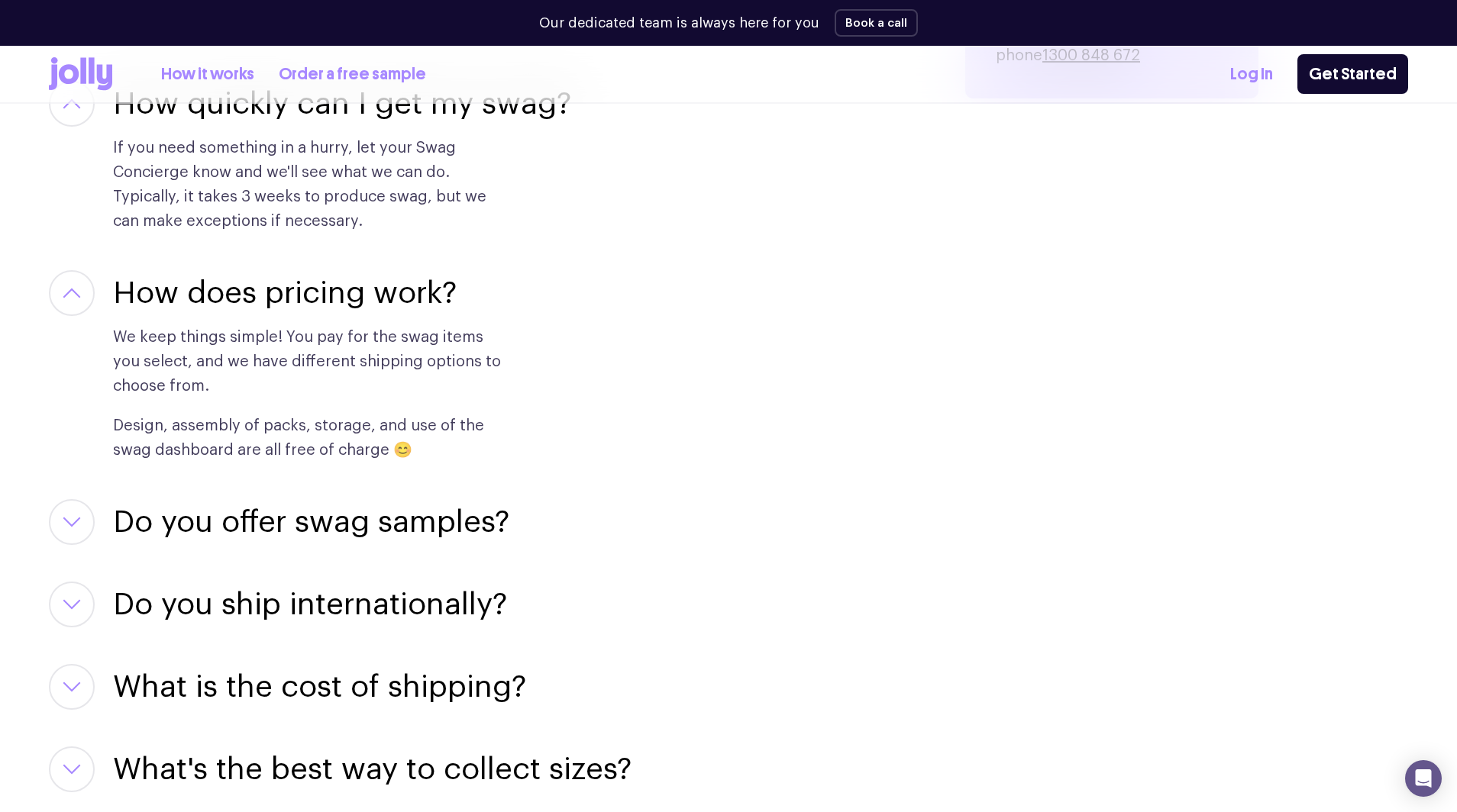
click at [404, 539] on h3 "Do you offer swag samples?" at bounding box center [311, 521] width 396 height 46
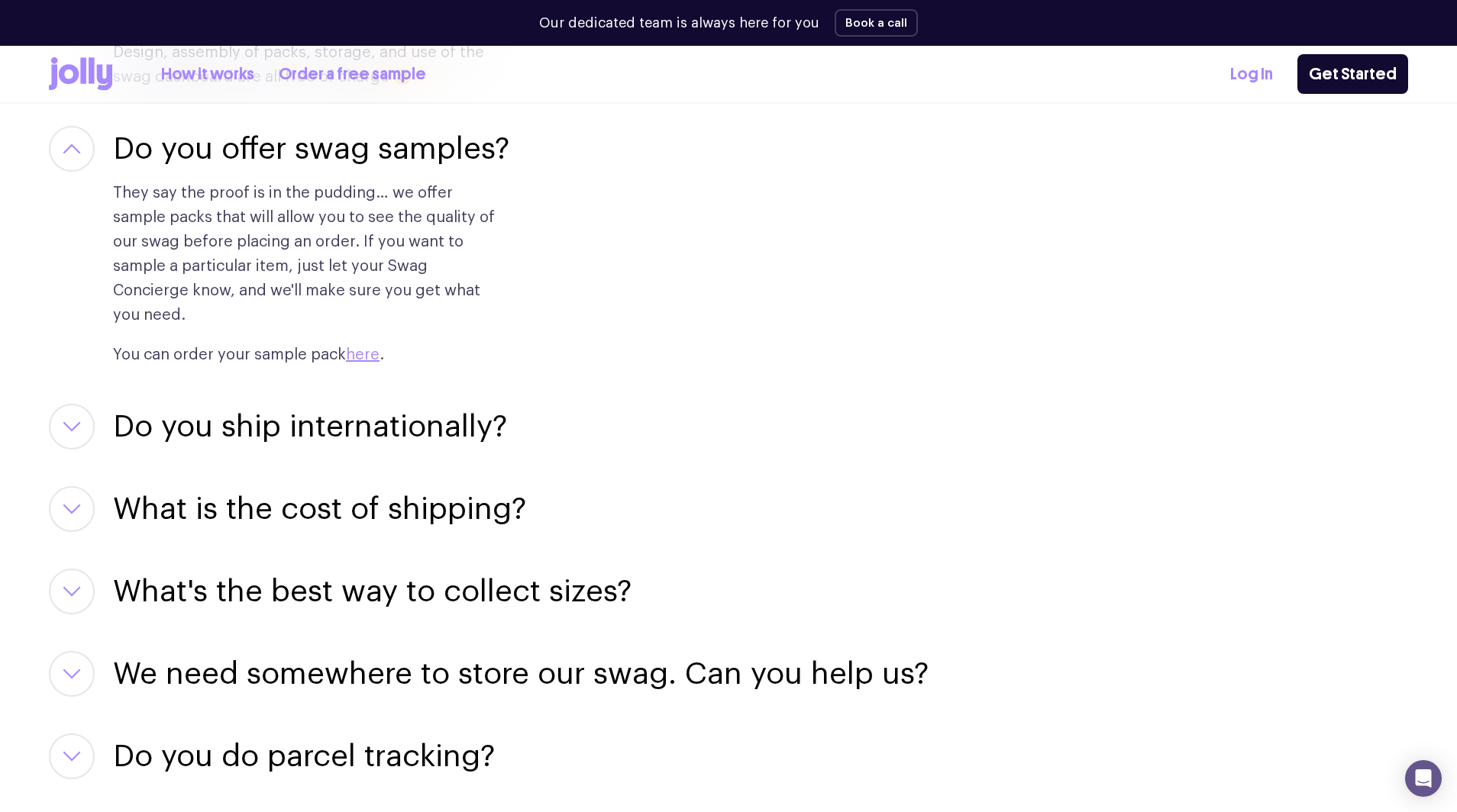
scroll to position [2571, 0]
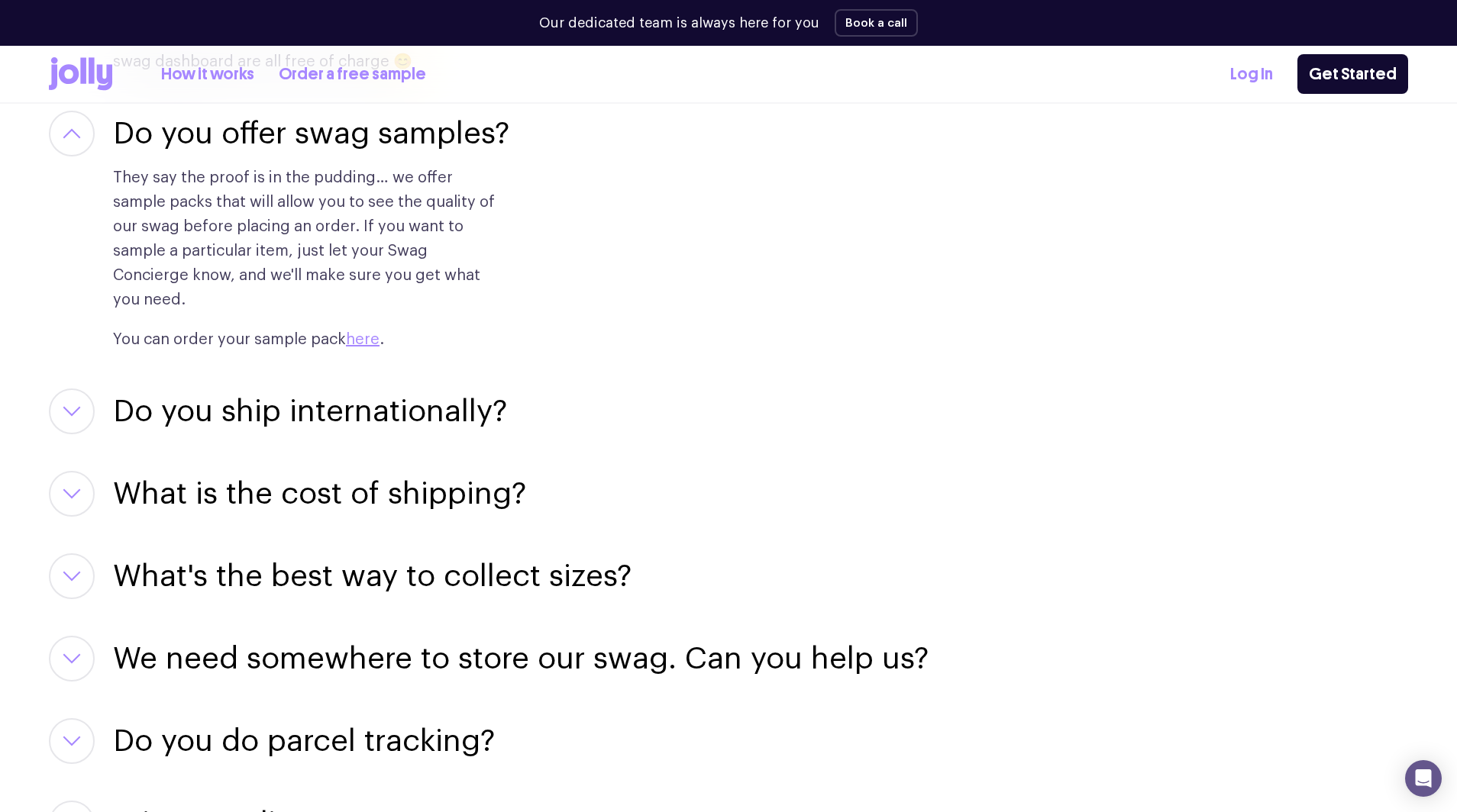
click at [393, 483] on h3 "What is the cost of shipping?" at bounding box center [320, 493] width 413 height 46
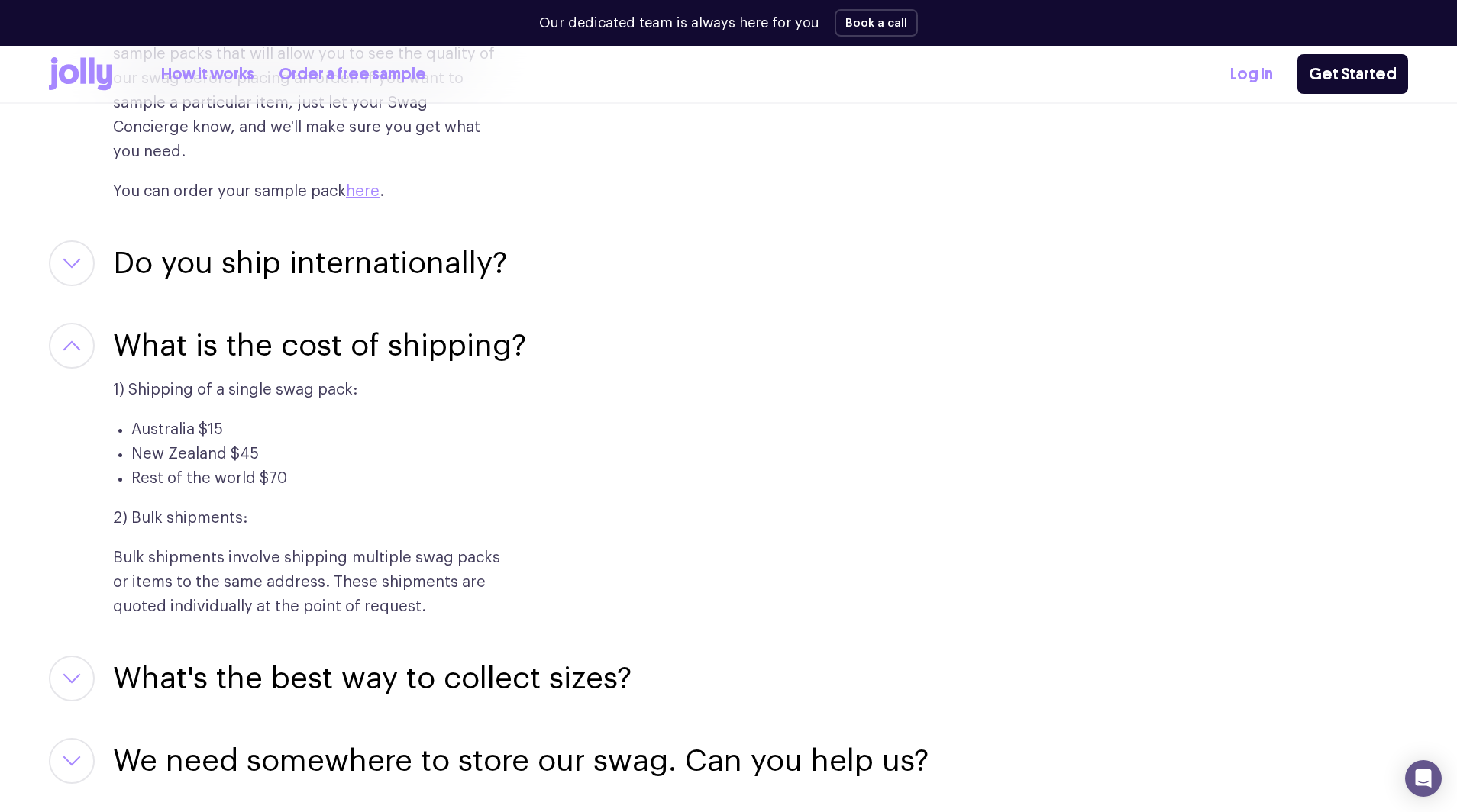
scroll to position [2720, 0]
click at [430, 656] on h3 "What's the best way to collect sizes?" at bounding box center [372, 677] width 519 height 46
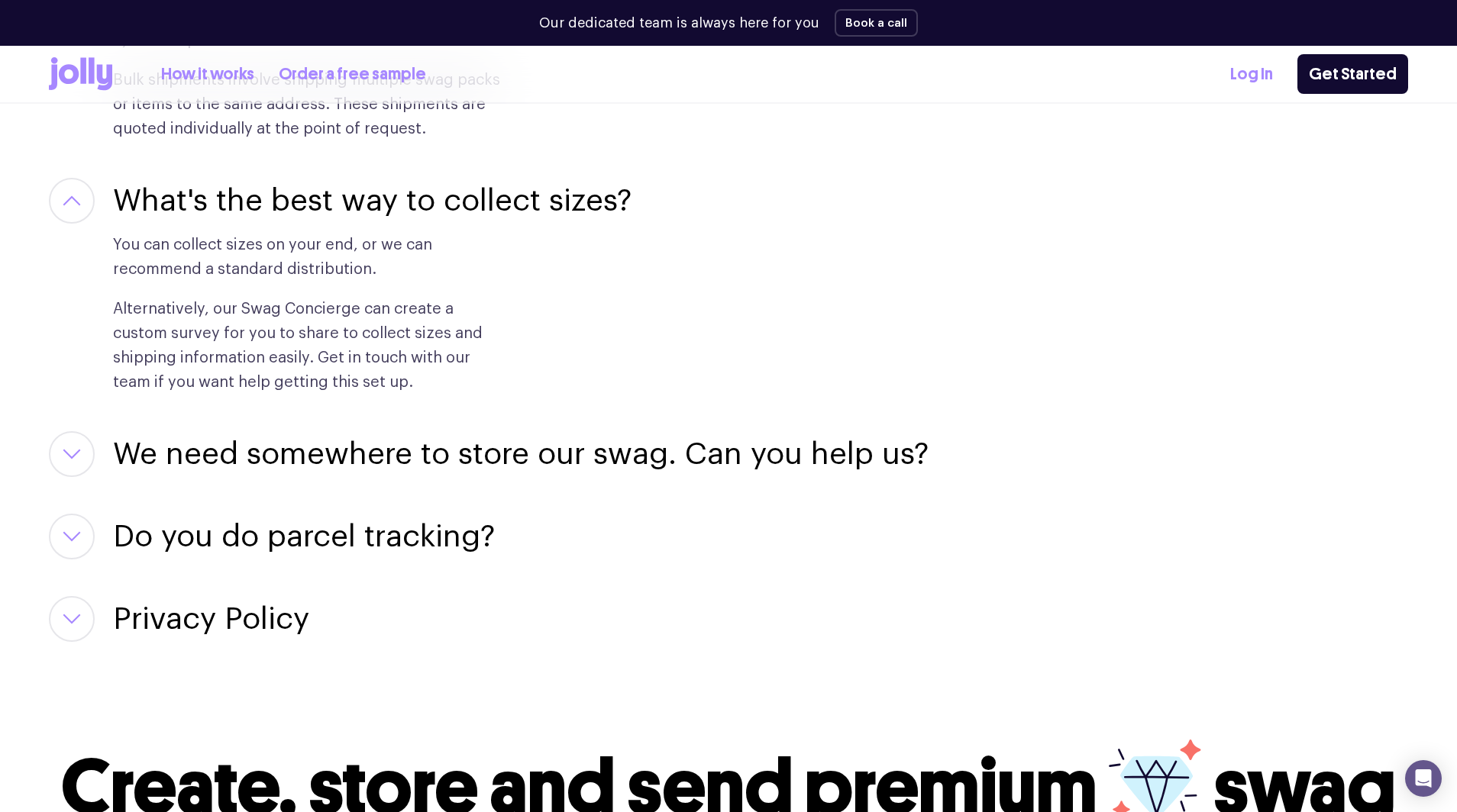
scroll to position [3205, 0]
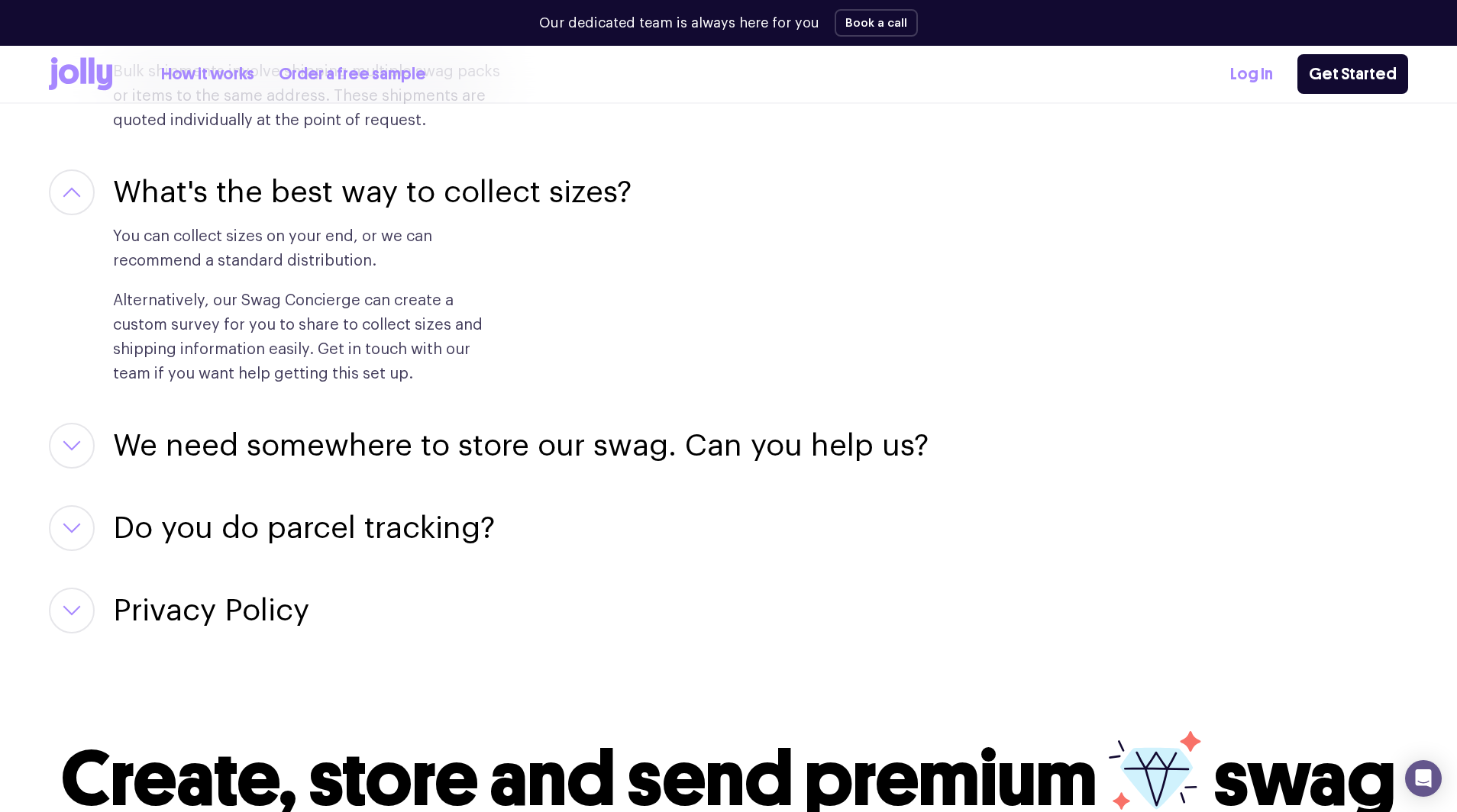
click at [387, 505] on h3 "Do you do parcel tracking?" at bounding box center [304, 527] width 382 height 46
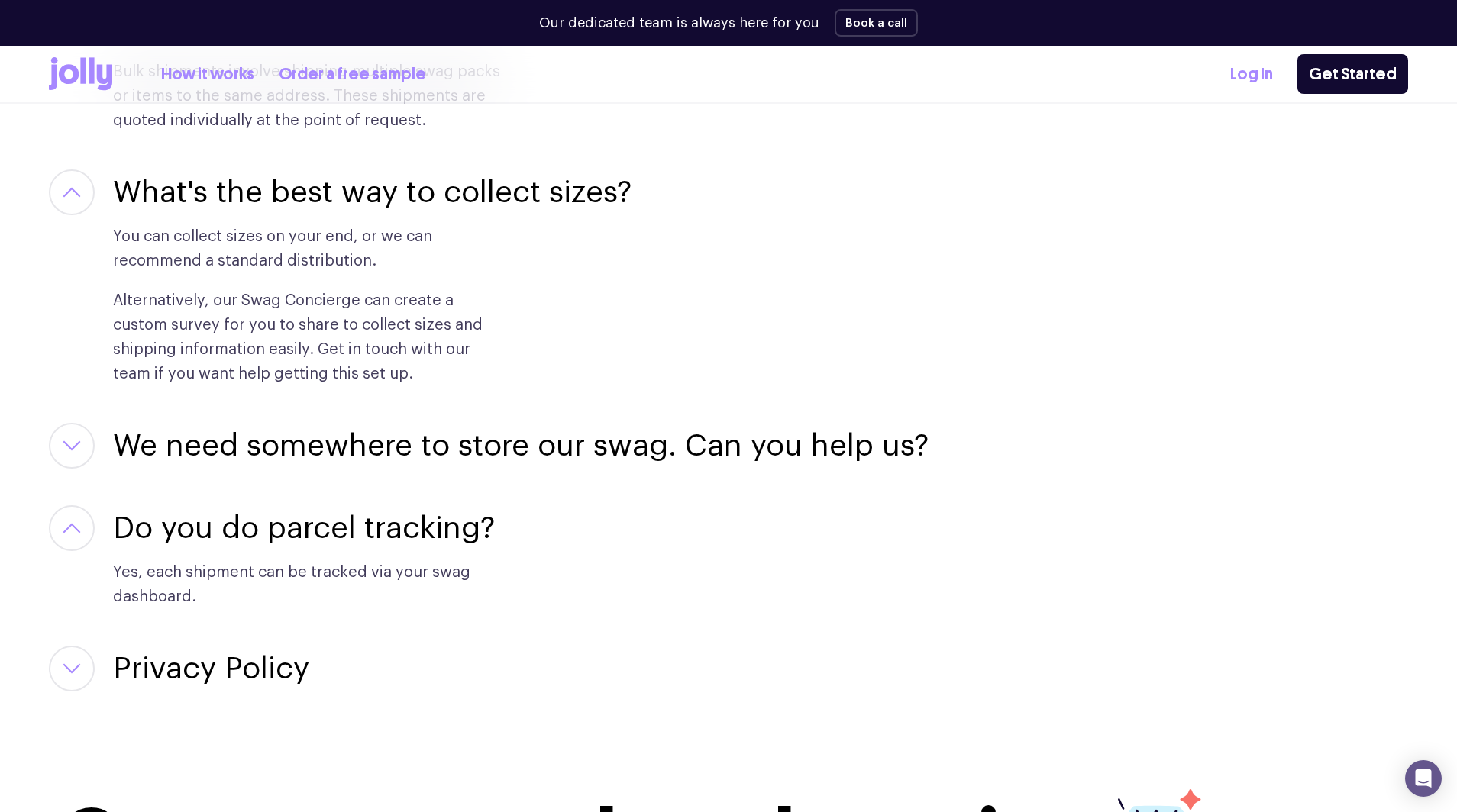
click at [213, 75] on link "How it works" at bounding box center [207, 75] width 93 height 25
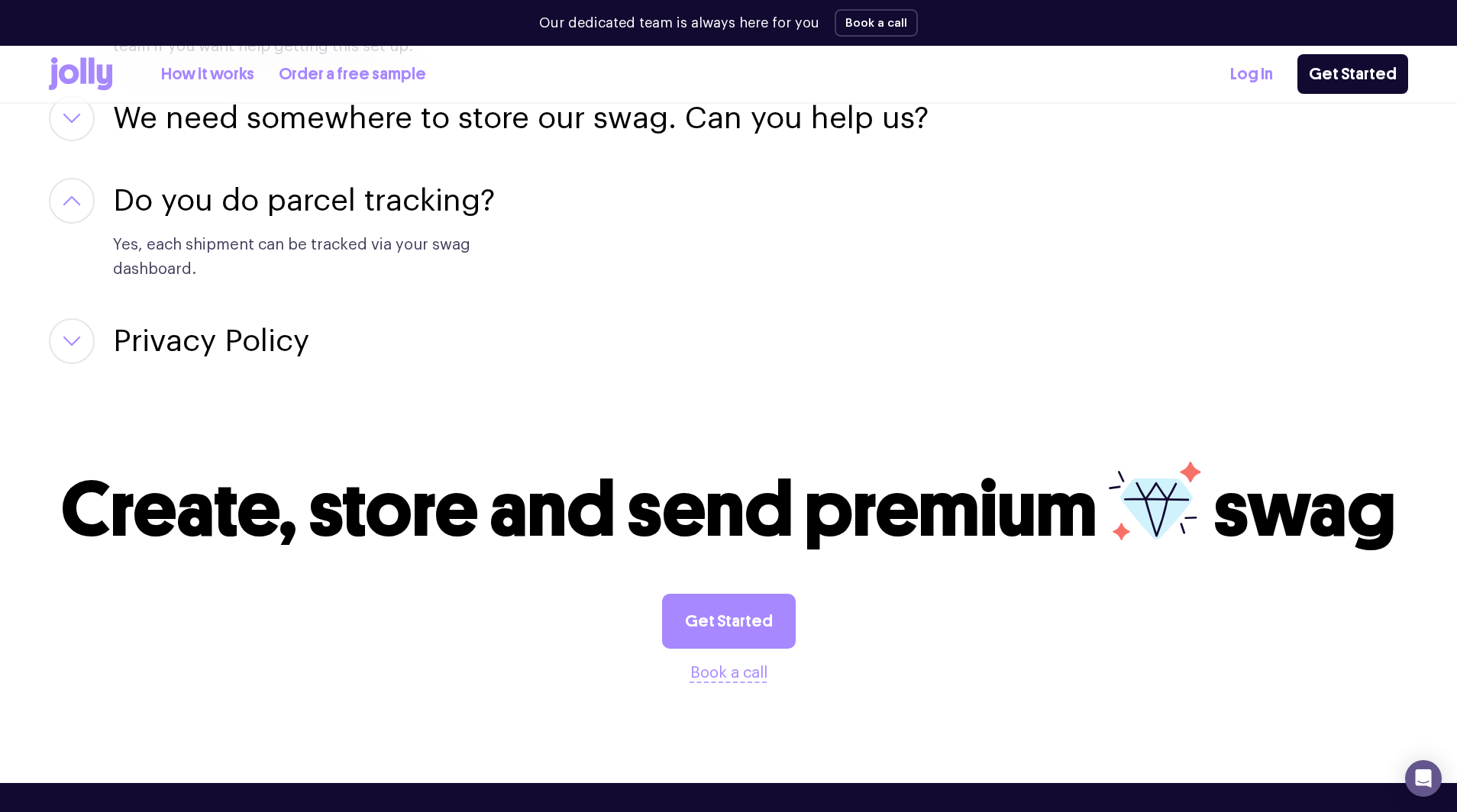
scroll to position [3763, 0]
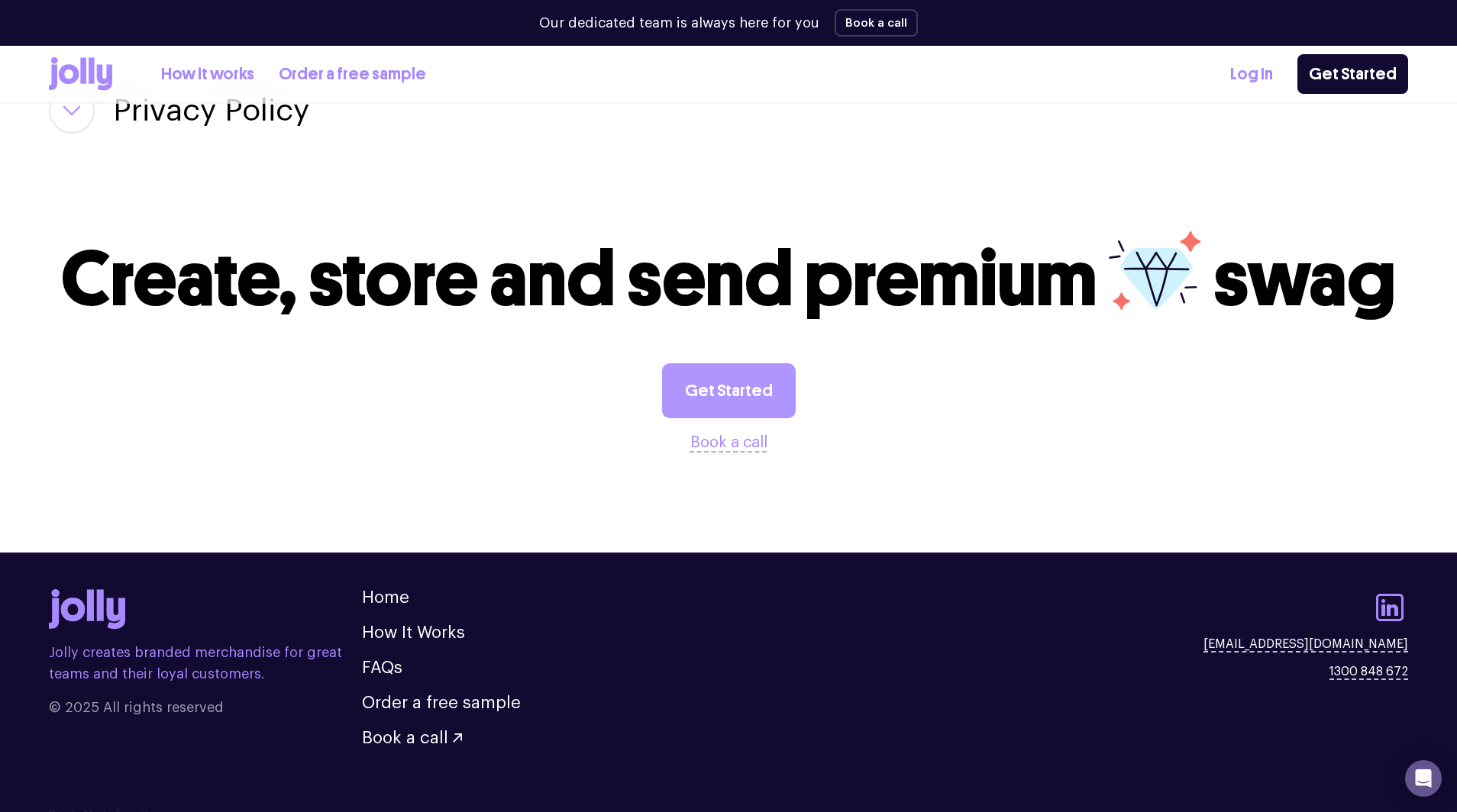
click at [725, 379] on link "Get Started" at bounding box center [729, 390] width 134 height 55
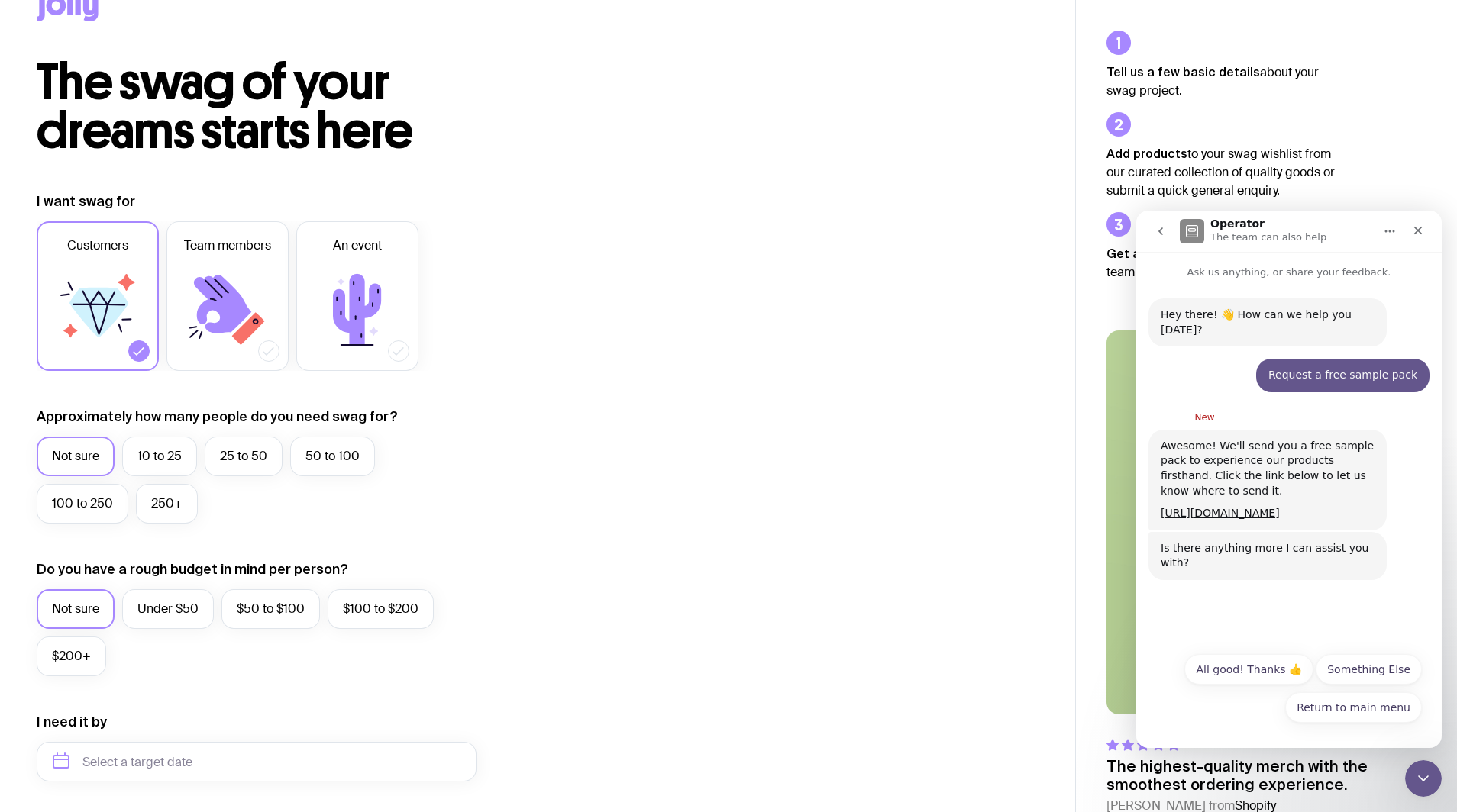
scroll to position [45, 0]
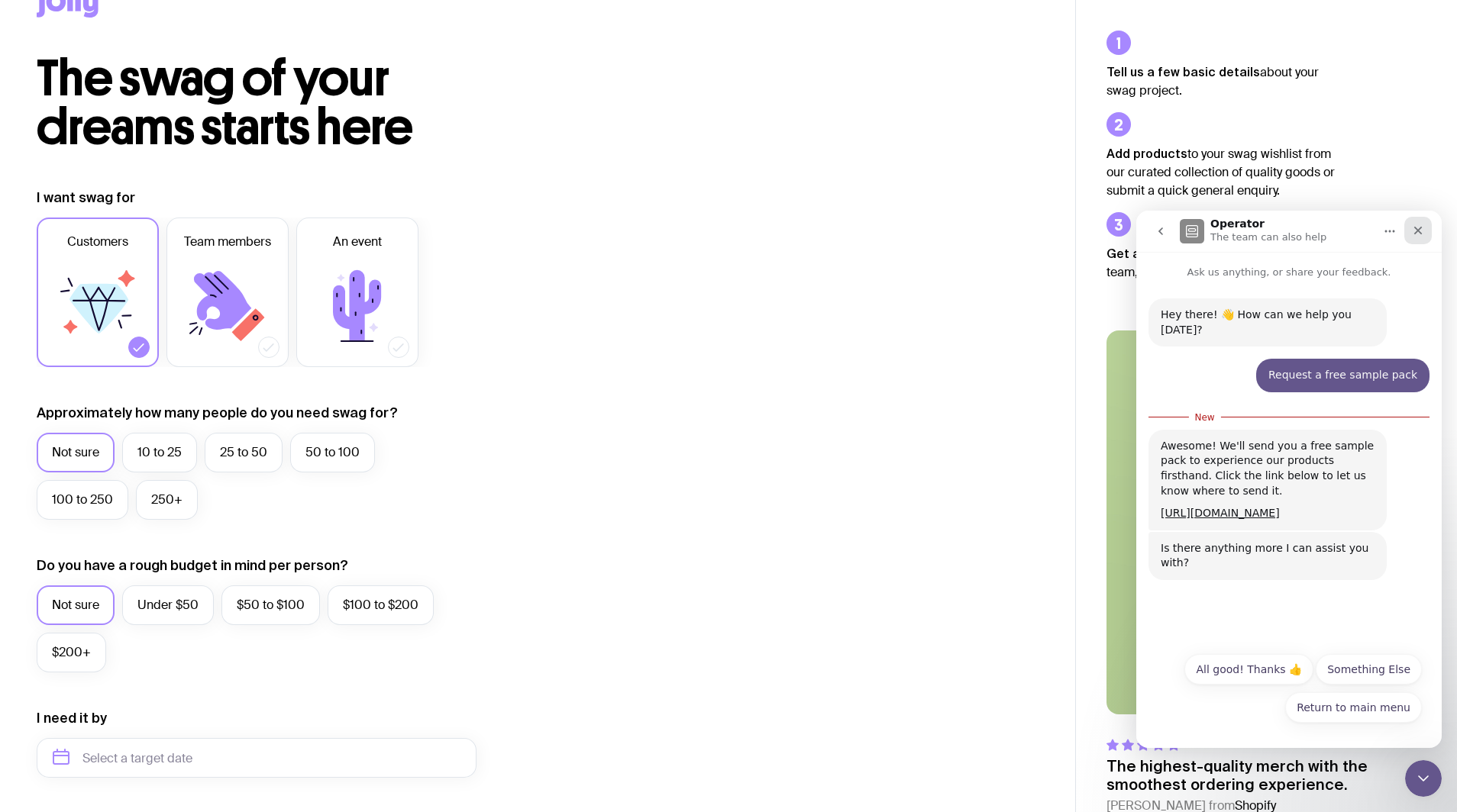
click at [1415, 235] on icon "Close" at bounding box center [1417, 231] width 13 height 13
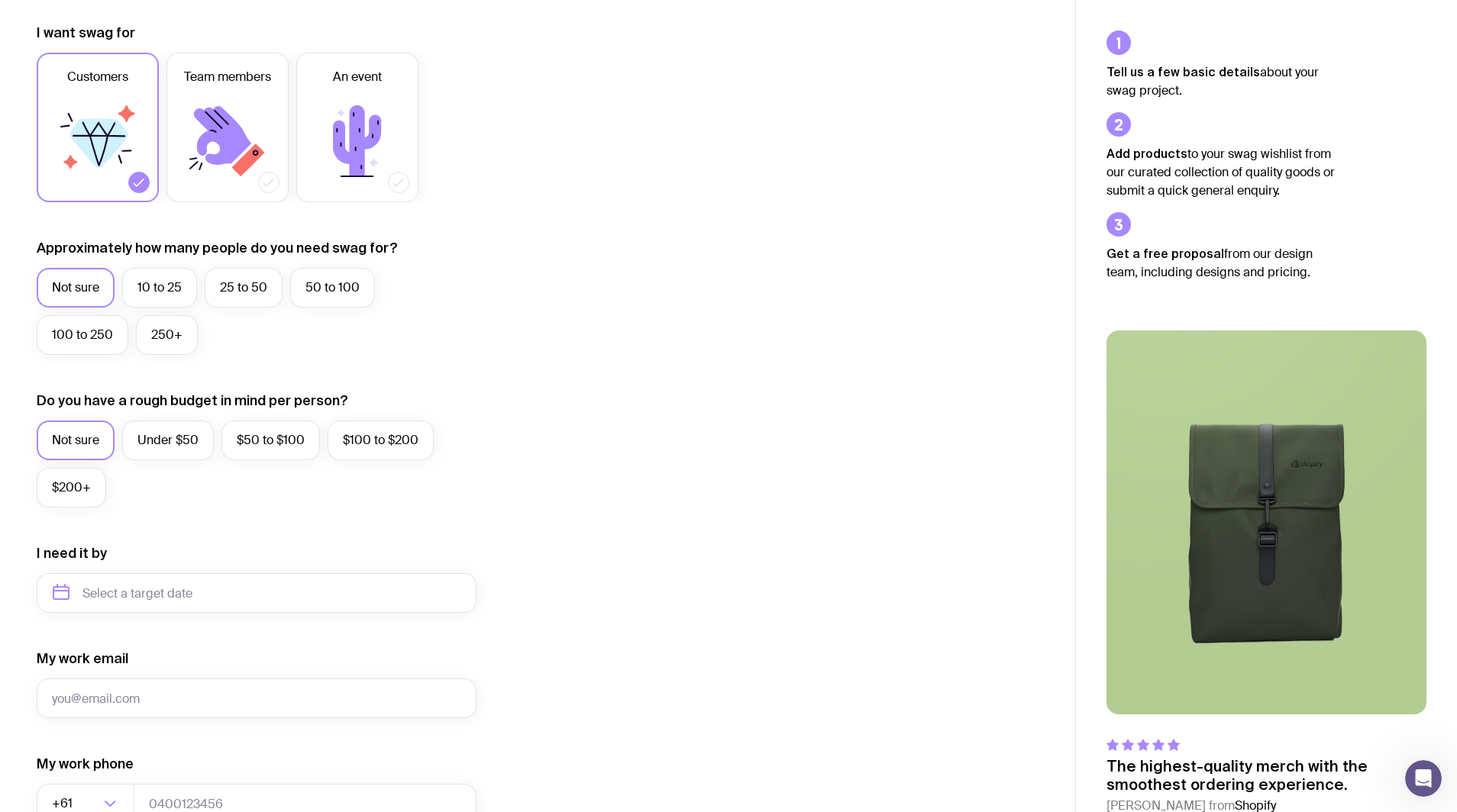
scroll to position [221, 0]
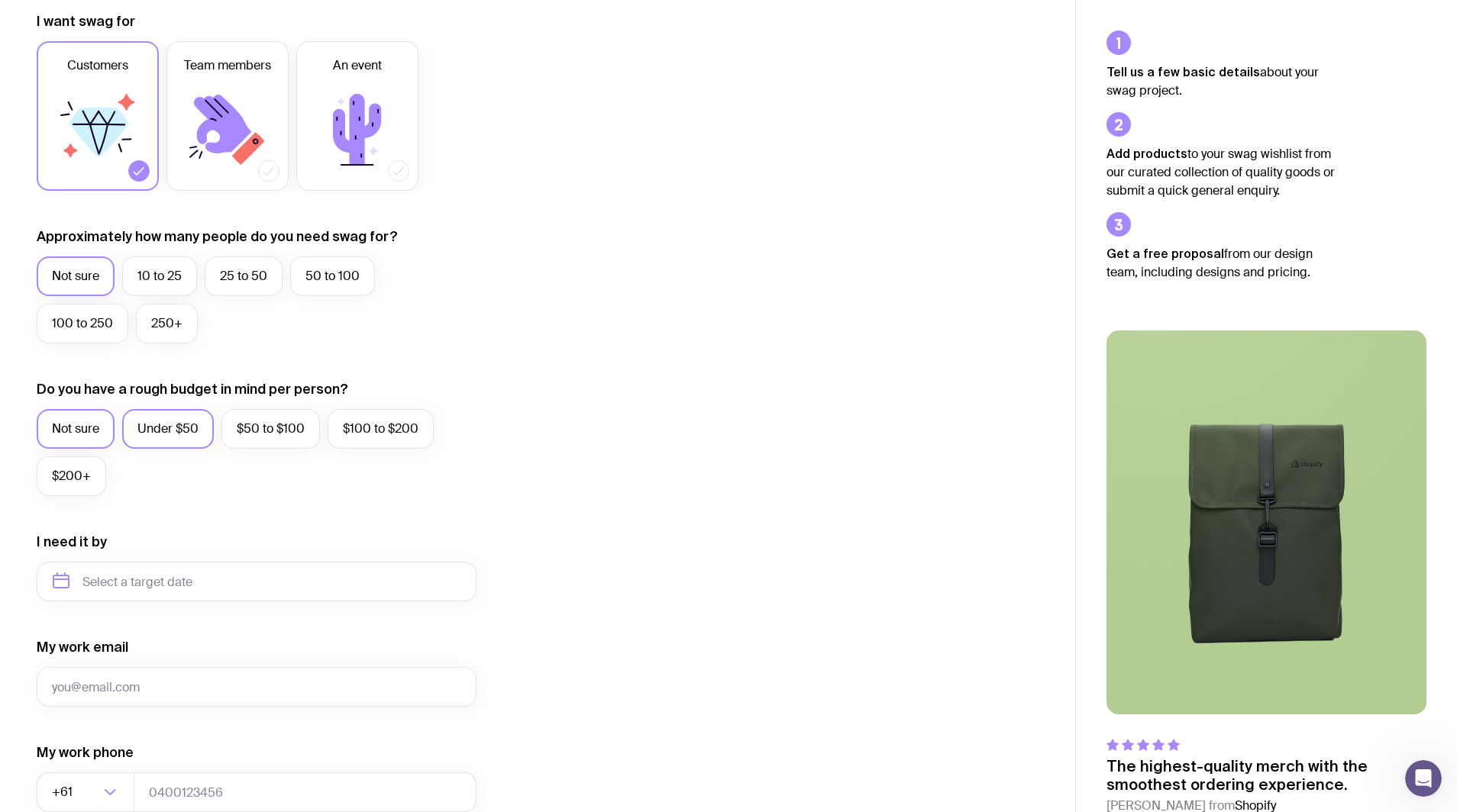
click at [159, 428] on label "Under $50" at bounding box center [168, 428] width 92 height 40
click at [0, 0] on input "Under $50" at bounding box center [0, 0] width 0 height 0
click at [65, 583] on input "text" at bounding box center [257, 581] width 440 height 40
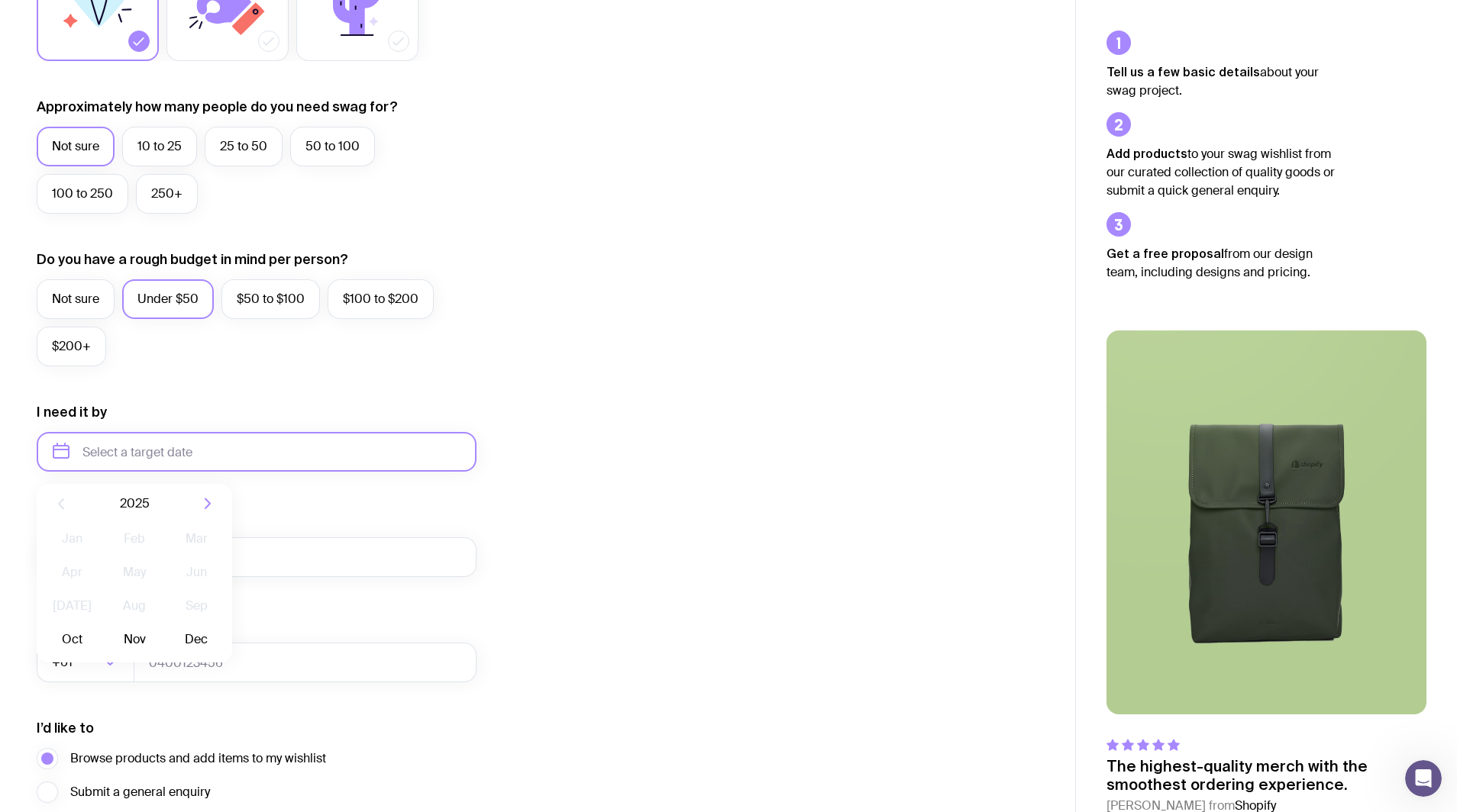
scroll to position [352, 0]
click at [142, 635] on button "Nov" at bounding box center [133, 639] width 55 height 31
type input "November 2025"
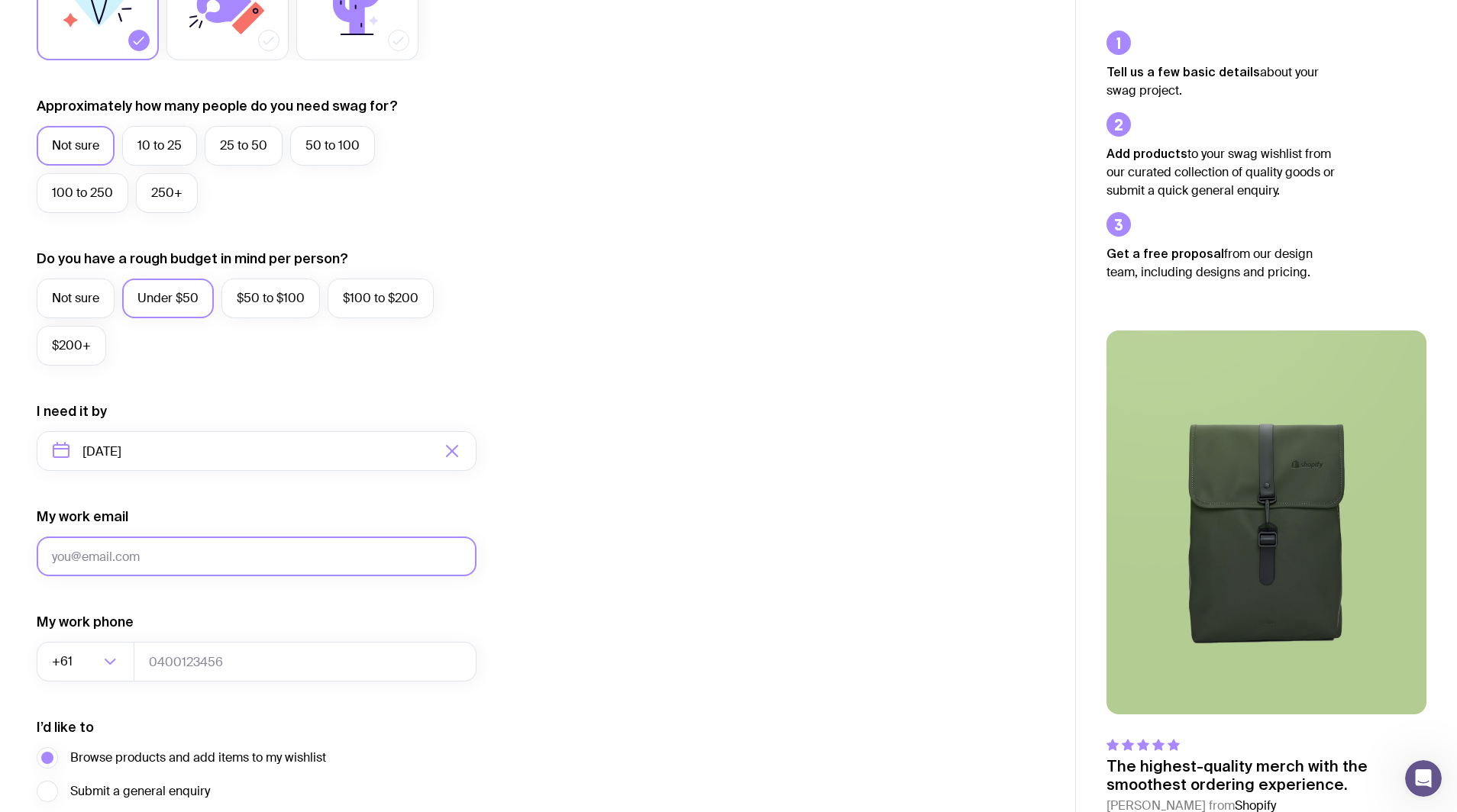
click at [271, 548] on input "My work email" at bounding box center [257, 556] width 440 height 40
click at [362, 548] on input "My work email" at bounding box center [257, 556] width 440 height 40
click at [131, 575] on input "My work email" at bounding box center [257, 556] width 440 height 40
click at [130, 561] on input "My work email" at bounding box center [257, 556] width 440 height 40
type input "info@belbondesign.com"
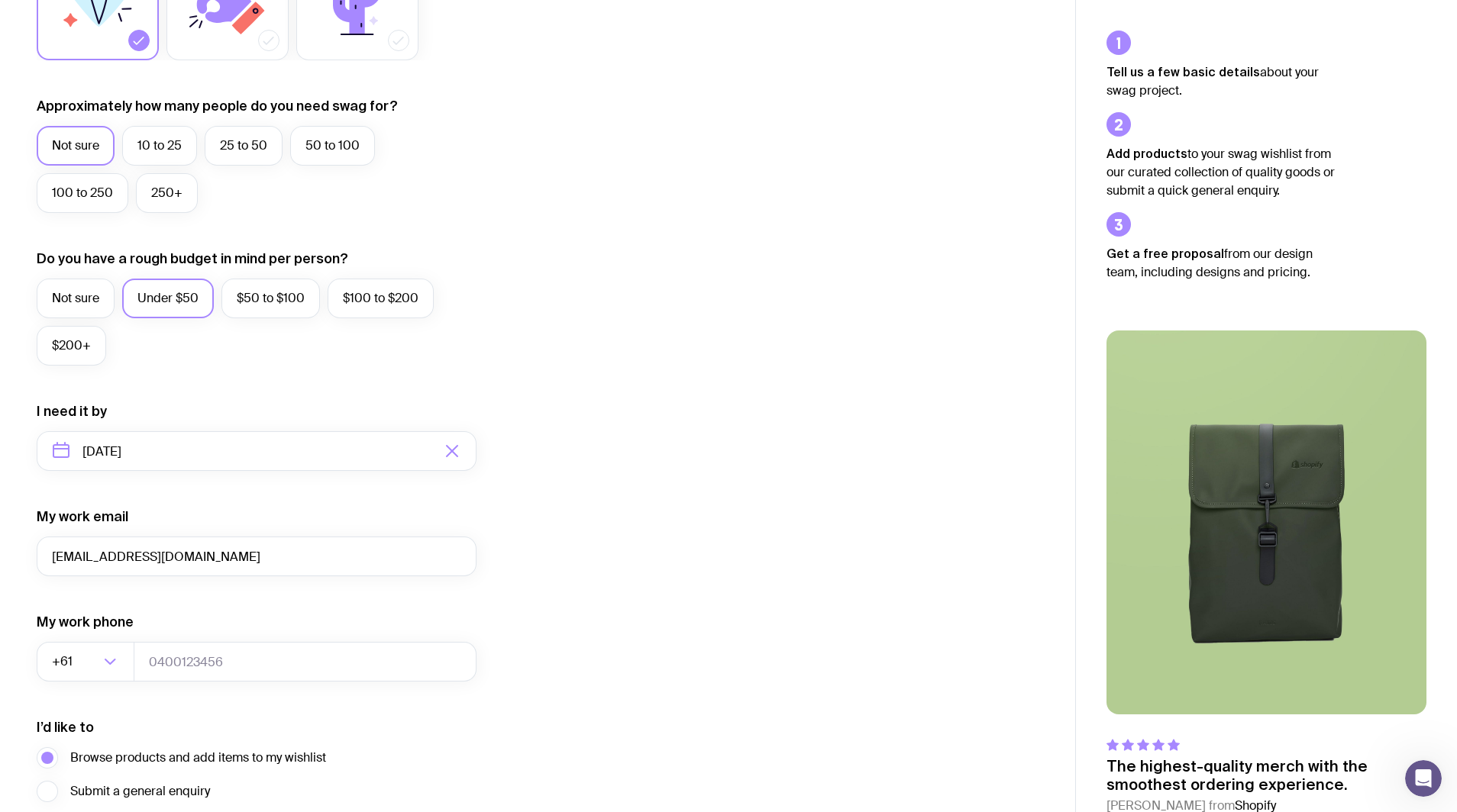
click at [533, 609] on div "I want swag for Customers Team members An event Approximately how many people d…" at bounding box center [537, 380] width 1001 height 997
click at [232, 671] on input "tel" at bounding box center [305, 661] width 343 height 40
paste input "610418910242"
click at [162, 663] on input "610418910242" at bounding box center [305, 661] width 343 height 40
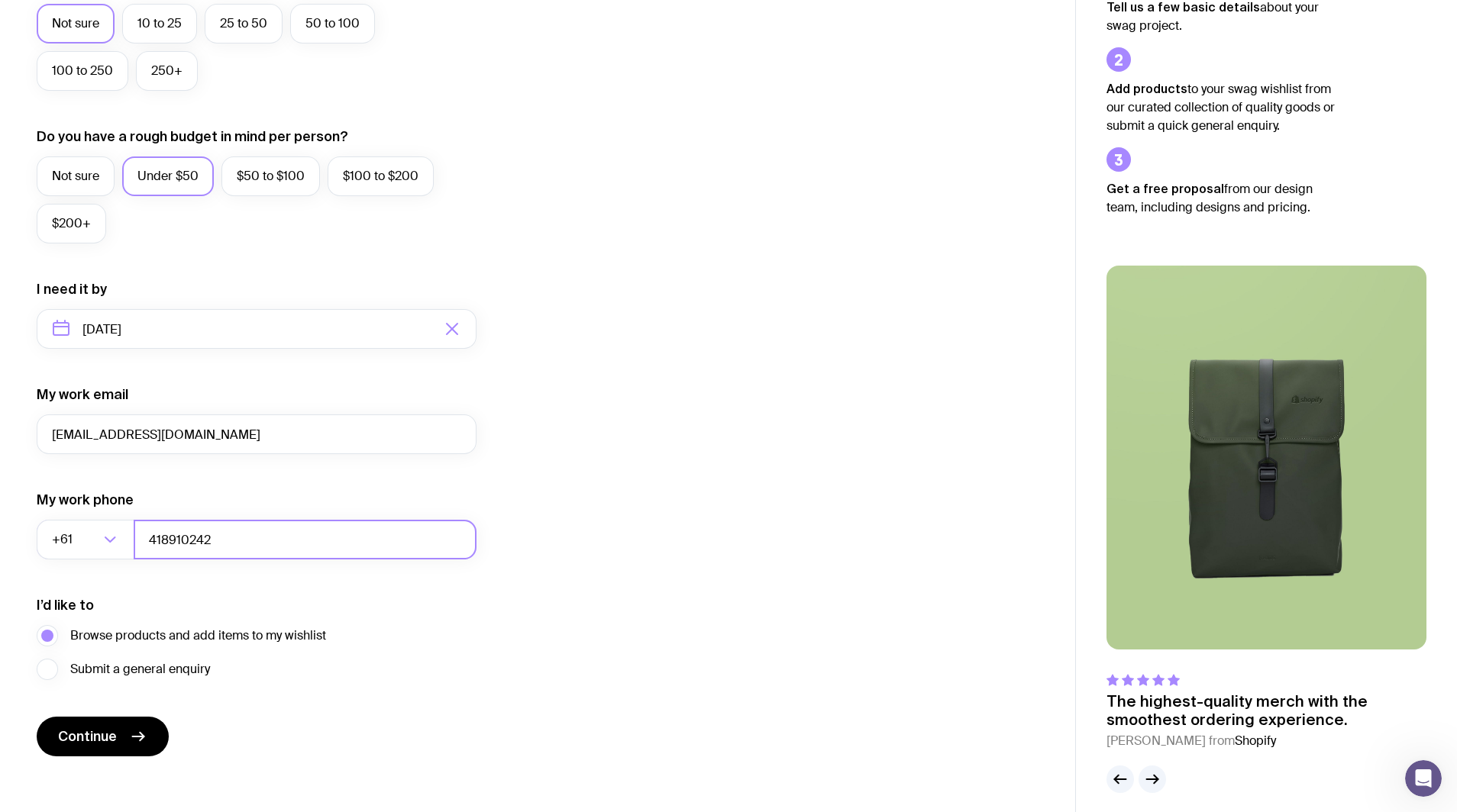
scroll to position [473, 0]
type input "418910242"
click at [160, 667] on span "Submit a general enquiry" at bounding box center [140, 671] width 140 height 18
click at [0, 0] on input "Submit a general enquiry" at bounding box center [0, 0] width 0 height 0
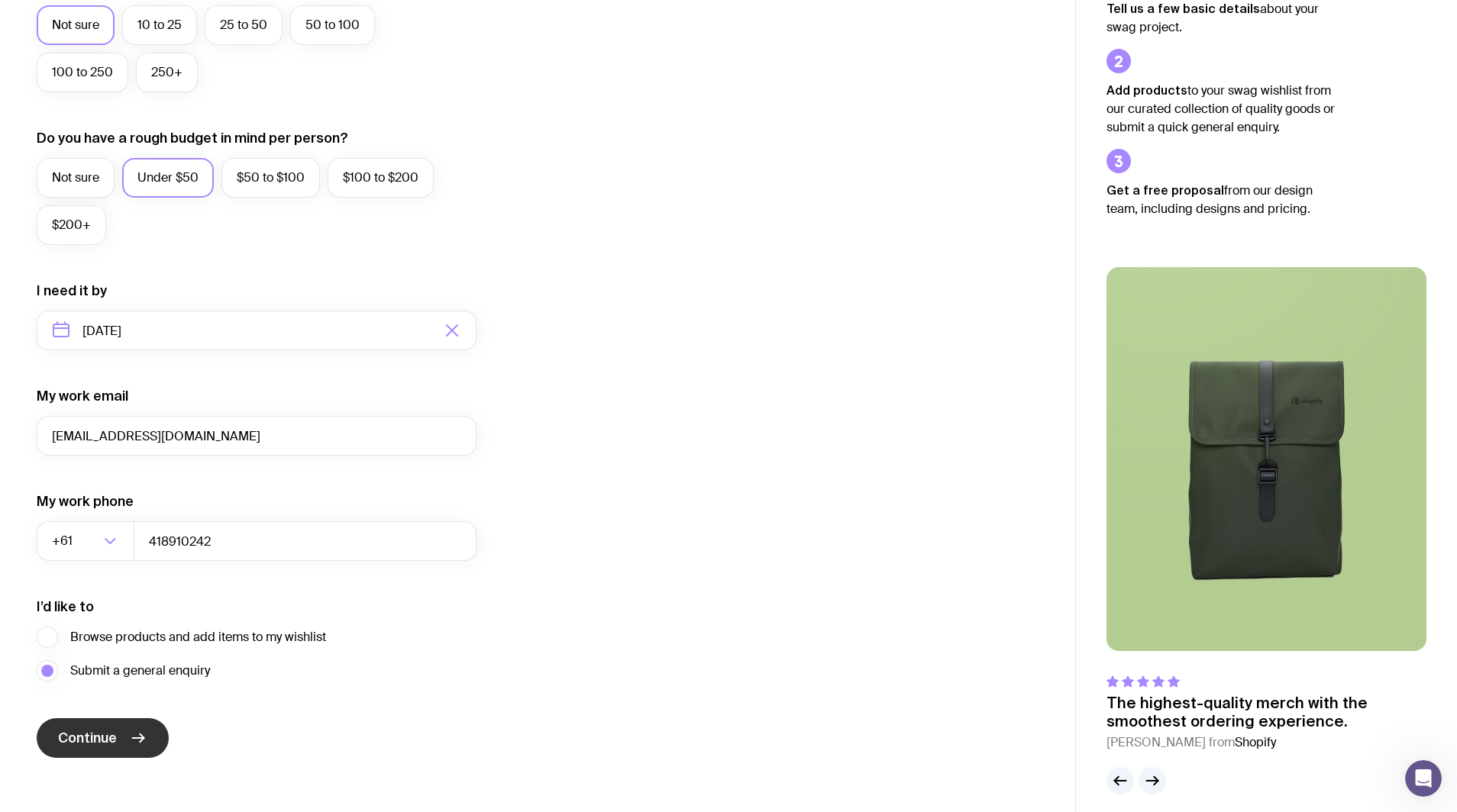
click at [137, 739] on icon "submit" at bounding box center [138, 737] width 18 height 18
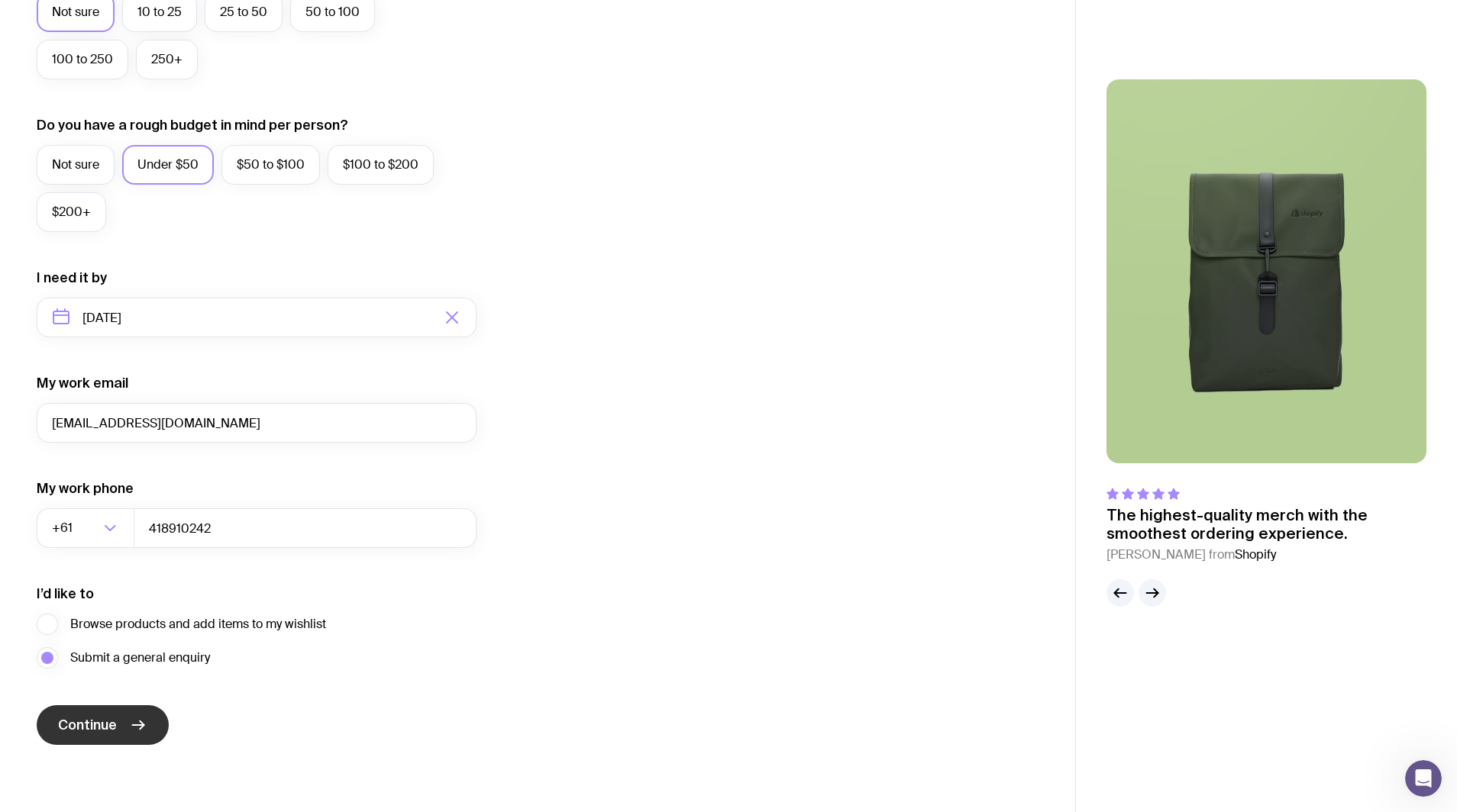
scroll to position [0, 0]
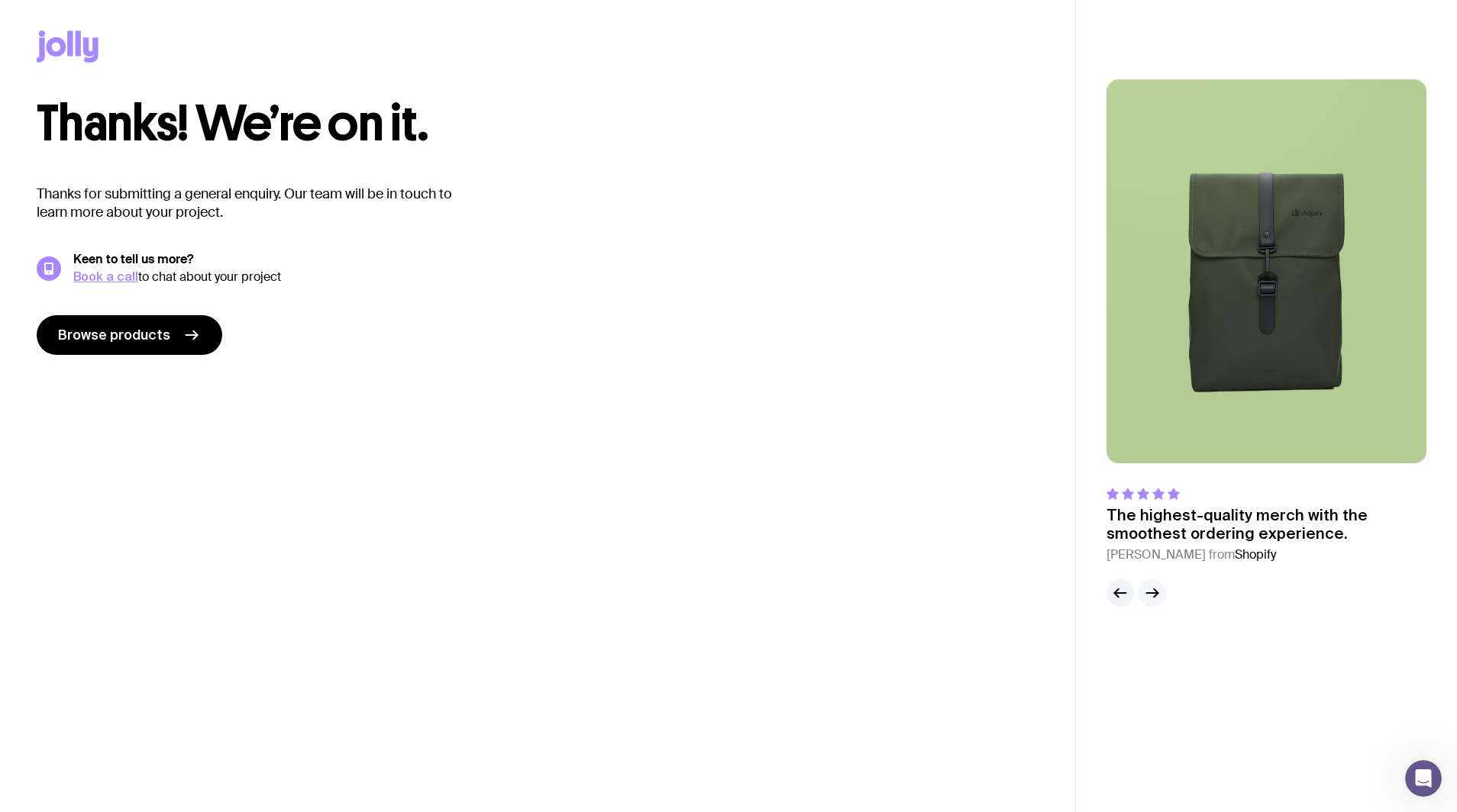
click at [1160, 591] on icon "button" at bounding box center [1152, 593] width 18 height 18
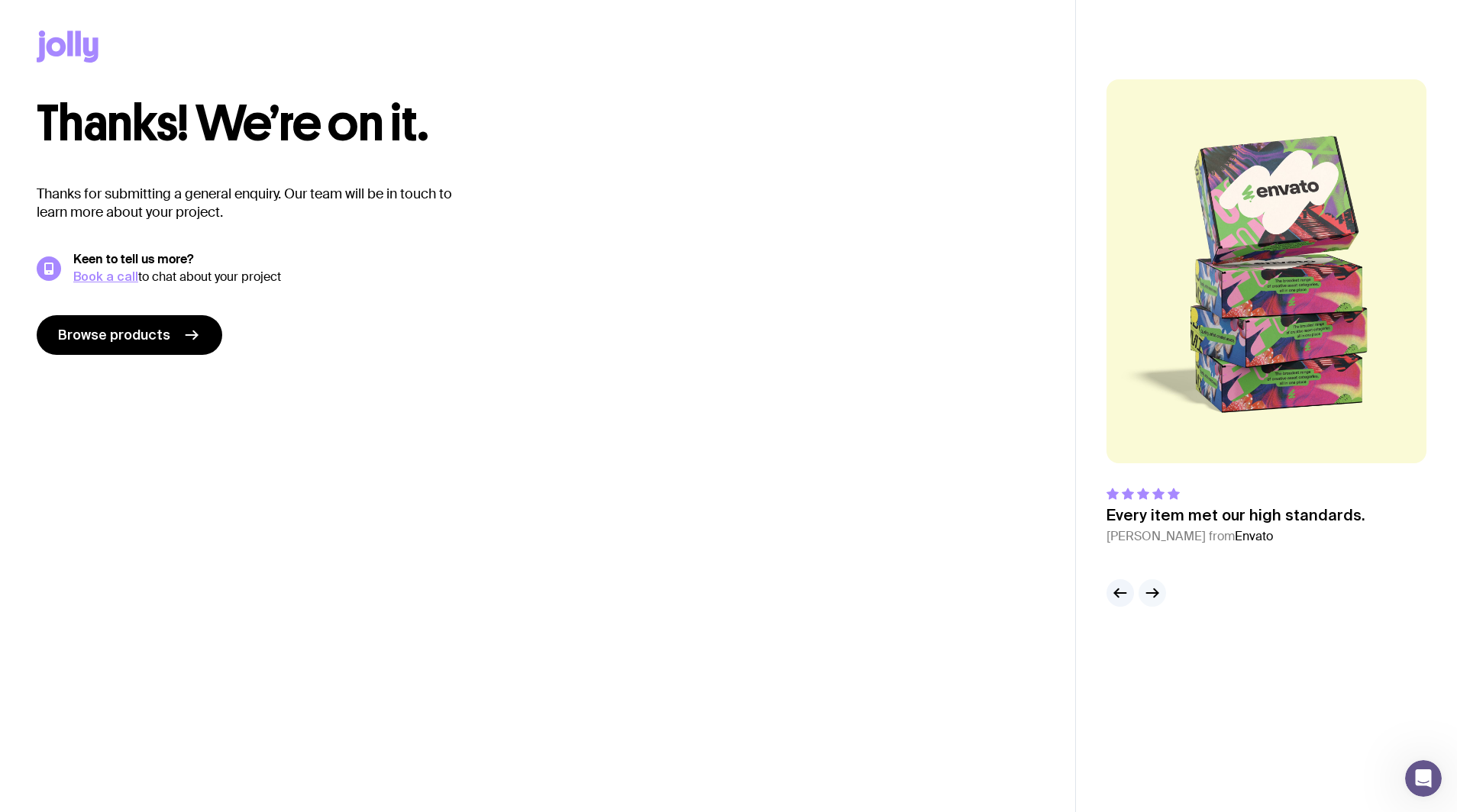
click at [1160, 591] on icon "button" at bounding box center [1152, 593] width 18 height 18
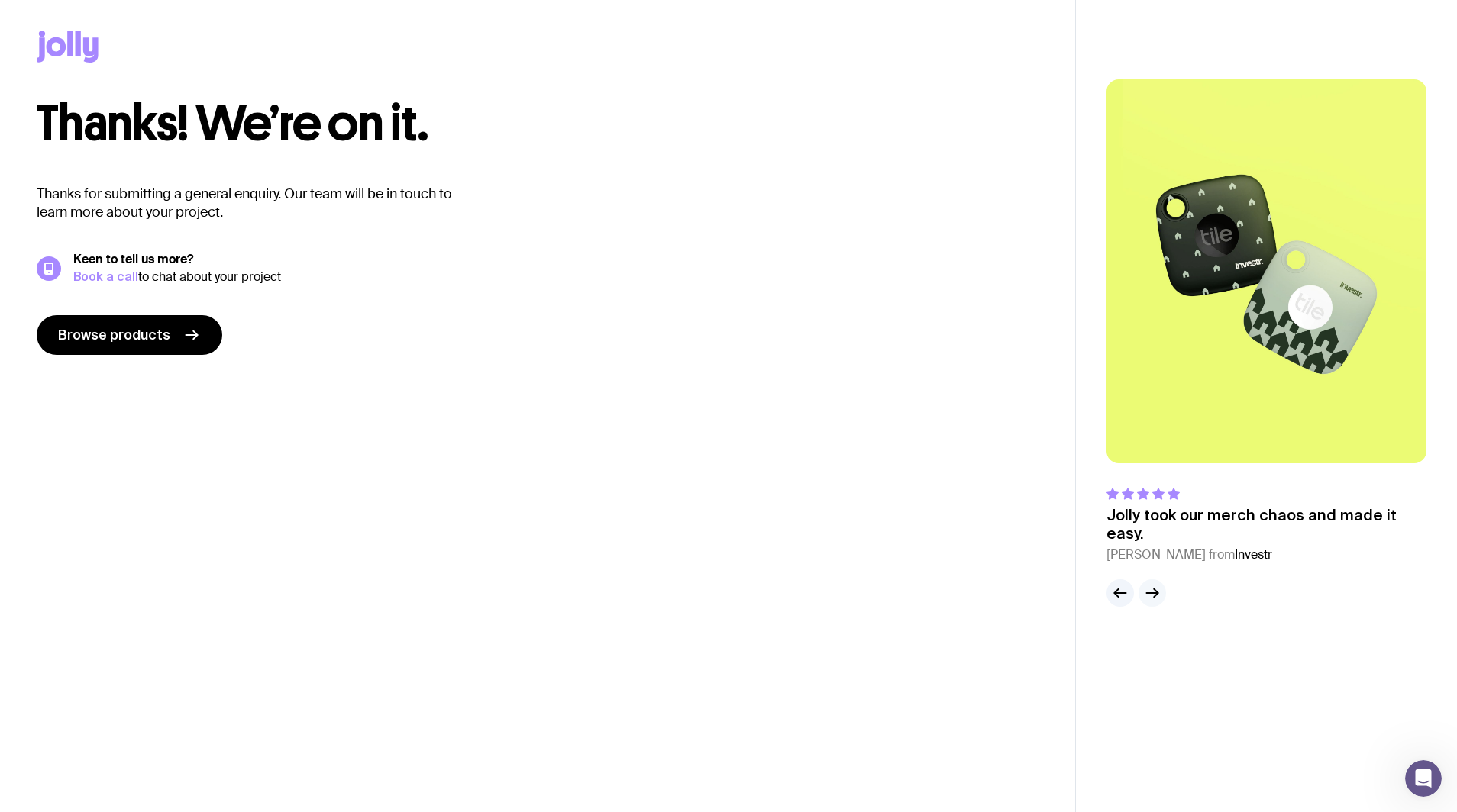
click at [1160, 591] on icon "button" at bounding box center [1152, 593] width 18 height 18
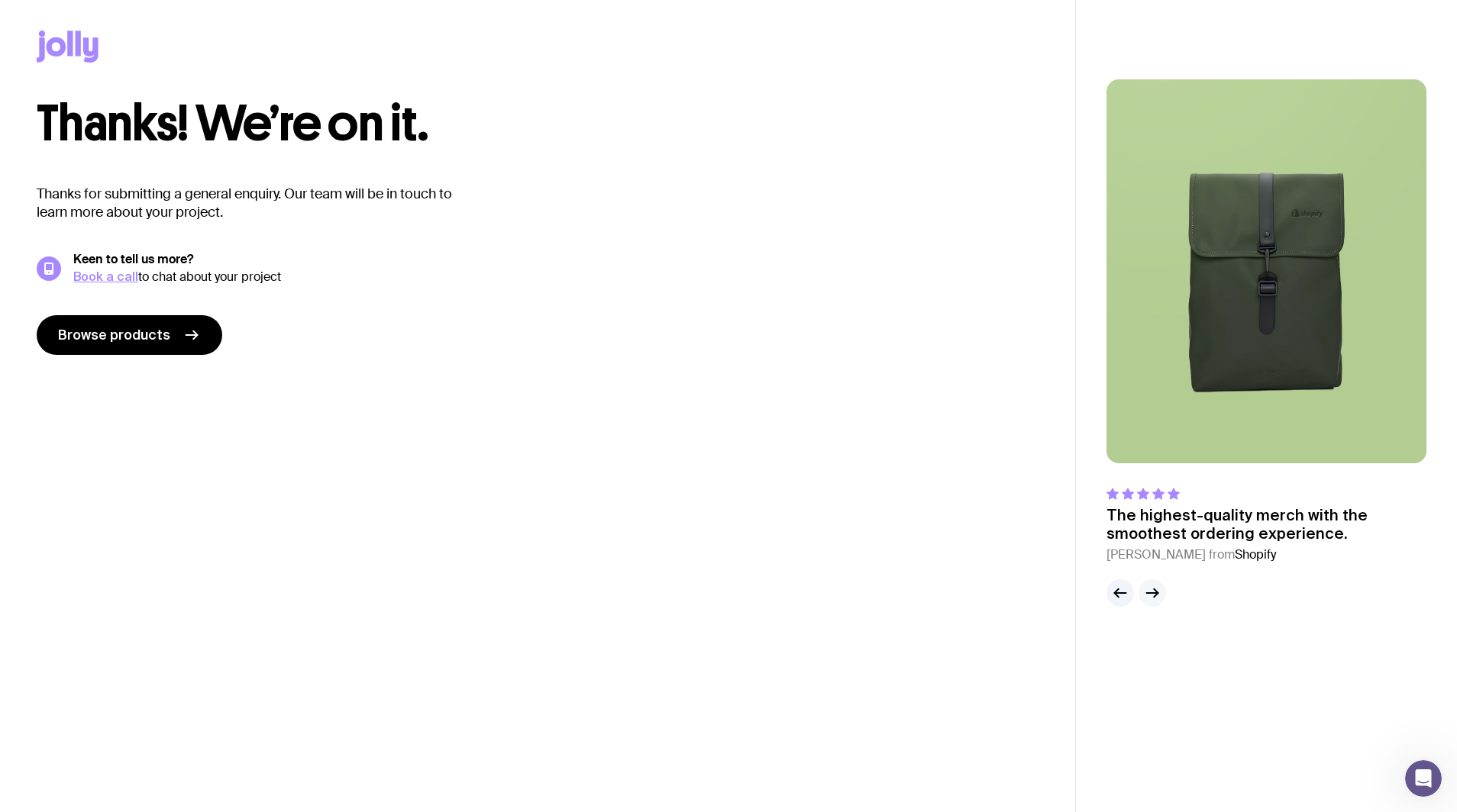
click at [1160, 591] on icon "button" at bounding box center [1152, 593] width 18 height 18
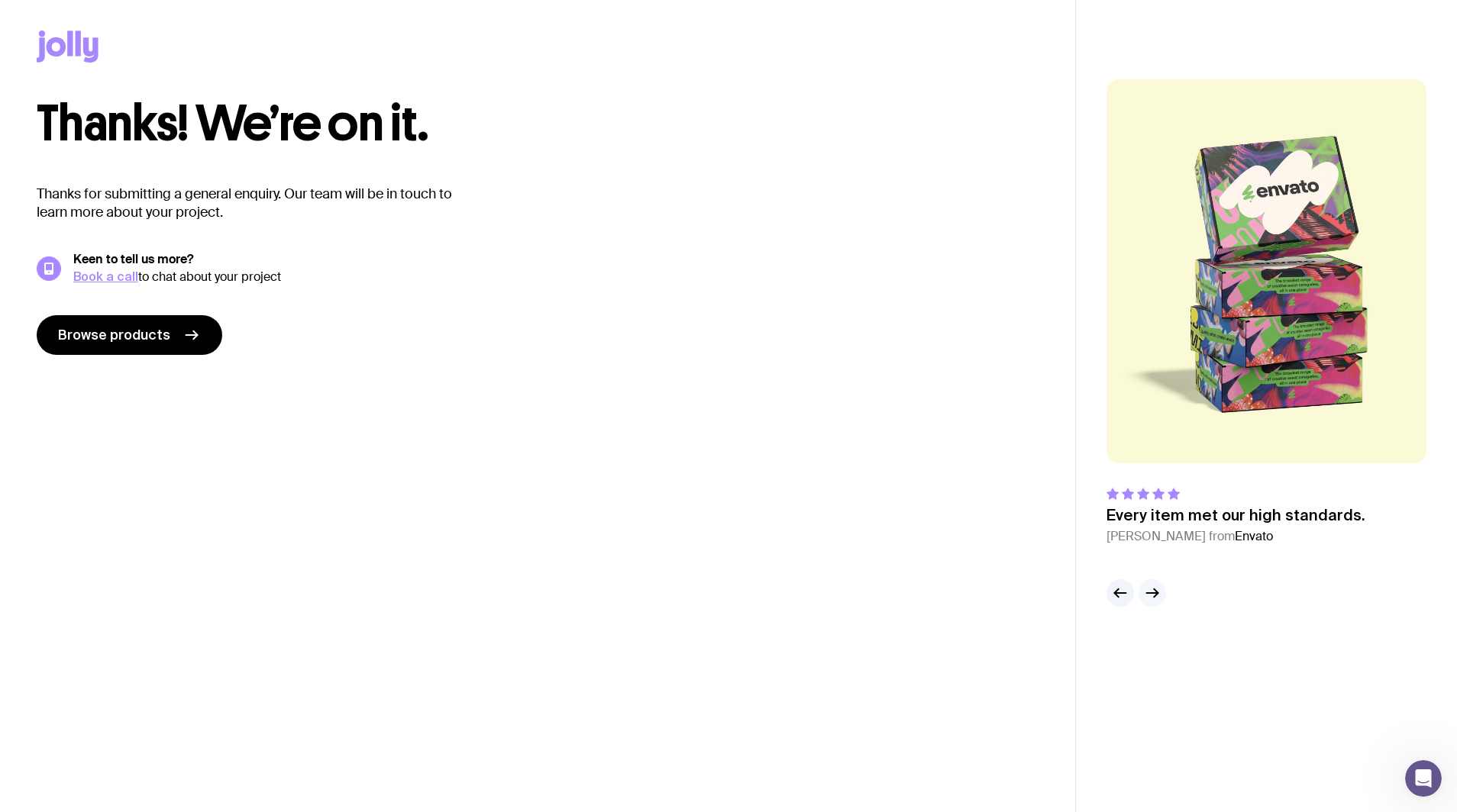
click at [1160, 591] on icon "button" at bounding box center [1152, 593] width 18 height 18
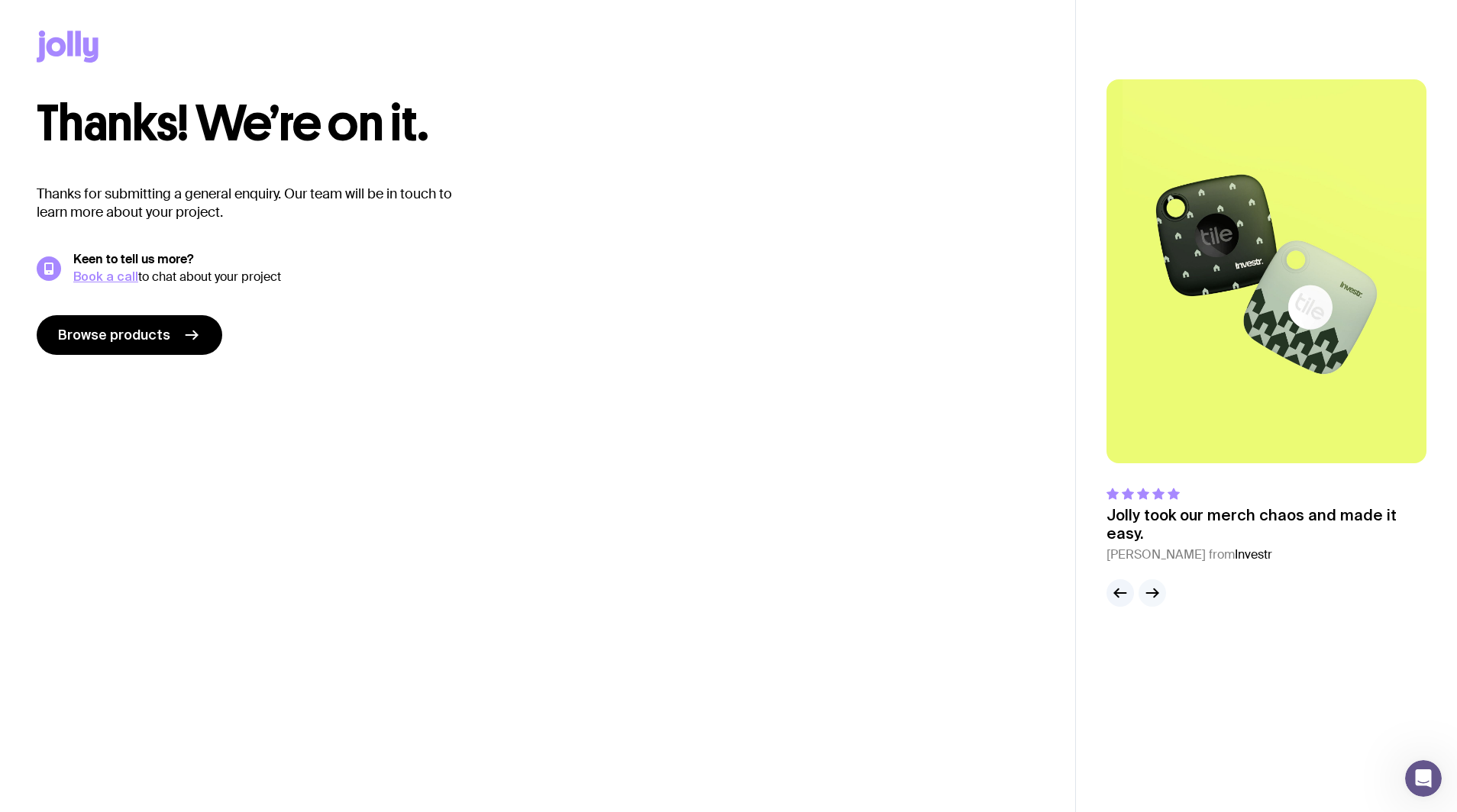
click at [1160, 591] on icon "button" at bounding box center [1152, 593] width 18 height 18
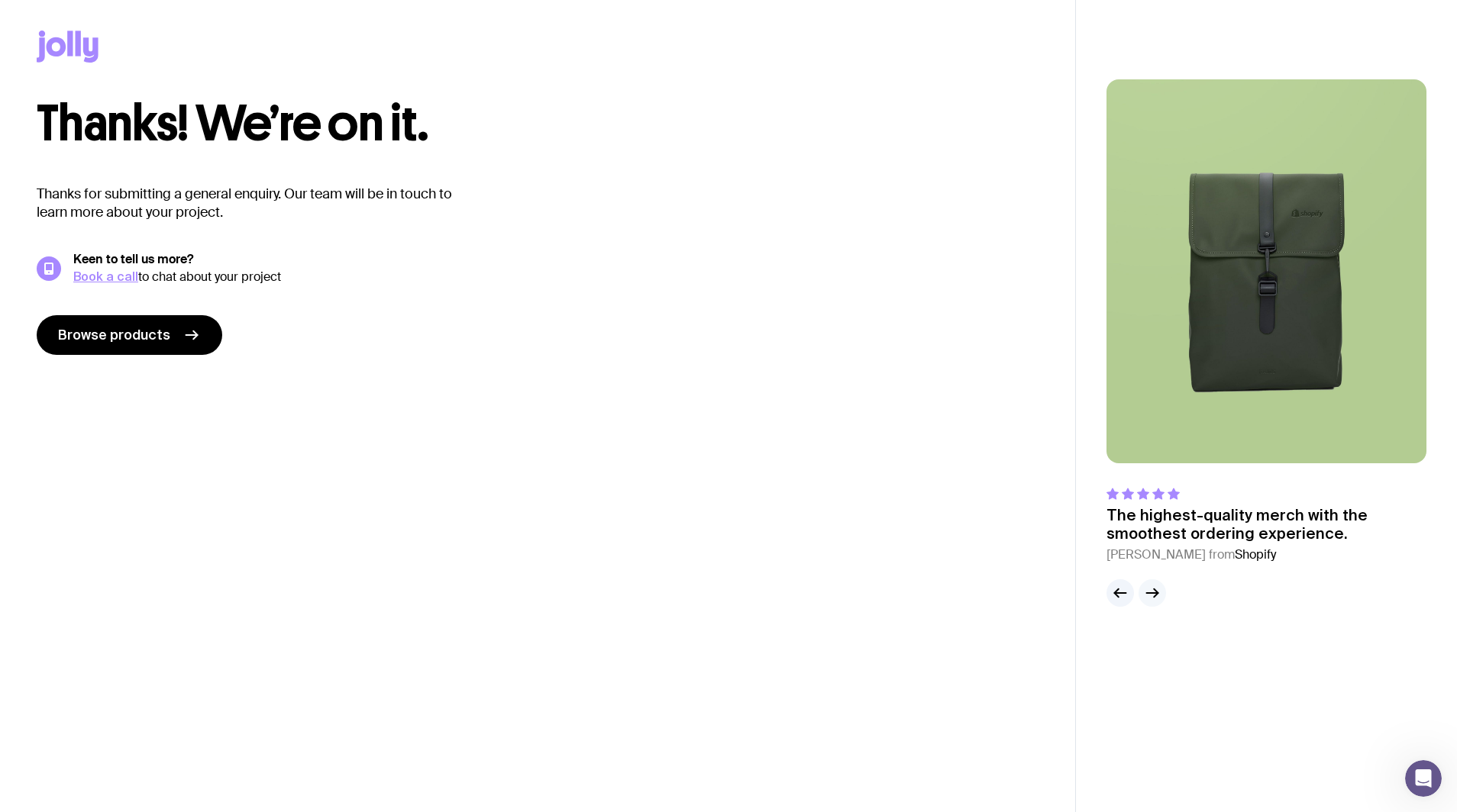
click at [1160, 591] on icon "button" at bounding box center [1152, 593] width 18 height 18
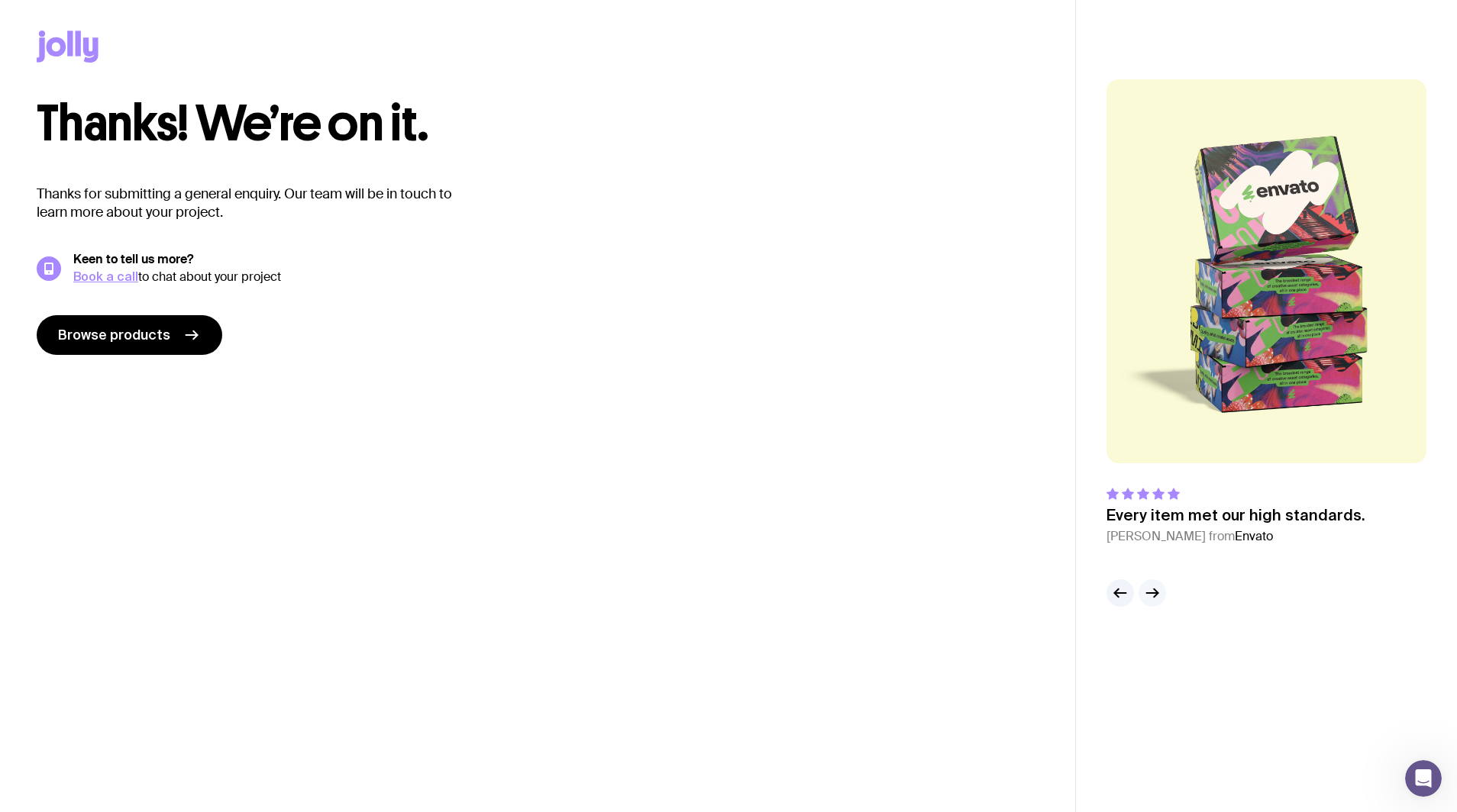
click at [1160, 591] on icon "button" at bounding box center [1152, 593] width 18 height 18
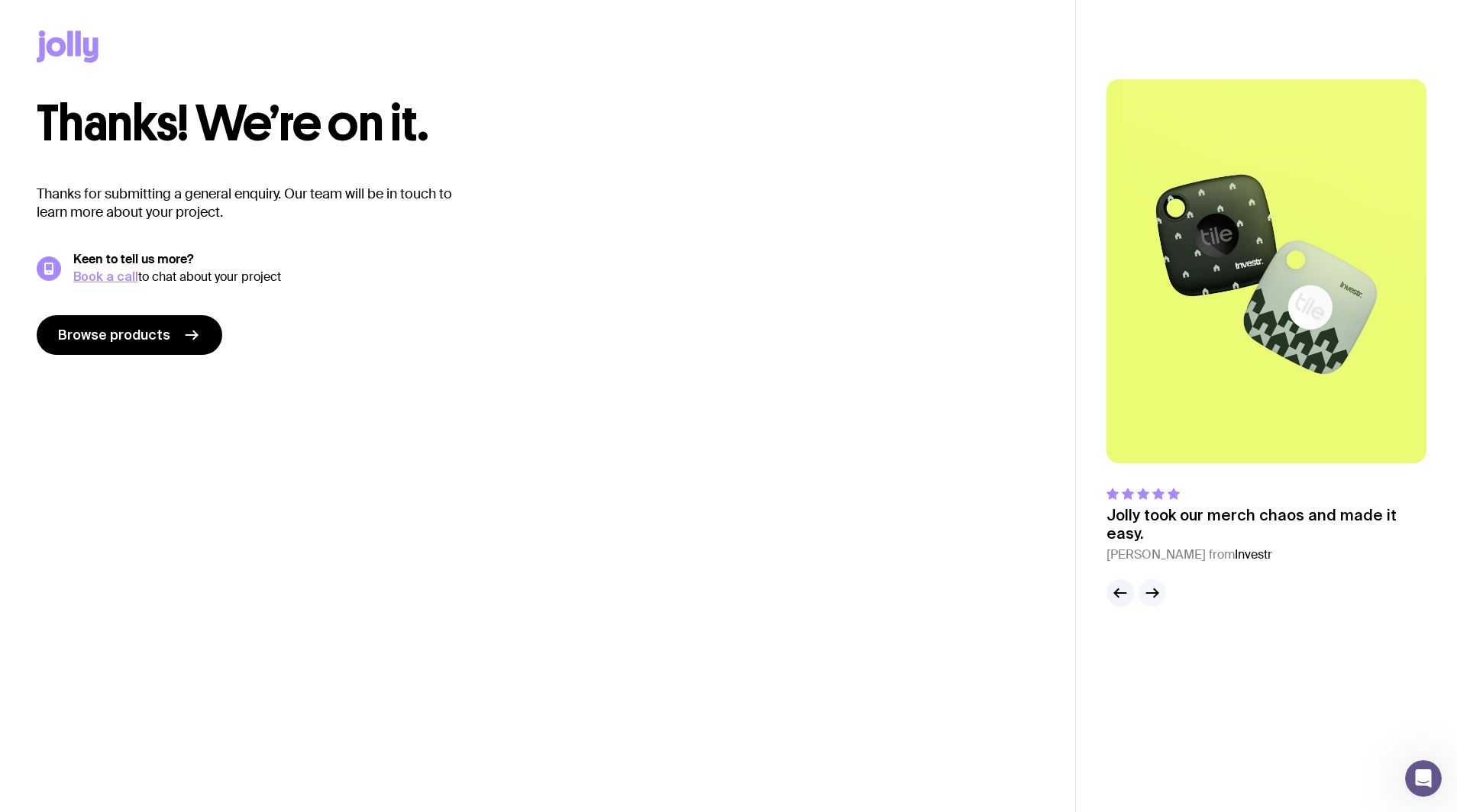
click at [1160, 591] on icon "button" at bounding box center [1152, 593] width 18 height 18
